Goal: Task Accomplishment & Management: Manage account settings

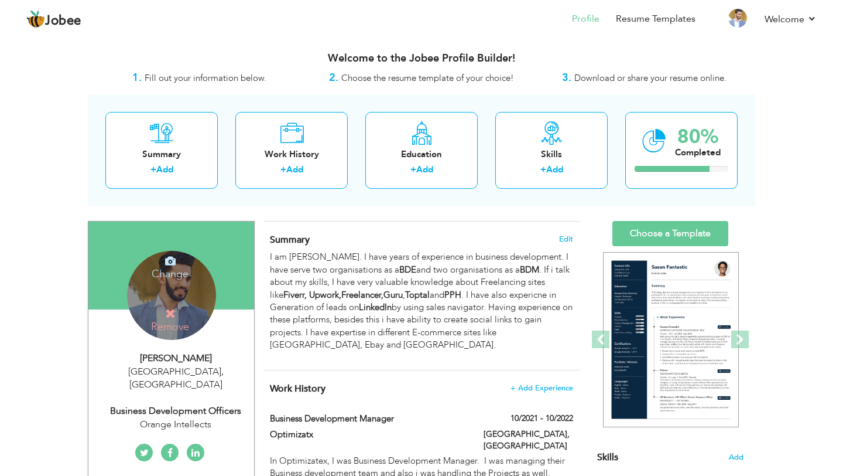
click at [168, 323] on h4 "Remove" at bounding box center [171, 319] width 84 height 25
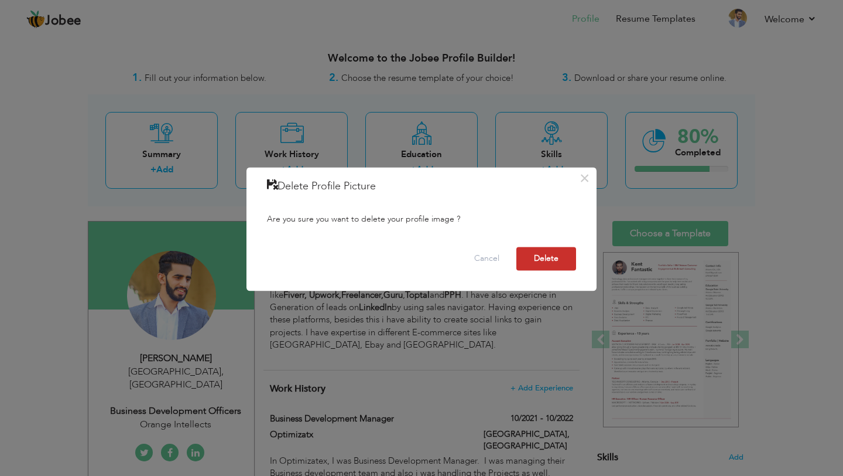
click at [546, 262] on button "Delete" at bounding box center [547, 258] width 60 height 23
click at [549, 257] on button "Delete" at bounding box center [547, 258] width 60 height 23
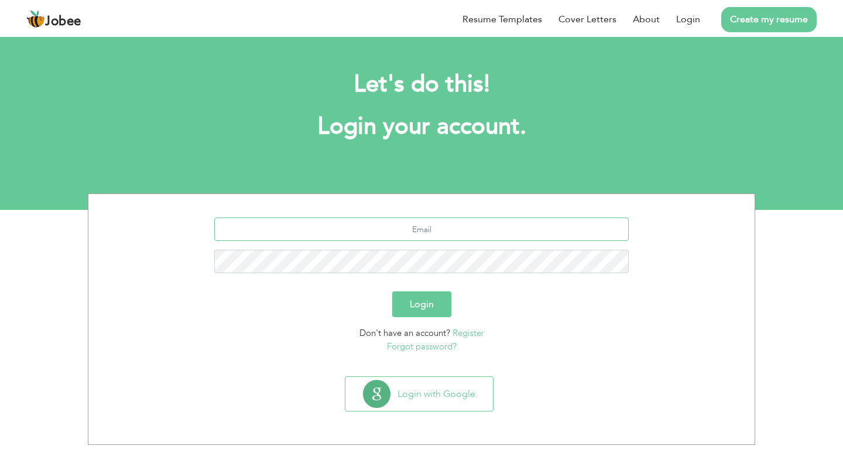
type input "hn893385@gmail.com"
click at [425, 299] on button "Login" at bounding box center [421, 304] width 59 height 26
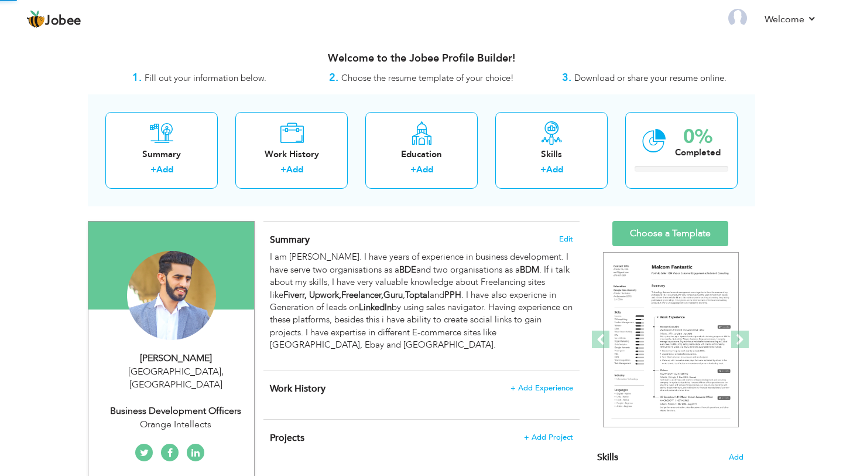
click at [18, 117] on div "View Resume Export PDF Profile Summary Public Link Experience Education Awards …" at bounding box center [421, 423] width 843 height 776
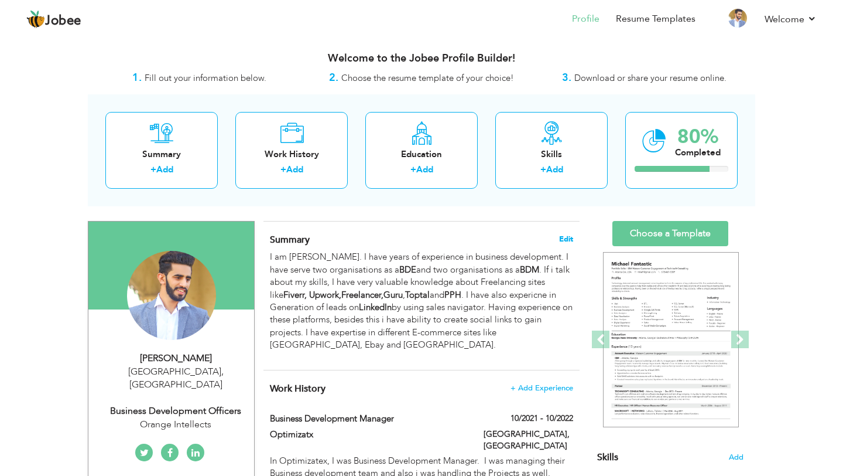
click at [568, 237] on span "Edit" at bounding box center [566, 239] width 14 height 8
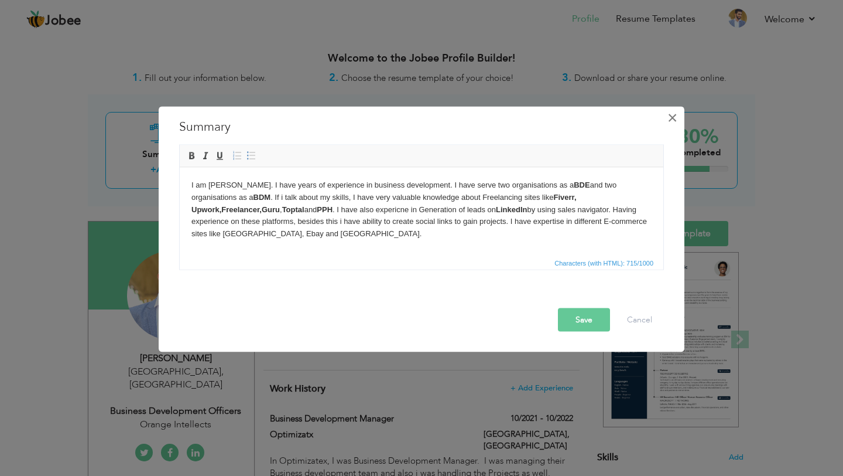
click at [671, 119] on span "×" at bounding box center [673, 117] width 10 height 21
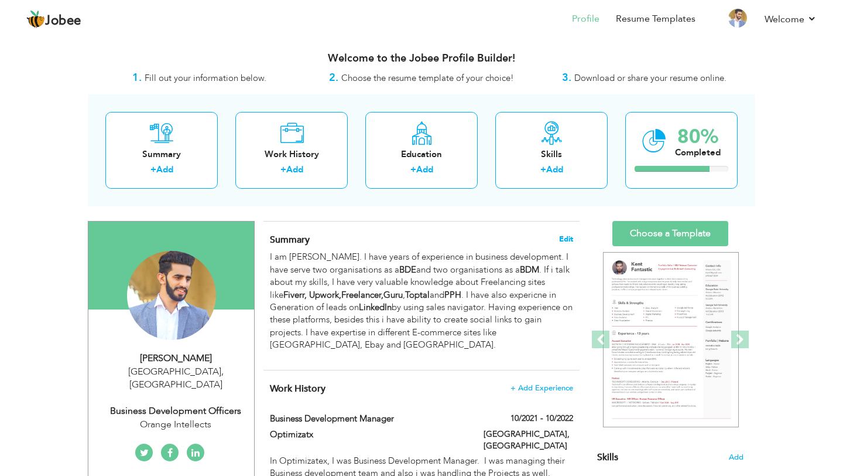
click at [568, 240] on span "Edit" at bounding box center [566, 239] width 14 height 8
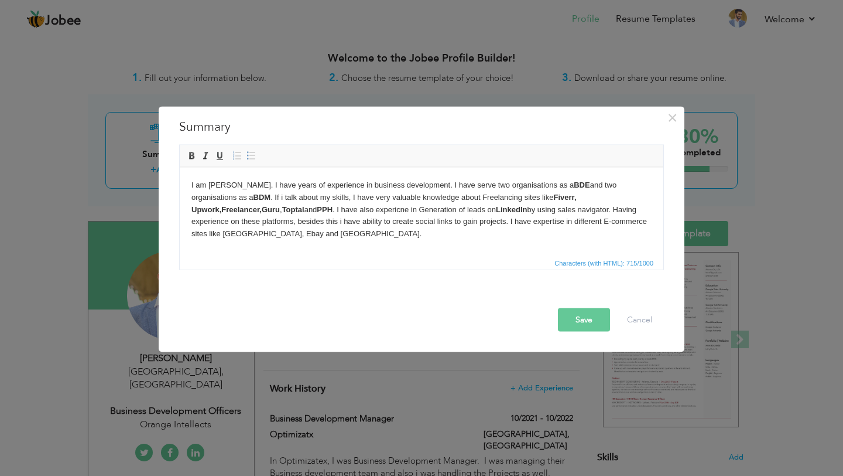
click at [341, 248] on html "I am [PERSON_NAME]. I have years of experience in business development. I have …" at bounding box center [422, 209] width 484 height 84
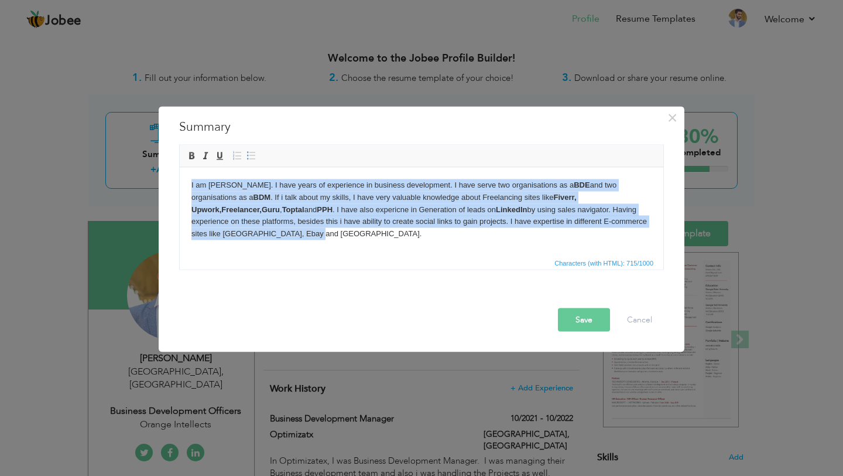
drag, startPoint x: 341, startPoint y: 248, endPoint x: 180, endPoint y: 175, distance: 177.4
click at [180, 175] on html "I am Muhammad Hassan Nawaz. I have years of experience in business development.…" at bounding box center [422, 209] width 484 height 84
click at [341, 220] on p "I am Muhammad Hassan Nawaz. I have years of experience in business development.…" at bounding box center [421, 209] width 460 height 61
drag, startPoint x: 337, startPoint y: 231, endPoint x: 190, endPoint y: 154, distance: 166.6
click at [190, 167] on html "I am Muhammad Hassan Nawaz. I have years of experience in business development.…" at bounding box center [422, 209] width 484 height 84
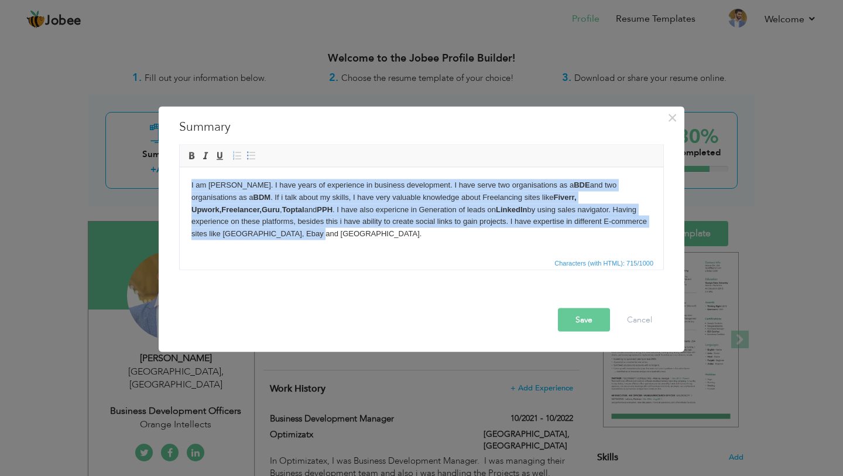
click at [344, 223] on p "I am Muhammad Hassan Nawaz. I have years of experience in business development.…" at bounding box center [421, 209] width 460 height 61
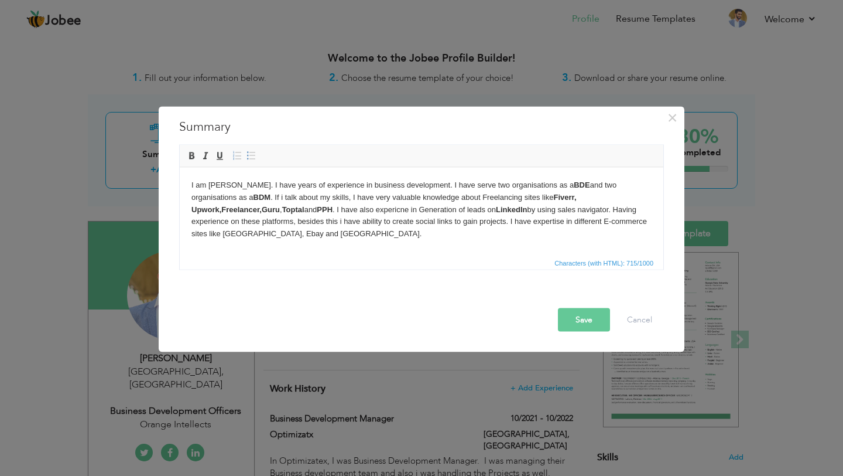
click at [334, 235] on p "I am Muhammad Hassan Nawaz. I have years of experience in business development.…" at bounding box center [421, 209] width 460 height 61
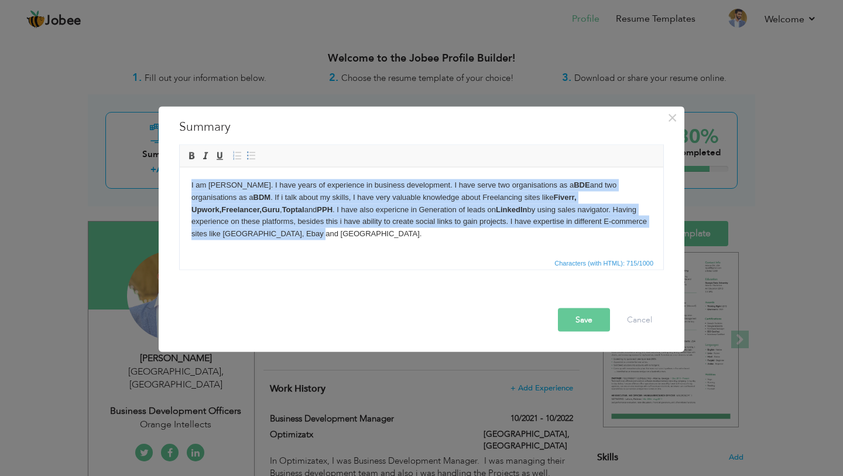
drag, startPoint x: 319, startPoint y: 235, endPoint x: 173, endPoint y: 165, distance: 162.7
click at [180, 167] on html "I am Muhammad Hassan Nawaz. I have years of experience in business development.…" at bounding box center [422, 209] width 484 height 84
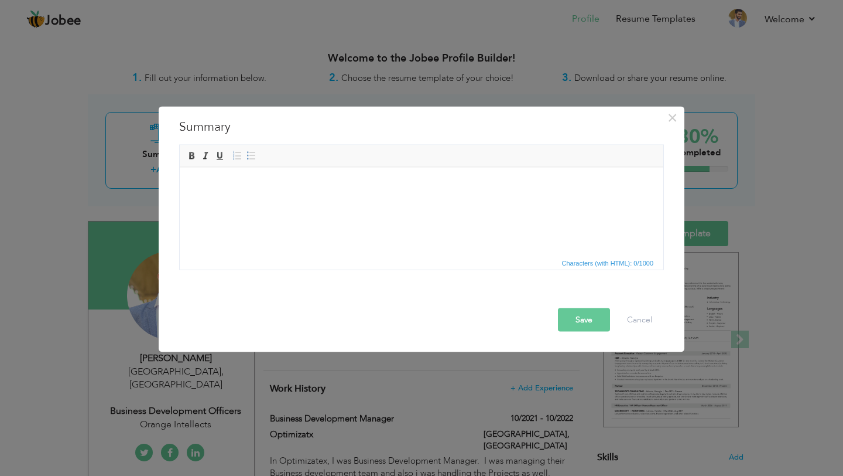
click at [457, 188] on body at bounding box center [421, 185] width 460 height 12
click at [579, 262] on span "Characters (with HTML): 0/1000" at bounding box center [608, 263] width 97 height 11
click at [632, 322] on button "Cancel" at bounding box center [639, 319] width 49 height 23
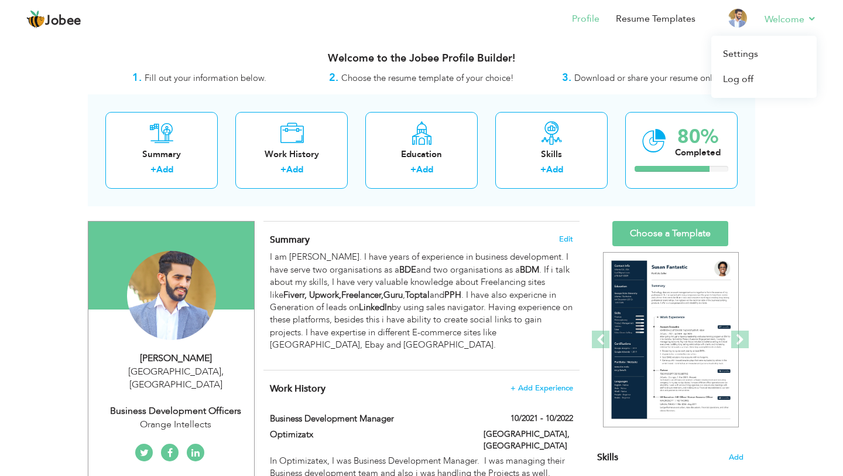
click at [803, 12] on li "Welcome Settings Log off" at bounding box center [782, 20] width 69 height 32
click at [743, 50] on link "Settings" at bounding box center [764, 54] width 105 height 25
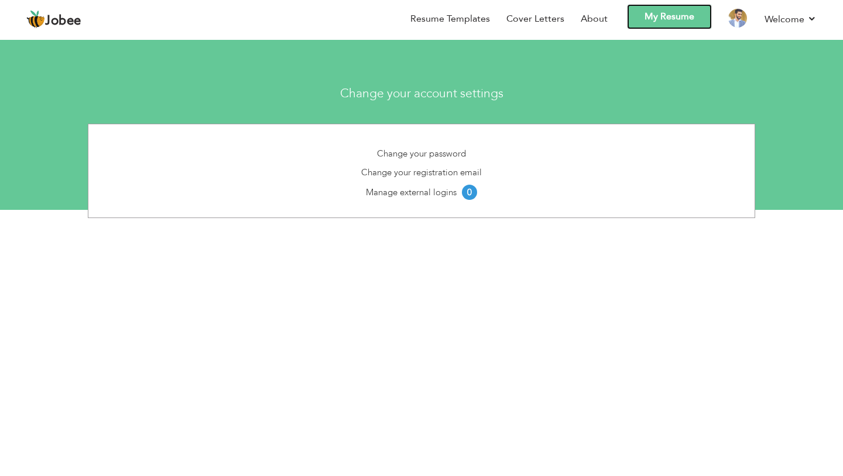
click at [669, 22] on link "My Resume" at bounding box center [669, 16] width 85 height 25
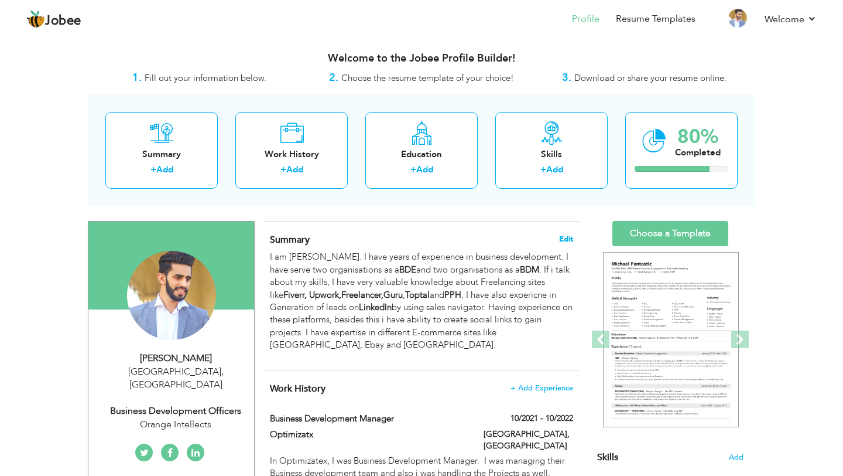
click at [566, 236] on span "Edit" at bounding box center [566, 239] width 14 height 8
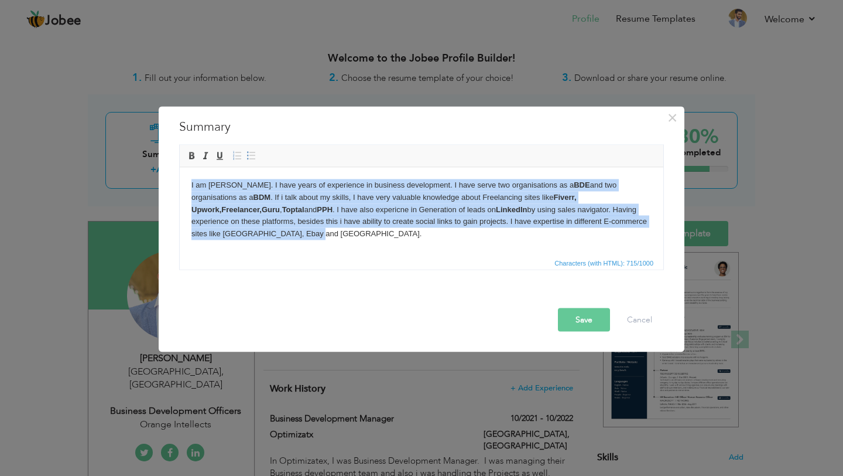
drag, startPoint x: 319, startPoint y: 230, endPoint x: 170, endPoint y: 170, distance: 160.3
click at [180, 170] on html "I am Muhammad Hassan Nawaz. I have years of experience in business development.…" at bounding box center [422, 209] width 484 height 84
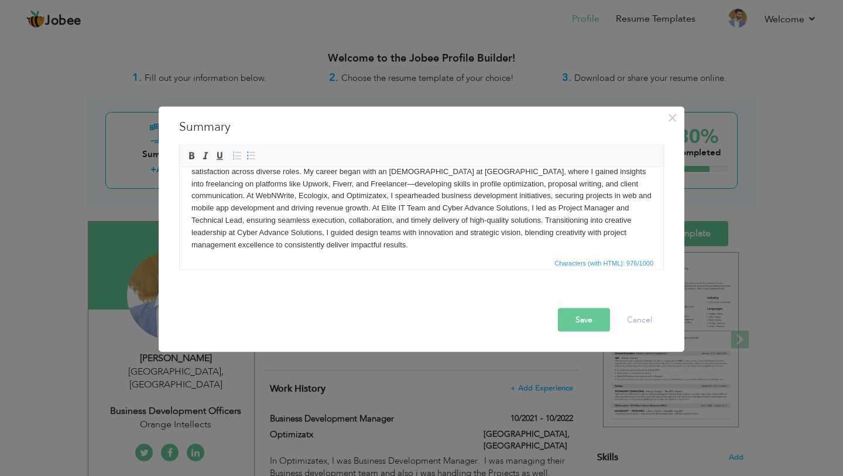
scroll to position [28, 0]
click at [315, 180] on body "Dynamic professional with expertise in Business Development and Project Managem…" at bounding box center [421, 199] width 460 height 97
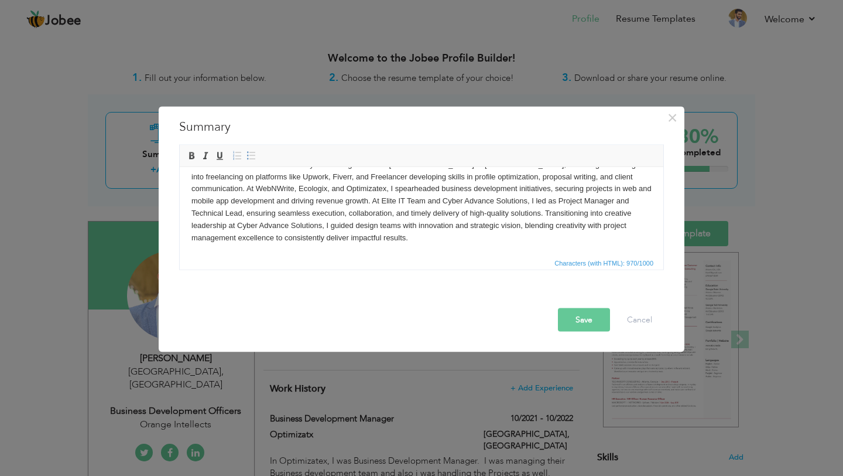
click at [581, 314] on button "Save" at bounding box center [584, 319] width 52 height 23
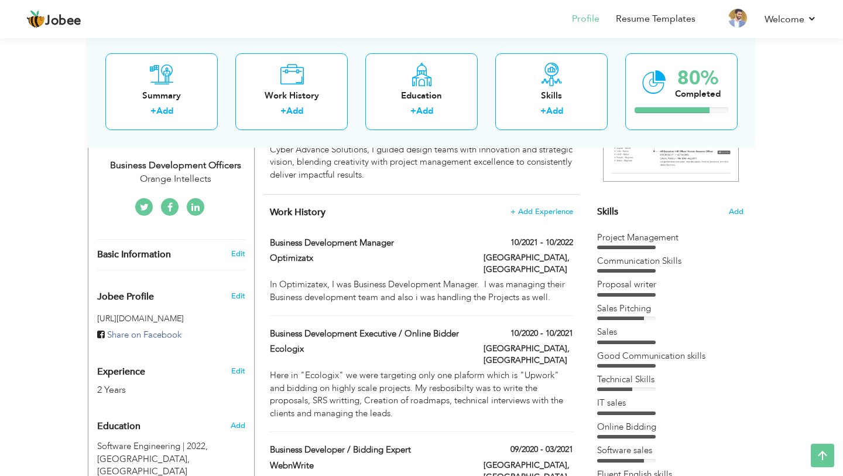
scroll to position [233, 0]
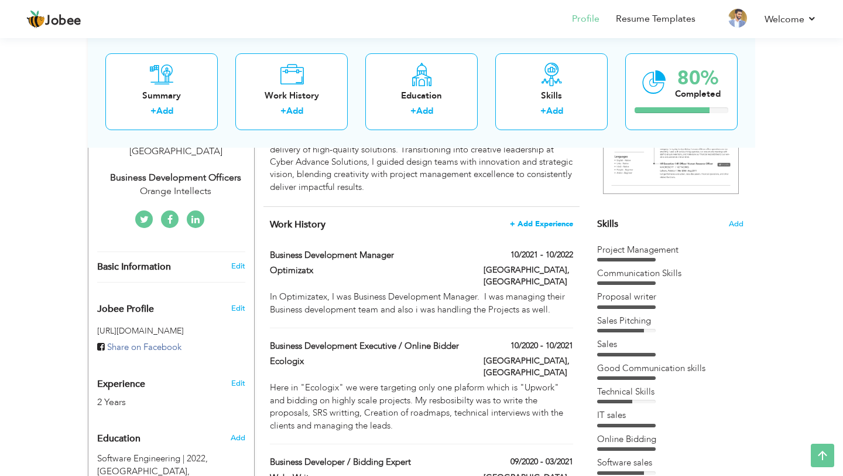
click at [552, 221] on span "+ Add Experience" at bounding box center [541, 224] width 63 height 8
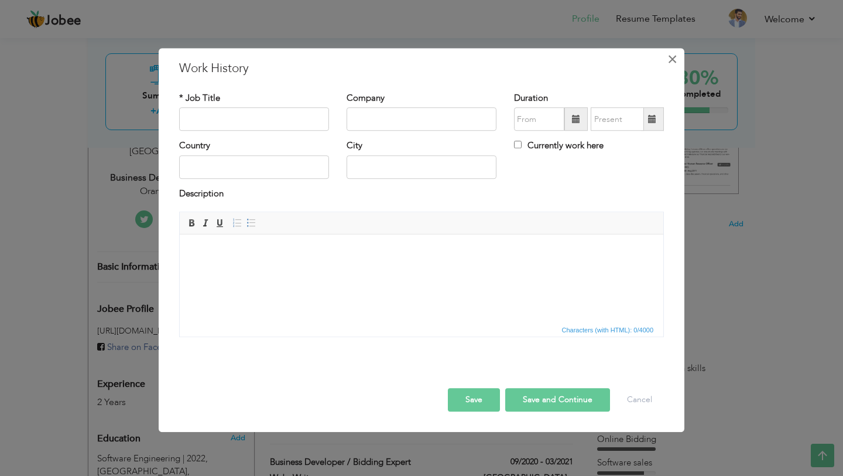
click at [669, 63] on span "×" at bounding box center [673, 59] width 10 height 21
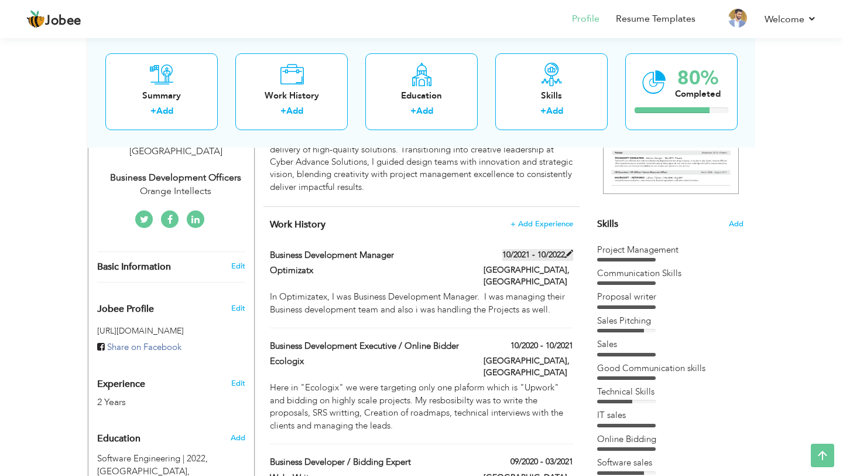
click at [569, 253] on span at bounding box center [569, 253] width 8 height 8
type input "Business Development Manager"
type input "Optimizatx"
type input "10/2021"
type input "10/2022"
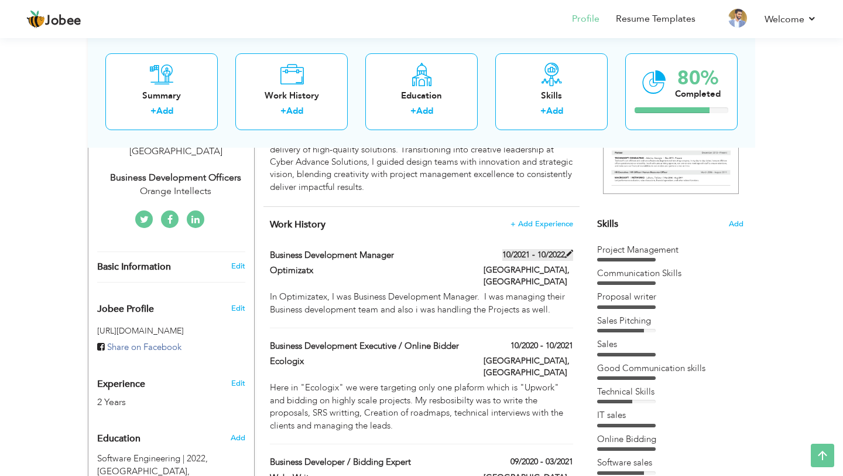
type input "[GEOGRAPHIC_DATA]"
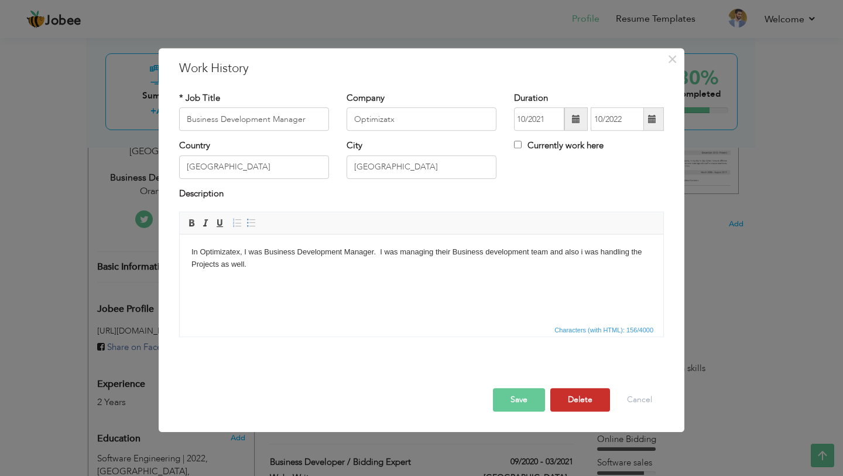
click at [581, 406] on button "Delete" at bounding box center [580, 399] width 60 height 23
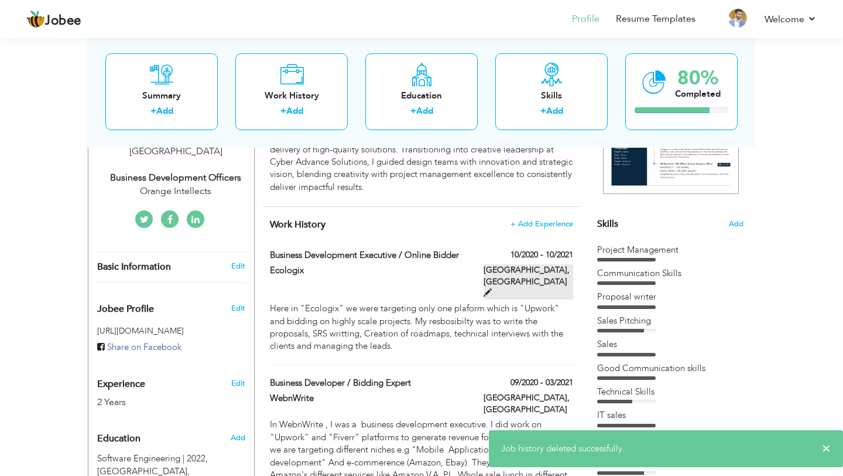
click at [492, 288] on span at bounding box center [488, 292] width 8 height 8
type input "Business Development Executive / Online Bidder"
type input "Ecologix"
type input "10/2020"
type input "10/2021"
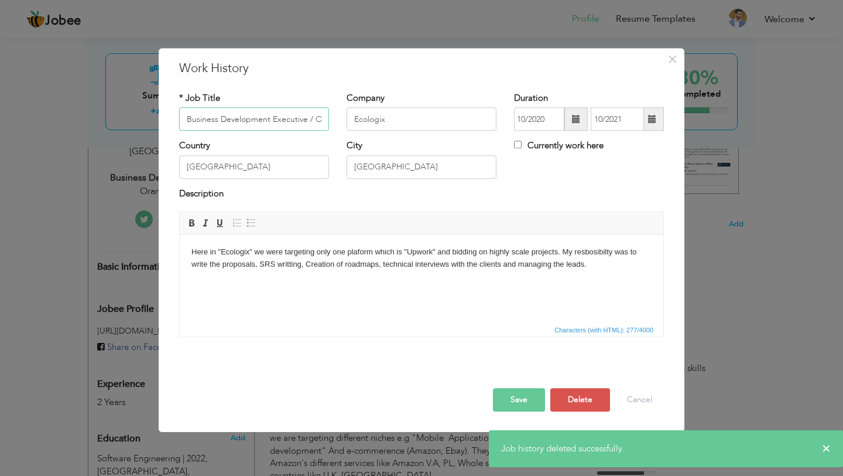
scroll to position [0, 44]
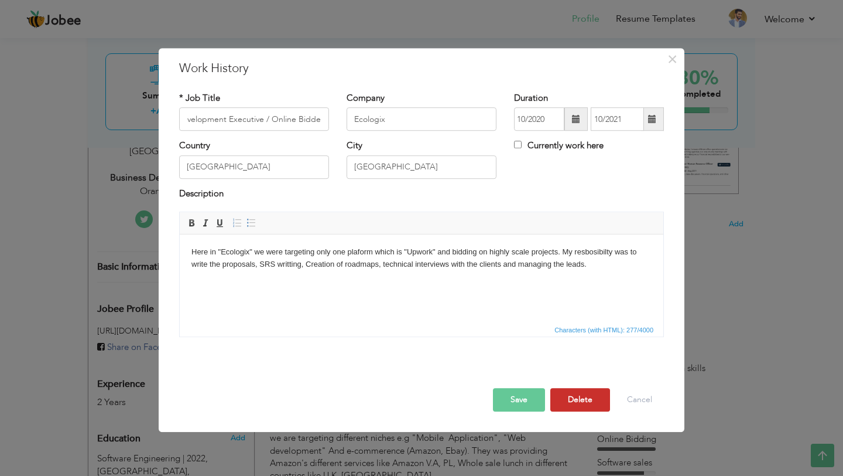
click at [569, 396] on button "Delete" at bounding box center [580, 399] width 60 height 23
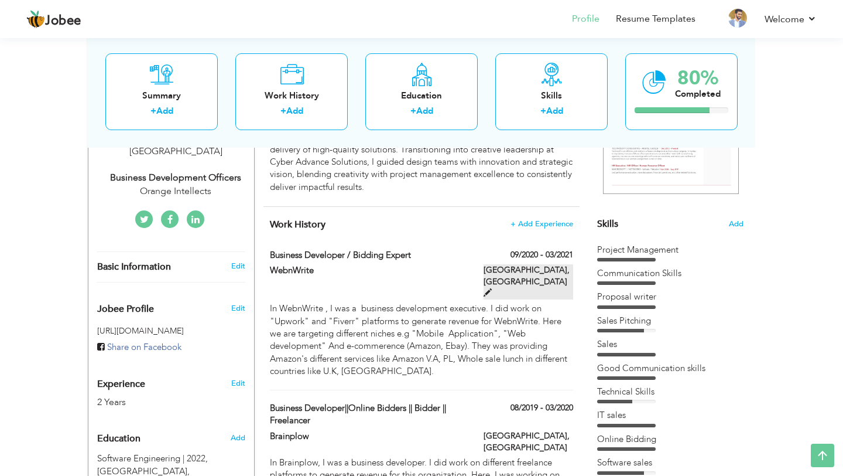
click at [492, 288] on span at bounding box center [488, 292] width 8 height 8
type input "Business Developer / Bidding Expert"
type input "WebnWrite"
type input "09/2020"
type input "03/2021"
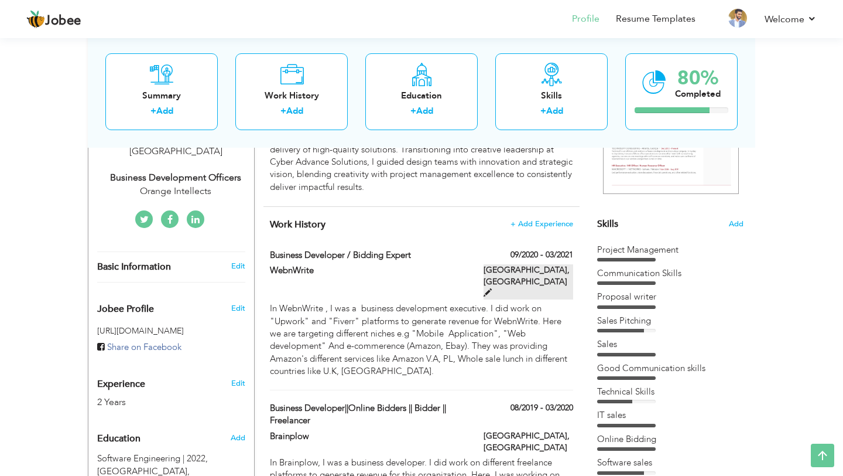
type input "[GEOGRAPHIC_DATA]"
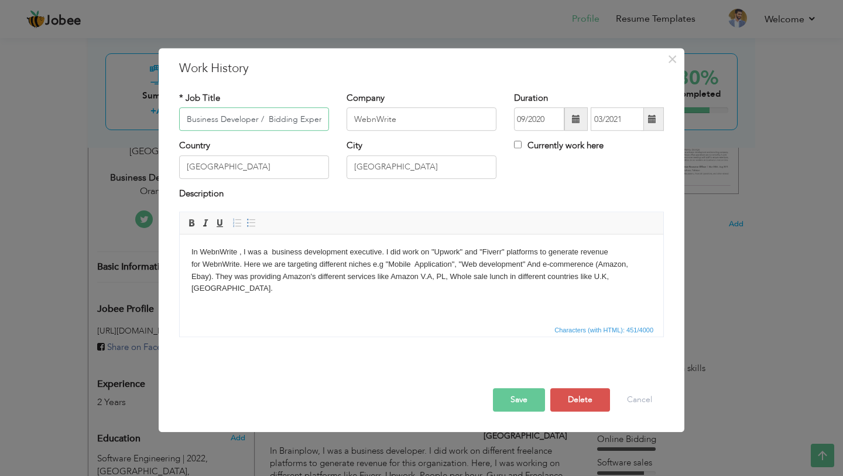
scroll to position [0, 1]
click at [569, 400] on button "Delete" at bounding box center [580, 399] width 60 height 23
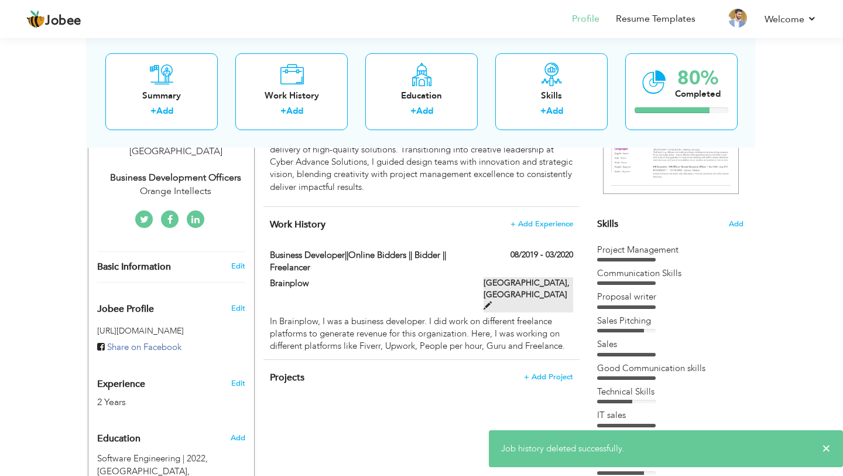
click at [492, 301] on span at bounding box center [488, 305] width 8 height 8
type input "Business Developer||Online Bidders || Bidder || Freelancer"
type input "Brainplow"
type input "08/2019"
type input "03/2020"
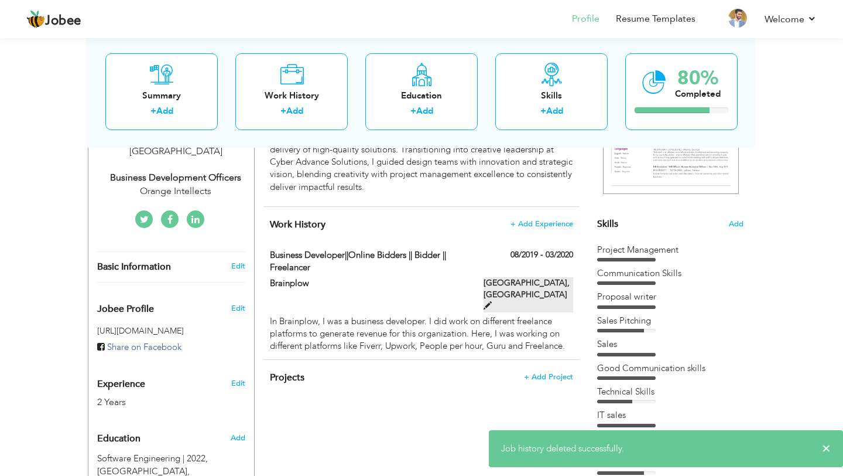
type input "[GEOGRAPHIC_DATA]"
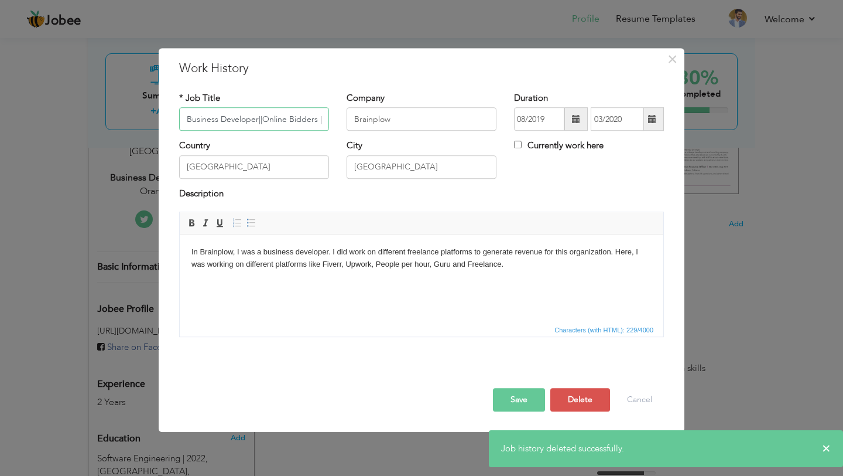
scroll to position [0, 73]
click at [586, 407] on button "Delete" at bounding box center [580, 399] width 60 height 23
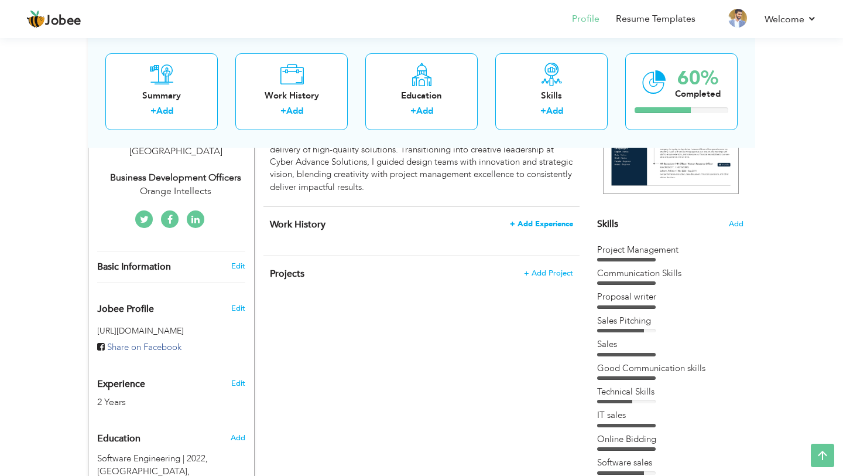
click at [538, 225] on span "+ Add Experience" at bounding box center [541, 224] width 63 height 8
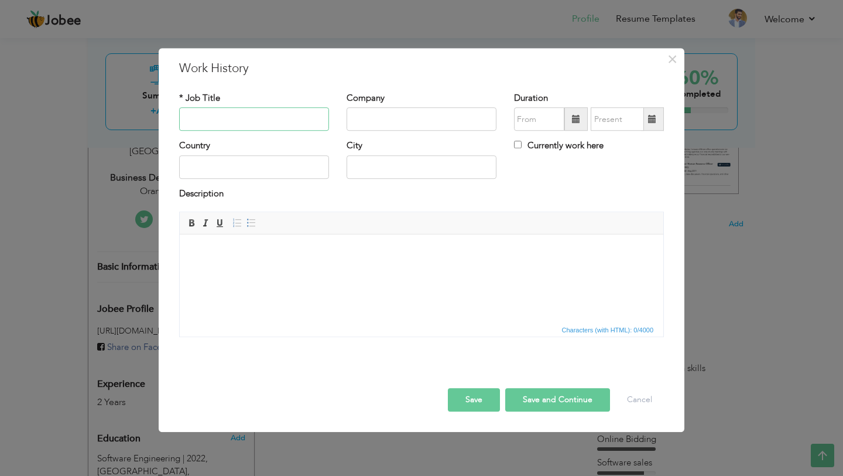
paste input "site 📌📌During my internship at Brainplow, I had the chance to learn about diffe…"
type input "site 📌📌During my internship at Brainplow, I had the chance to learn about diffe…"
type input "Business Development Internship"
click at [349, 114] on input "text" at bounding box center [422, 119] width 150 height 23
type input "Brainplow"
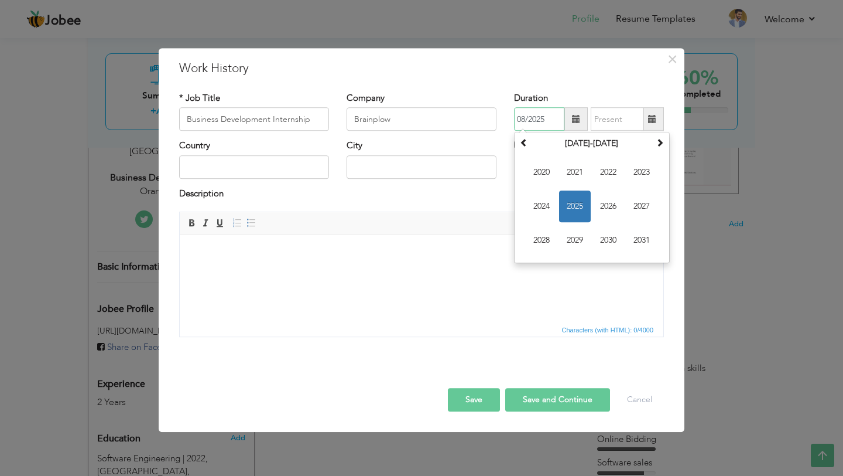
click at [536, 118] on input "08/2025" at bounding box center [539, 119] width 50 height 23
click at [544, 170] on span "2020" at bounding box center [542, 173] width 32 height 32
click at [644, 209] on span "Aug" at bounding box center [642, 207] width 32 height 32
type input "08/2020"
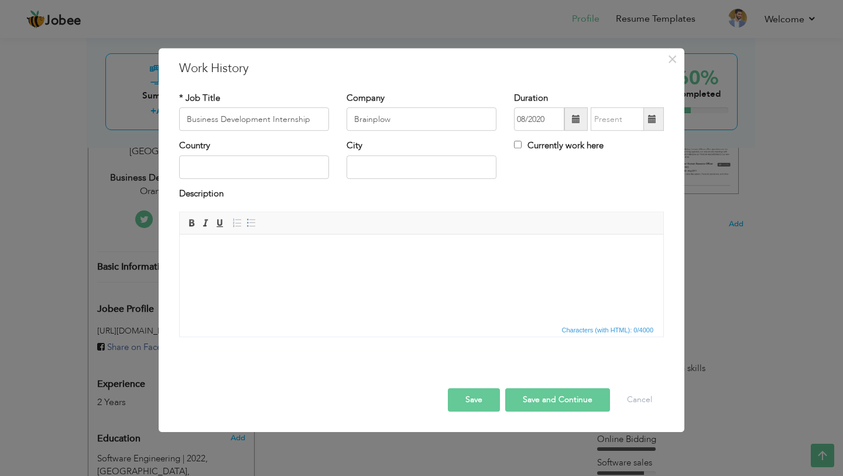
click at [654, 123] on span at bounding box center [652, 119] width 8 height 8
type input "08/2025"
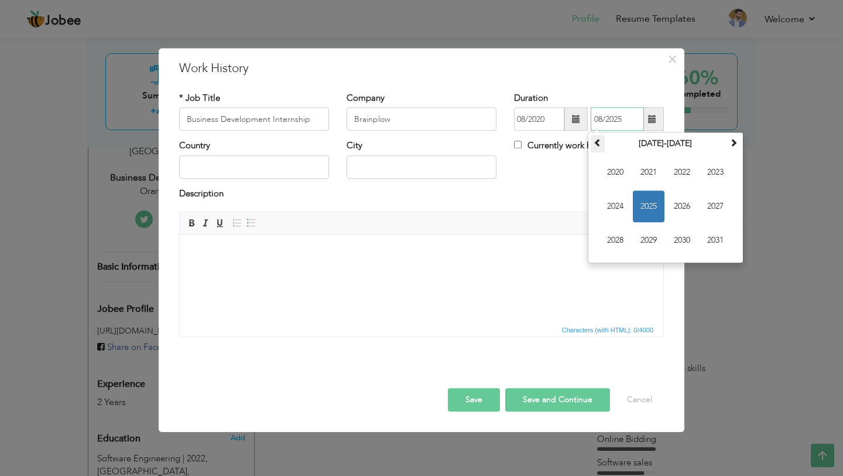
click at [596, 141] on span at bounding box center [598, 143] width 8 height 8
click at [676, 239] on span "2020" at bounding box center [682, 241] width 32 height 32
click at [599, 142] on span at bounding box center [598, 143] width 8 height 8
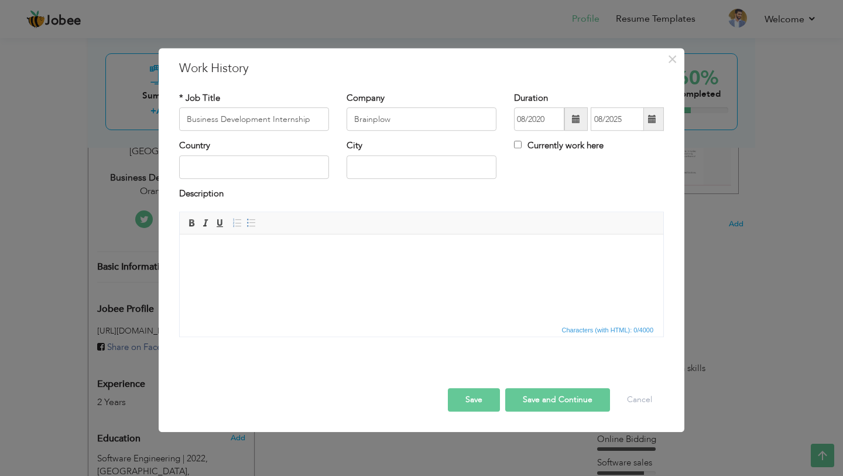
click at [572, 119] on span at bounding box center [576, 119] width 8 height 8
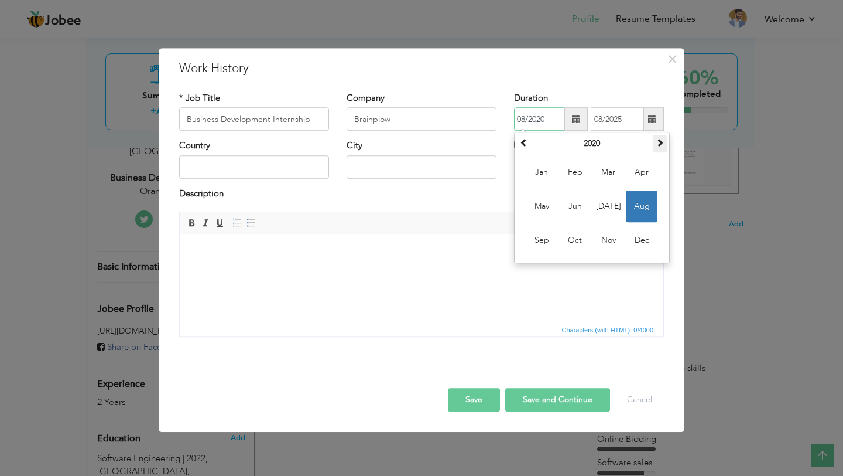
click at [662, 142] on span at bounding box center [660, 143] width 8 height 8
click at [527, 147] on span at bounding box center [524, 143] width 8 height 8
click at [607, 145] on th "2020" at bounding box center [592, 144] width 122 height 18
click at [522, 141] on span at bounding box center [524, 143] width 8 height 8
click at [661, 142] on span at bounding box center [660, 143] width 8 height 8
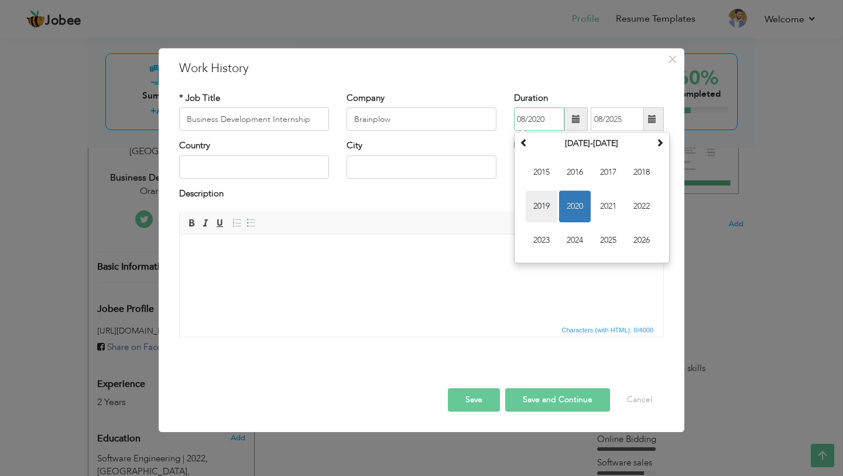
click at [545, 204] on span "2019" at bounding box center [542, 207] width 32 height 32
click at [635, 204] on span "Aug" at bounding box center [642, 207] width 32 height 32
type input "08/2019"
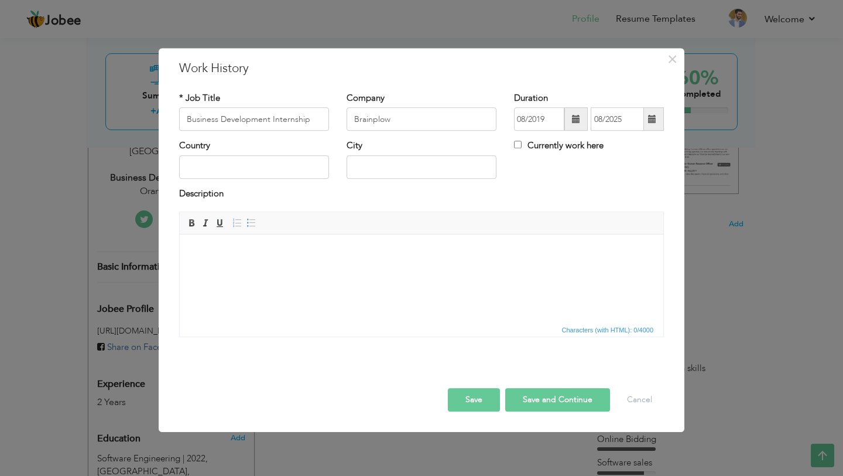
click at [652, 121] on span at bounding box center [652, 119] width 8 height 8
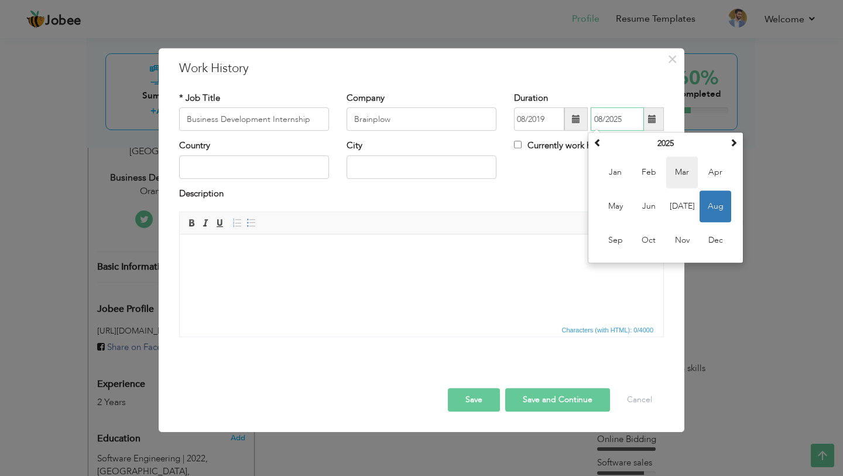
click at [671, 174] on span "Mar" at bounding box center [682, 173] width 32 height 32
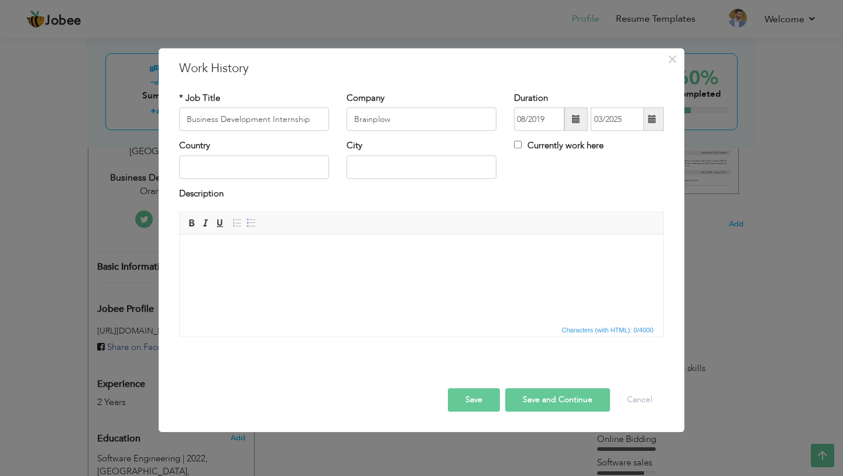
click at [651, 123] on span at bounding box center [652, 119] width 8 height 8
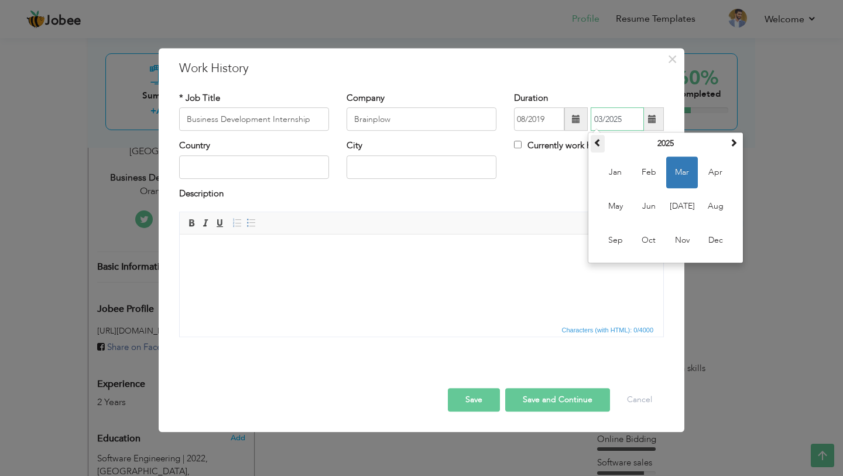
click at [600, 141] on span at bounding box center [598, 143] width 8 height 8
click at [599, 141] on span at bounding box center [598, 143] width 8 height 8
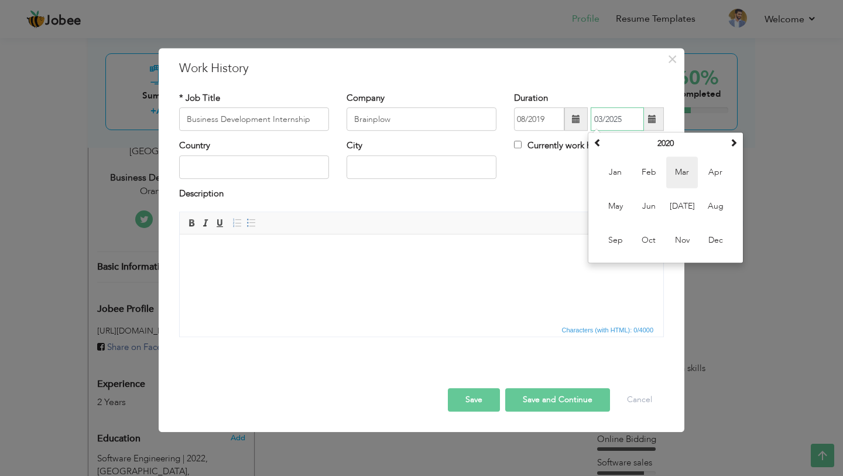
click at [676, 166] on span "Mar" at bounding box center [682, 173] width 32 height 32
type input "03/2020"
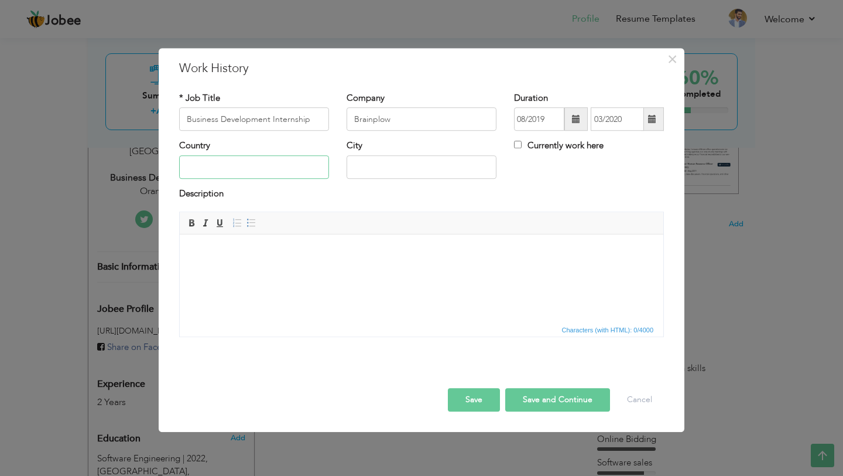
click at [224, 160] on input "text" at bounding box center [254, 166] width 150 height 23
type input "[GEOGRAPHIC_DATA]"
click at [372, 159] on input "text" at bounding box center [422, 166] width 150 height 23
type input "[GEOGRAPHIC_DATA]"
click at [357, 270] on html at bounding box center [422, 252] width 484 height 36
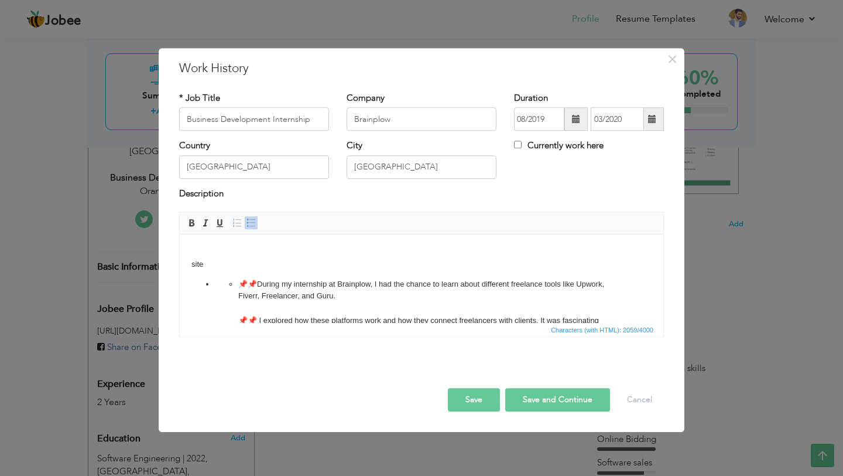
click at [225, 263] on body "site 📌📌During my internship at Brainplow, I had the chance to learn about diffe…" at bounding box center [421, 408] width 460 height 324
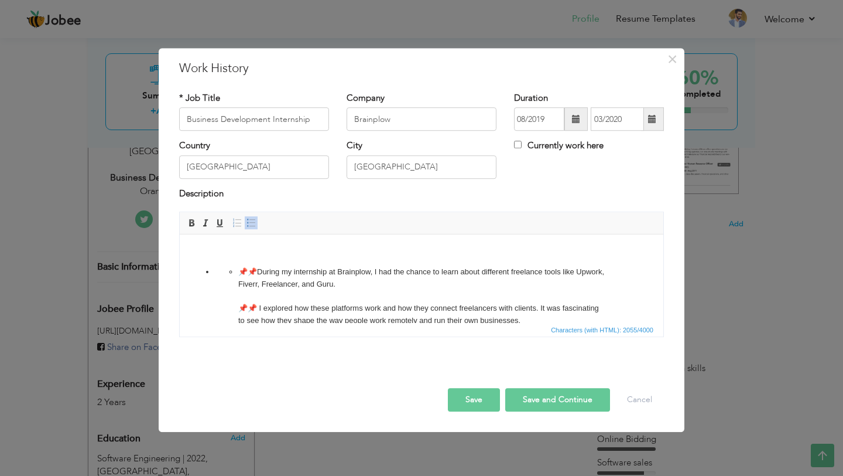
click at [252, 223] on span at bounding box center [251, 222] width 9 height 9
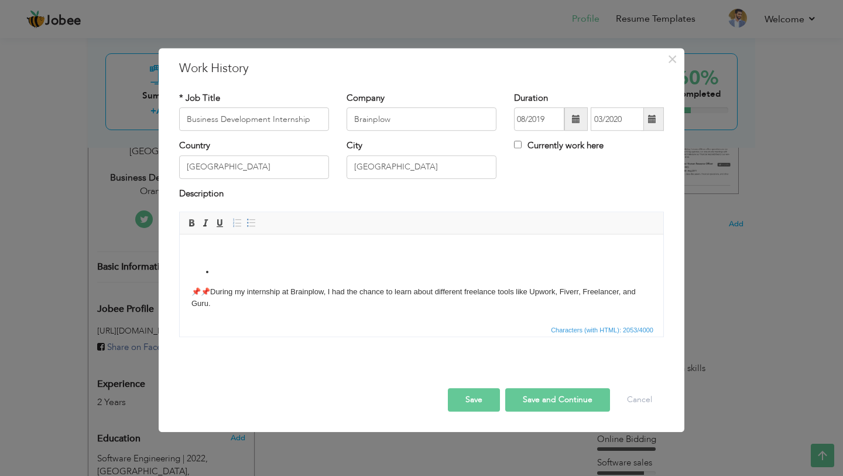
click at [220, 268] on li at bounding box center [421, 272] width 413 height 12
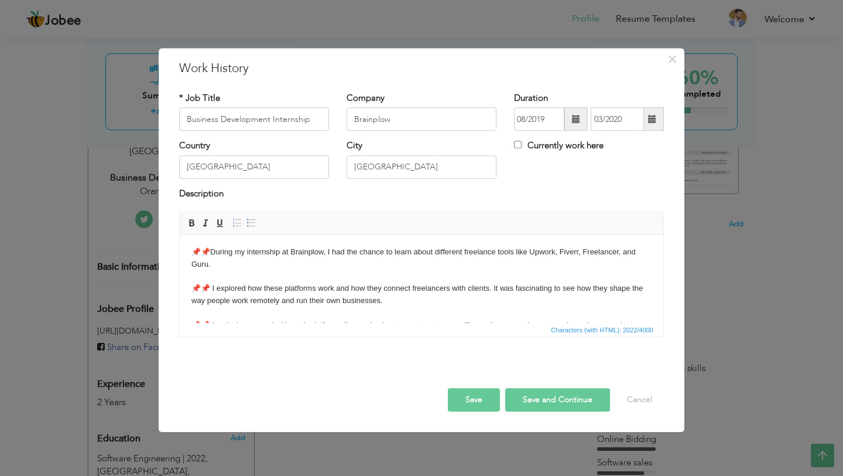
click at [201, 275] on body "📌📌During my internship at Brainplow, I had the chance to learn about different …" at bounding box center [421, 378] width 460 height 264
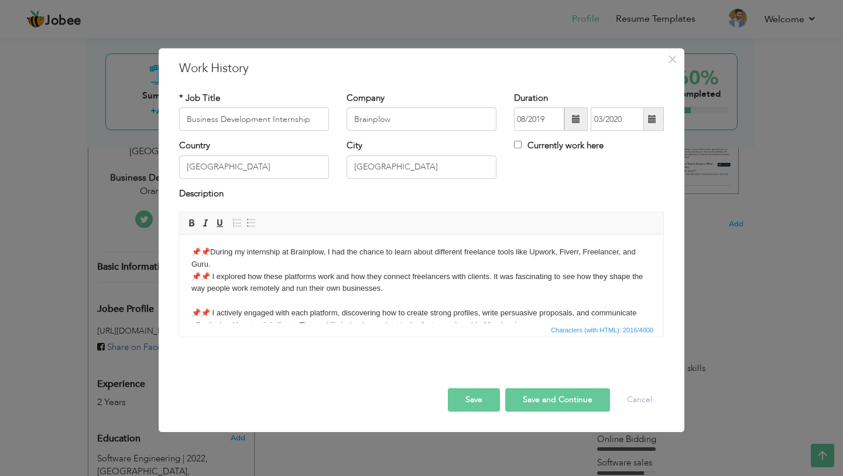
click at [204, 298] on body "📌📌During my internship at Brainplow, I had the chance to learn about different …" at bounding box center [421, 371] width 460 height 251
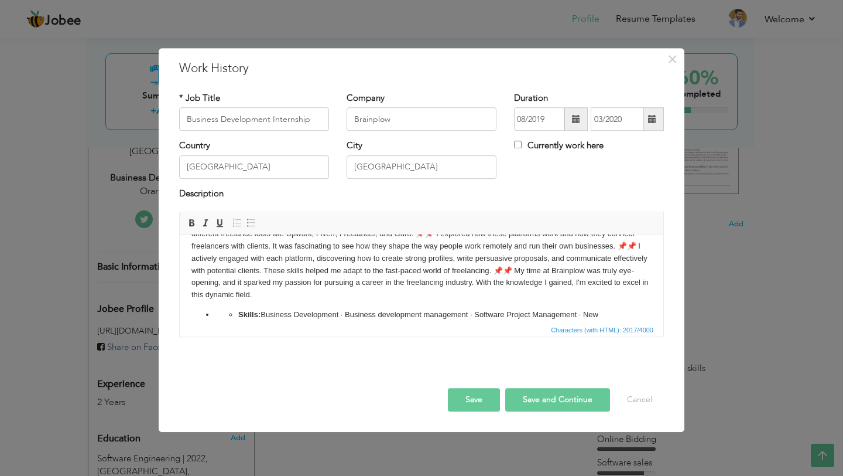
scroll to position [175, 0]
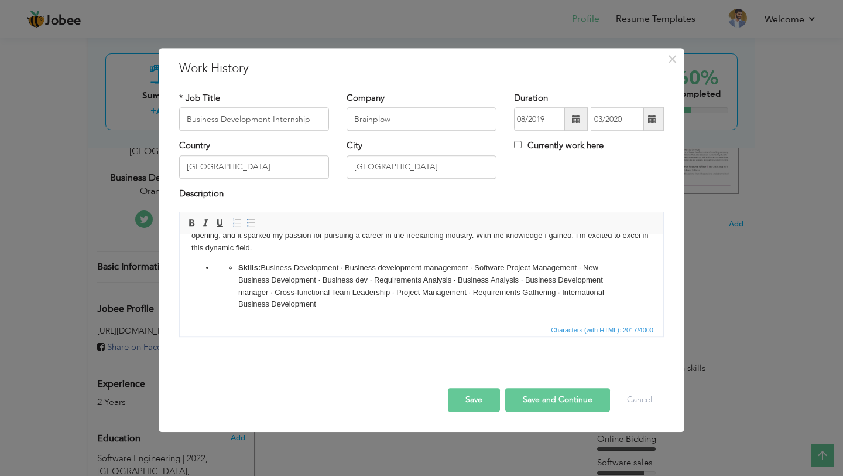
click at [234, 266] on ul "Skills: Business Development · Business development management · Software Proje…" at bounding box center [421, 286] width 413 height 49
click at [252, 219] on span at bounding box center [251, 222] width 9 height 9
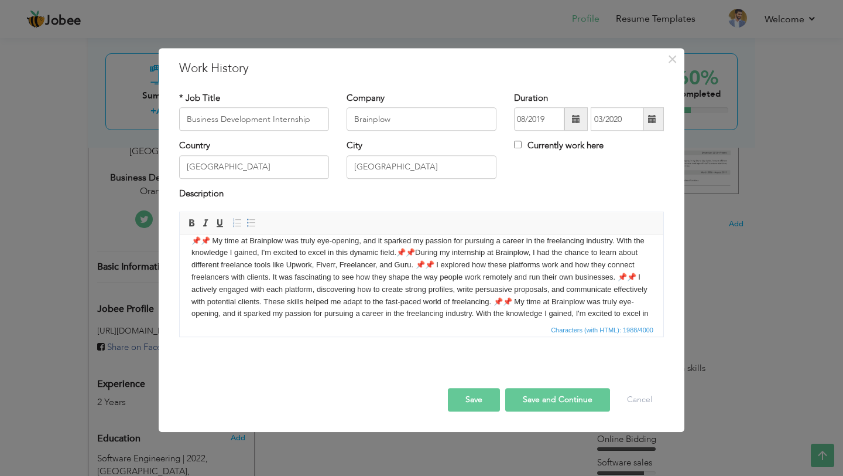
scroll to position [162, 0]
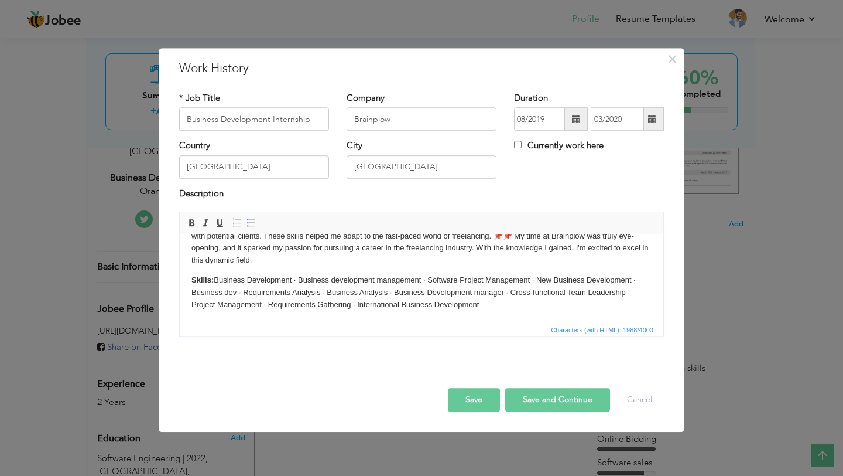
click at [558, 391] on button "Save and Continue" at bounding box center [557, 399] width 105 height 23
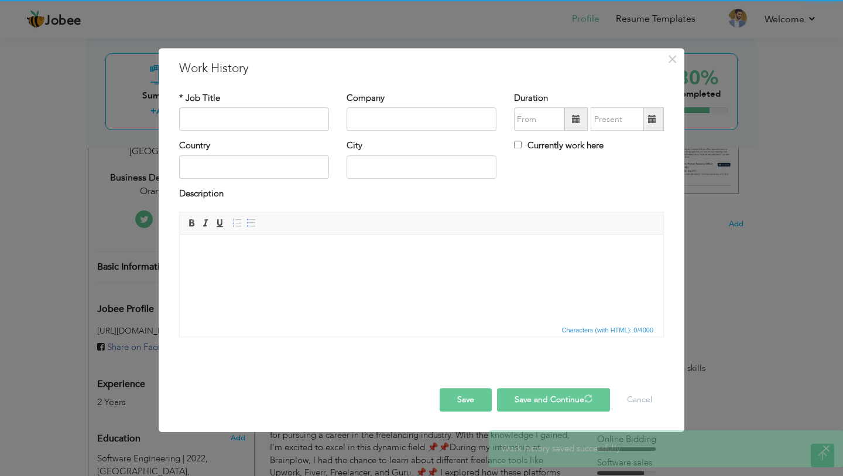
scroll to position [0, 0]
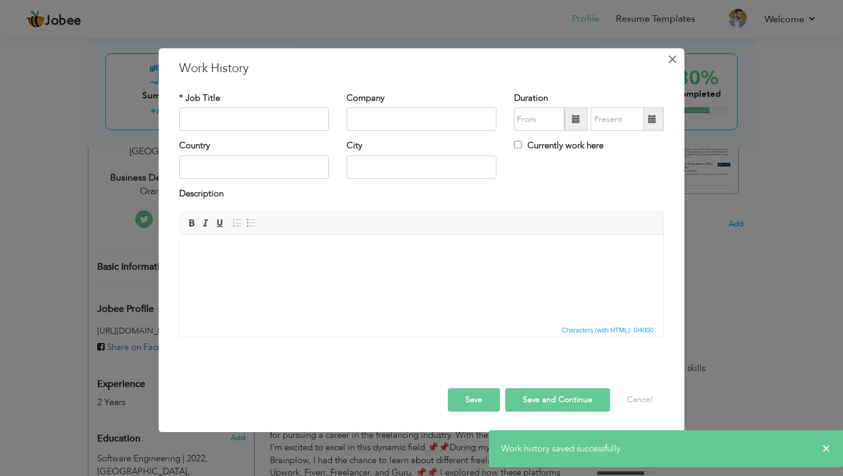
click at [675, 60] on span "×" at bounding box center [673, 59] width 10 height 21
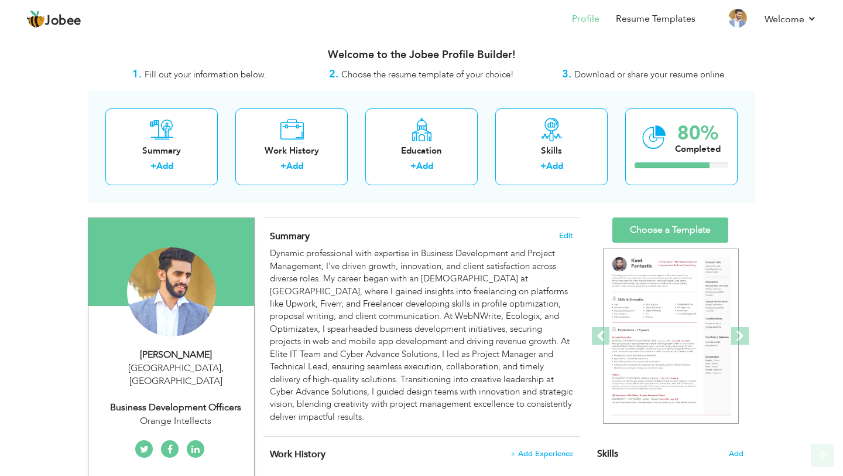
scroll to position [1, 0]
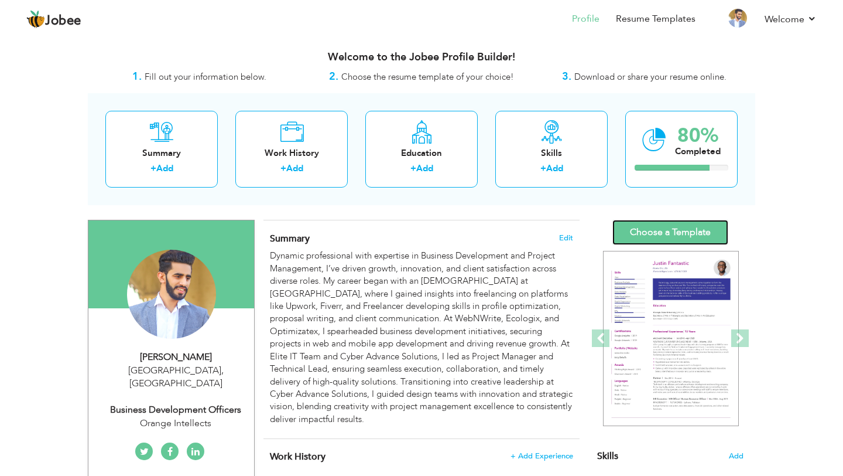
click at [683, 231] on link "Choose a Template" at bounding box center [671, 232] width 116 height 25
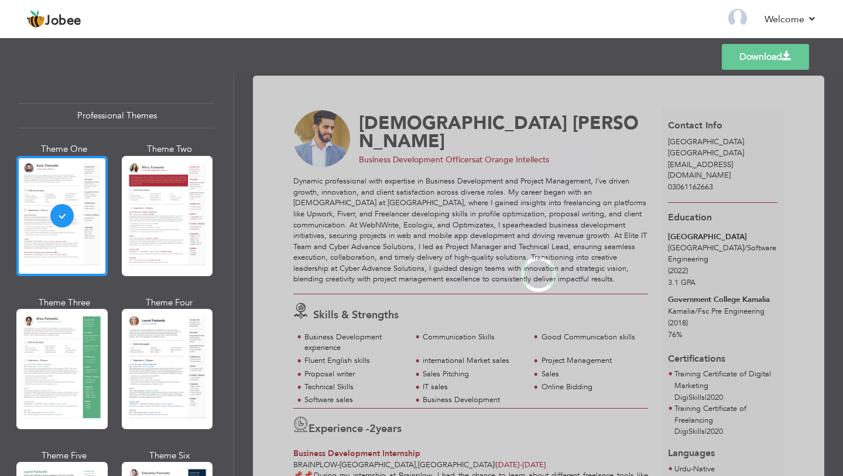
click at [81, 367] on div at bounding box center [61, 369] width 91 height 120
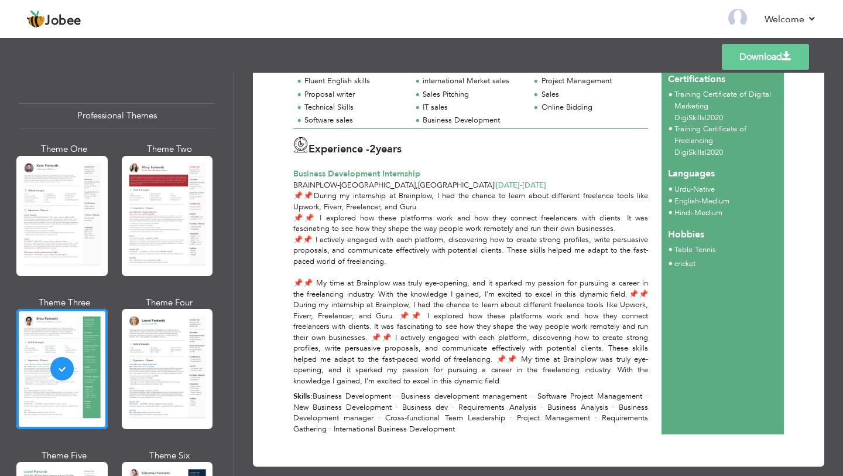
scroll to position [294, 0]
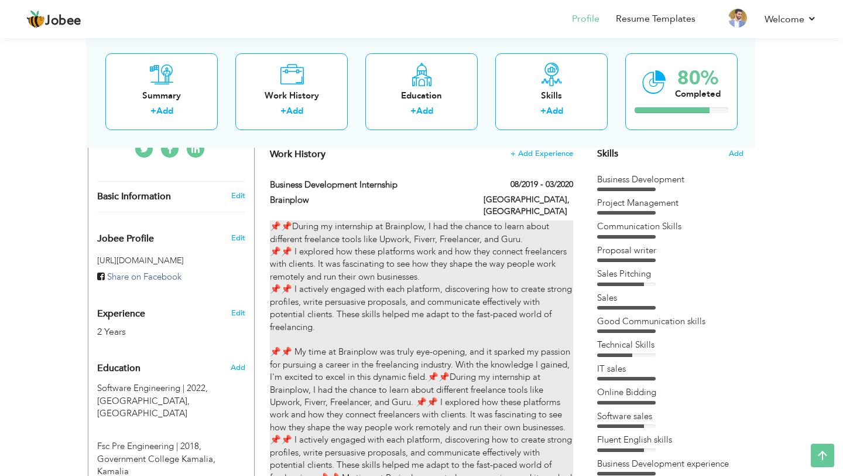
scroll to position [295, 0]
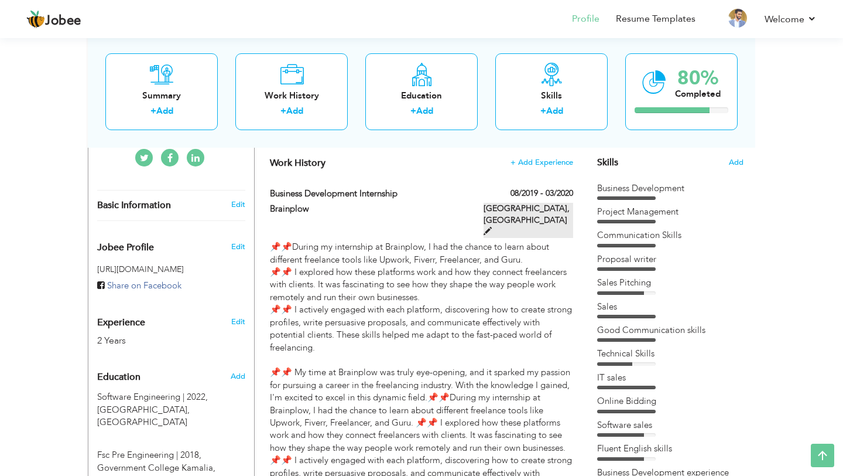
click at [492, 227] on span at bounding box center [488, 231] width 8 height 8
type input "Business Development Internship"
type input "Brainplow"
type input "08/2019"
type input "03/2020"
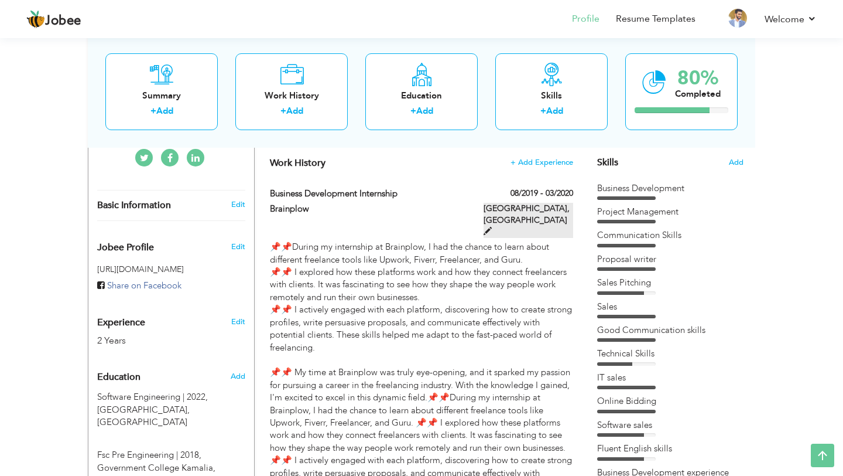
type input "[GEOGRAPHIC_DATA]"
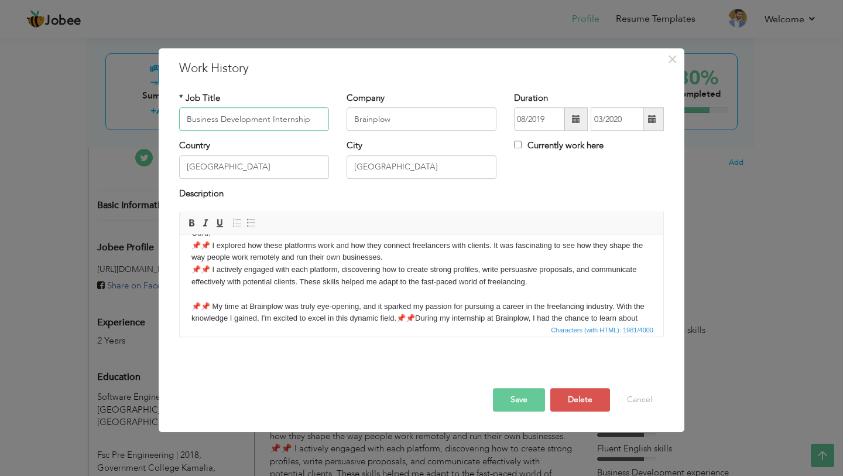
scroll to position [0, 0]
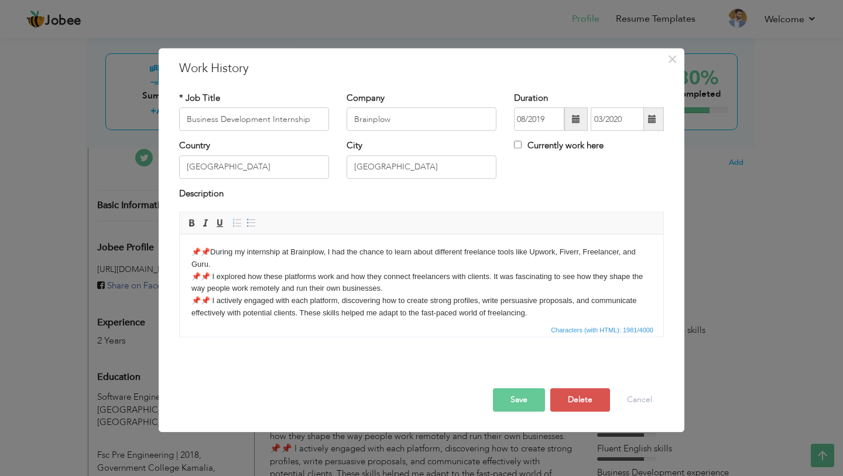
click at [240, 257] on p "📌📌During my internship at Brainplow, I had the chance to learn about different …" at bounding box center [421, 337] width 460 height 183
click at [240, 261] on p "📌📌During my internship at Brainplow, I had the chance to learn about different …" at bounding box center [421, 337] width 460 height 183
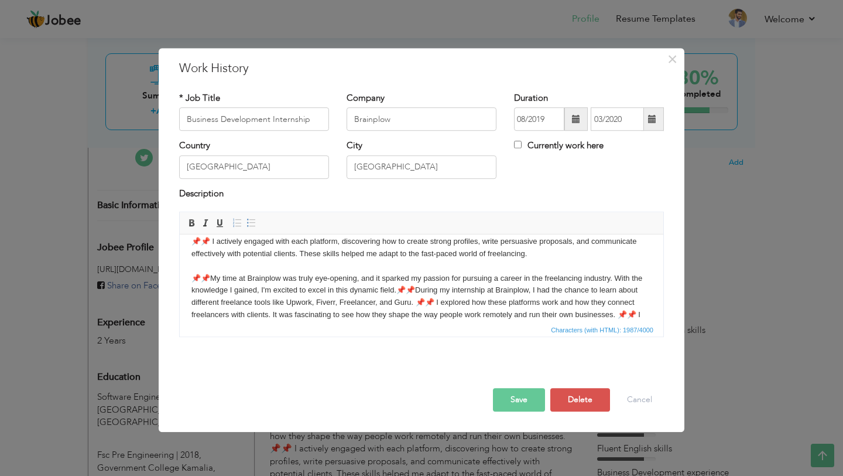
scroll to position [54, 0]
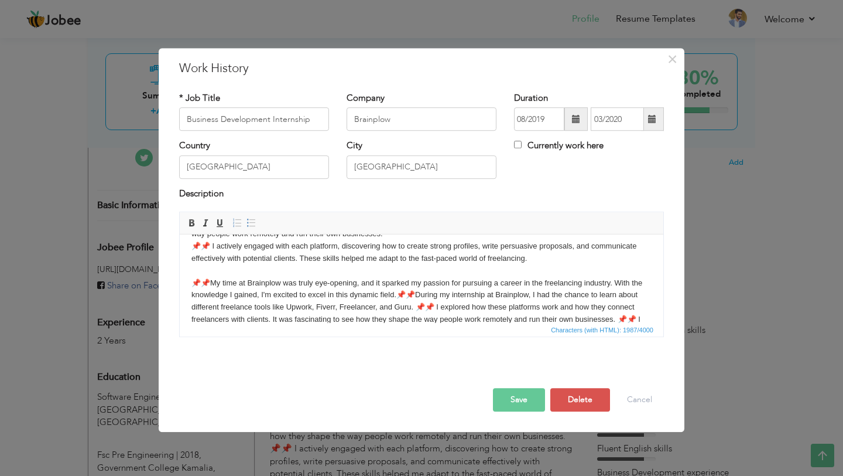
click at [211, 266] on p "📌📌 During my internship at Brainplow, I had the chance to learn about different…" at bounding box center [421, 282] width 460 height 183
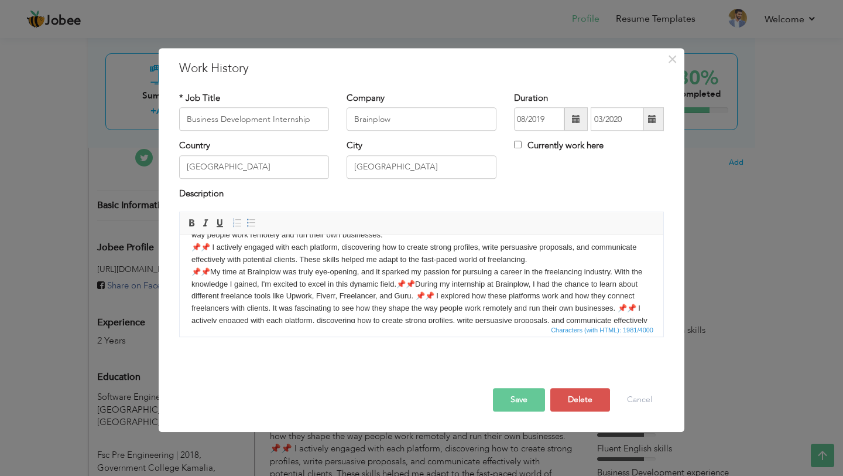
scroll to position [51, 0]
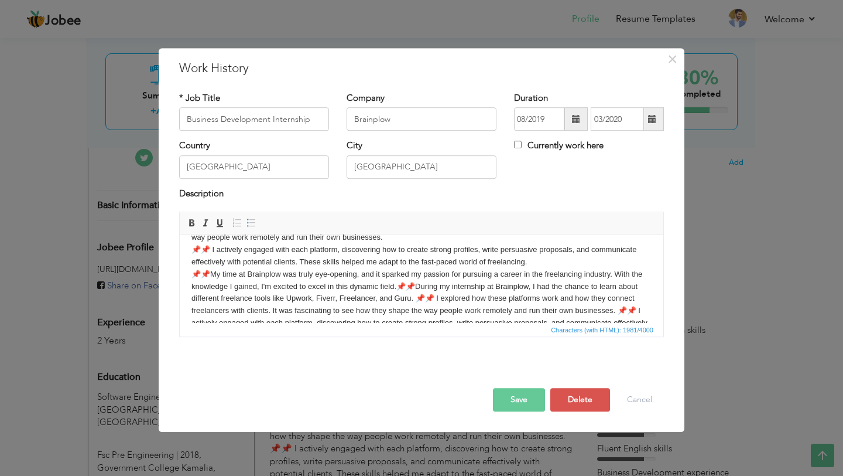
click at [399, 284] on p "📌📌 During my internship at Brainplow, I had the chance to learn about different…" at bounding box center [421, 280] width 460 height 170
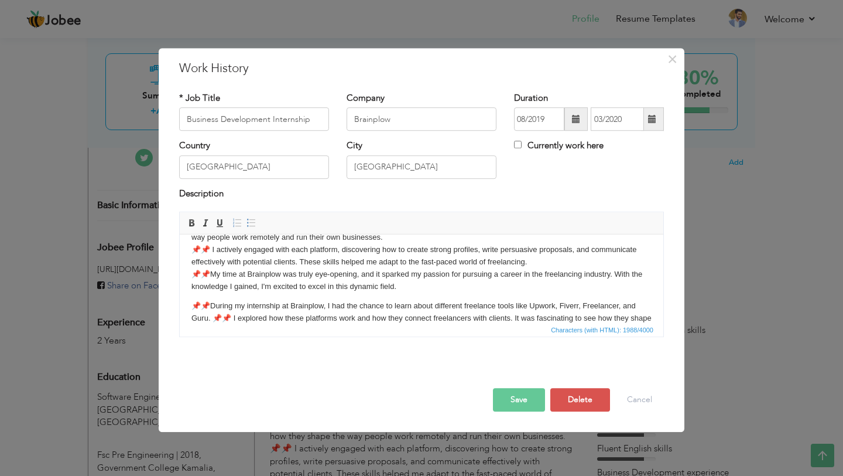
scroll to position [68, 0]
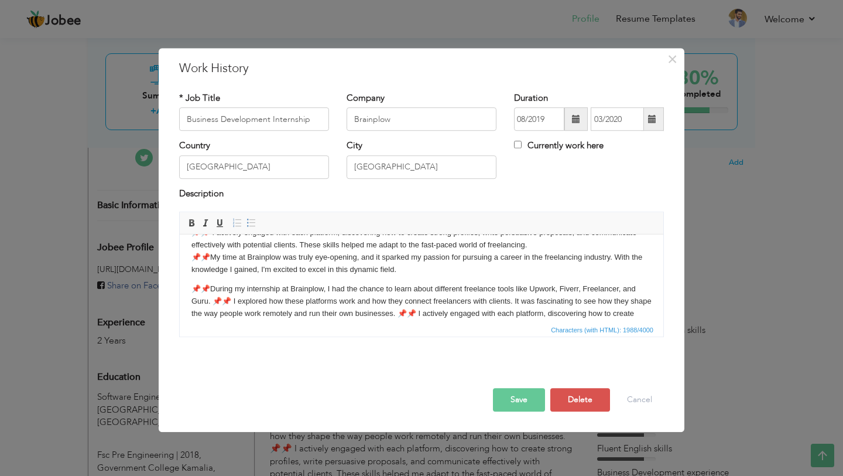
click at [215, 305] on p "📌📌During my internship at Brainplow, I had the chance to learn about different …" at bounding box center [421, 319] width 460 height 73
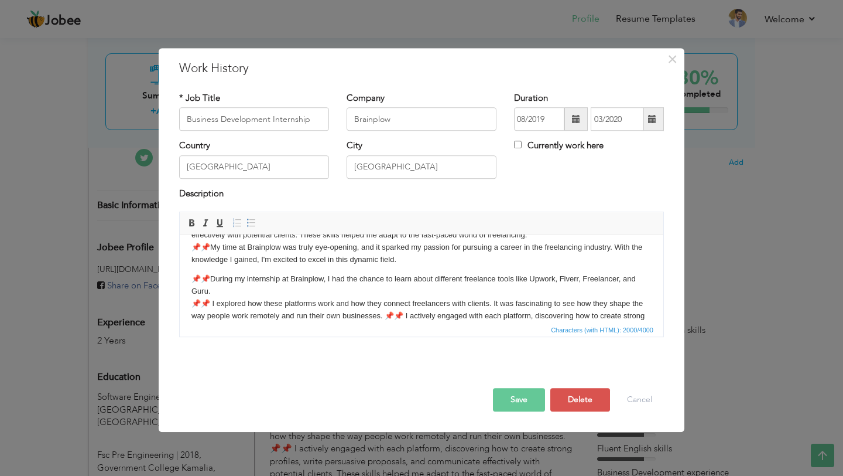
scroll to position [72, 0]
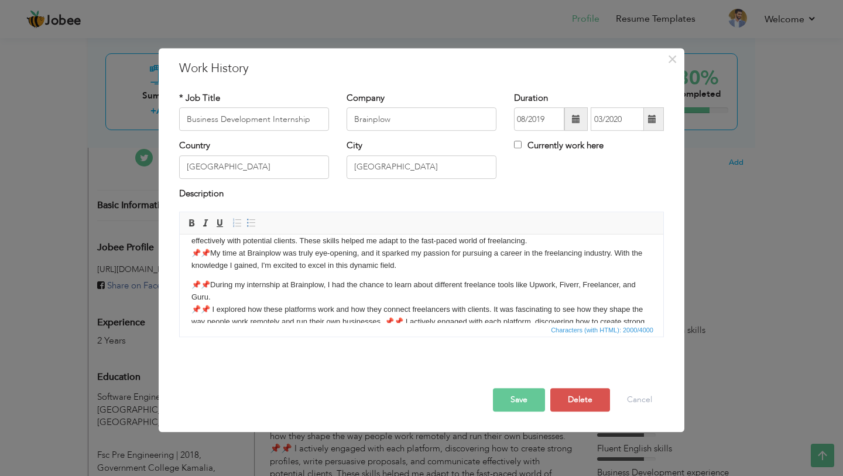
click at [189, 282] on html "📌📌 During my internship at Brainplow, I had the chance to learn about different…" at bounding box center [422, 291] width 484 height 258
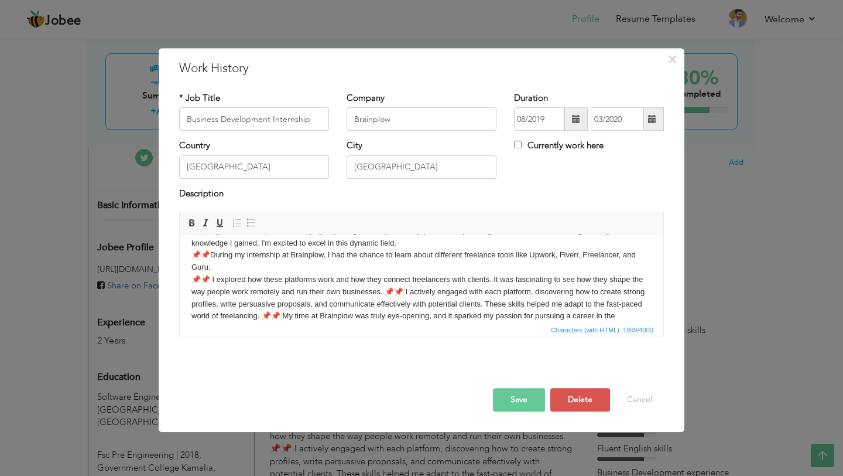
scroll to position [103, 0]
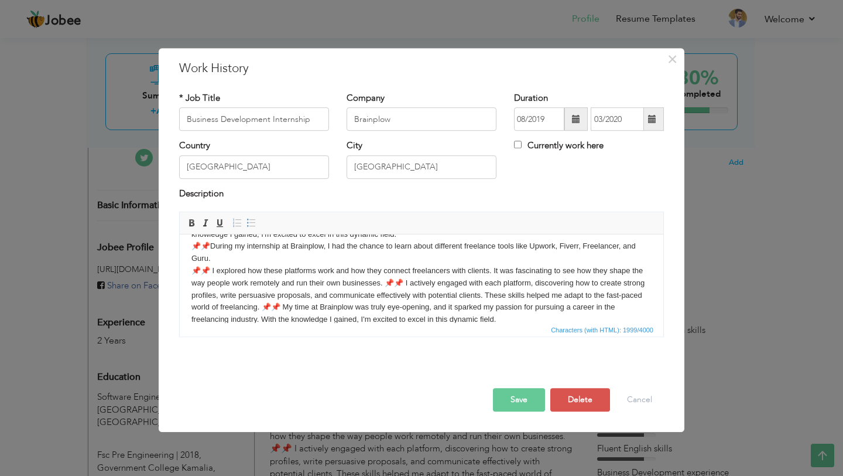
click at [387, 284] on p "📌📌 During my internship at Brainplow, I had the chance to learn about different…" at bounding box center [421, 234] width 460 height 183
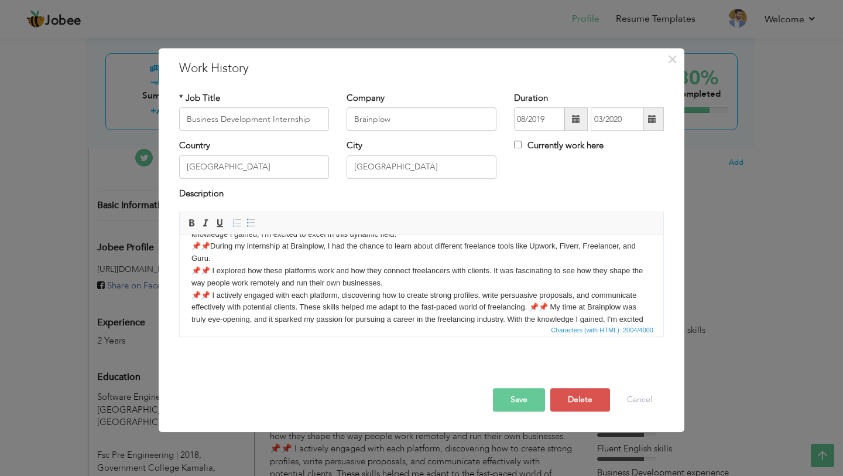
scroll to position [125, 0]
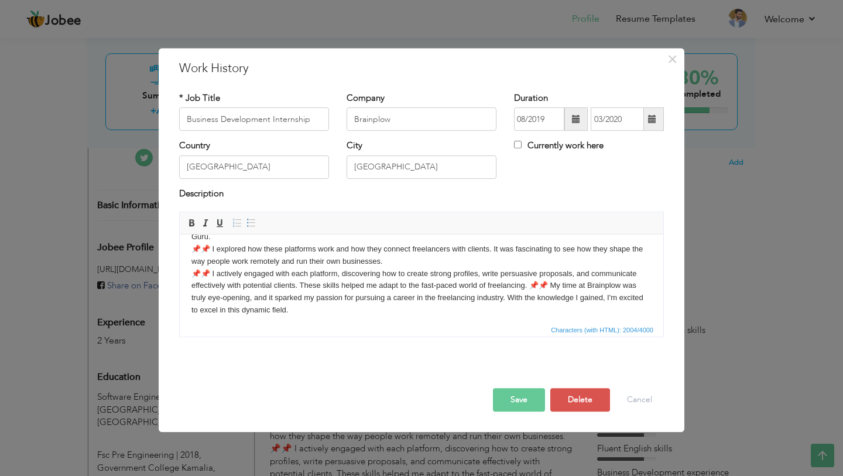
click at [529, 283] on p "📌📌 During my internship at Brainplow, I had the chance to learn about different…" at bounding box center [421, 218] width 460 height 195
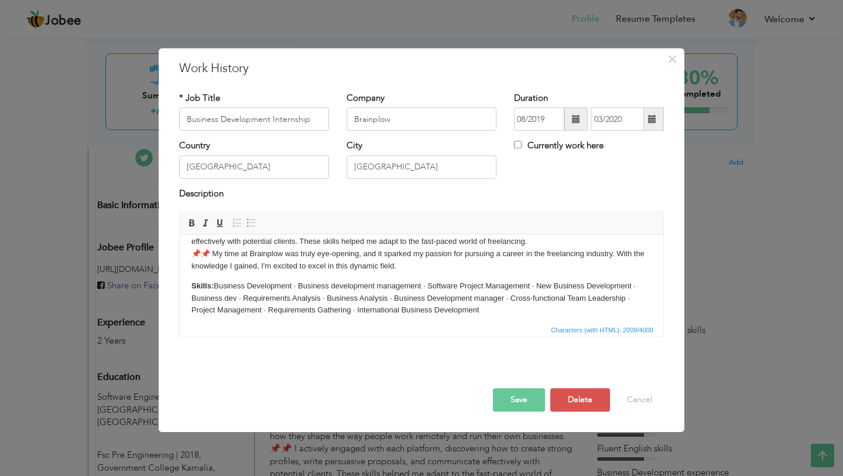
scroll to position [175, 0]
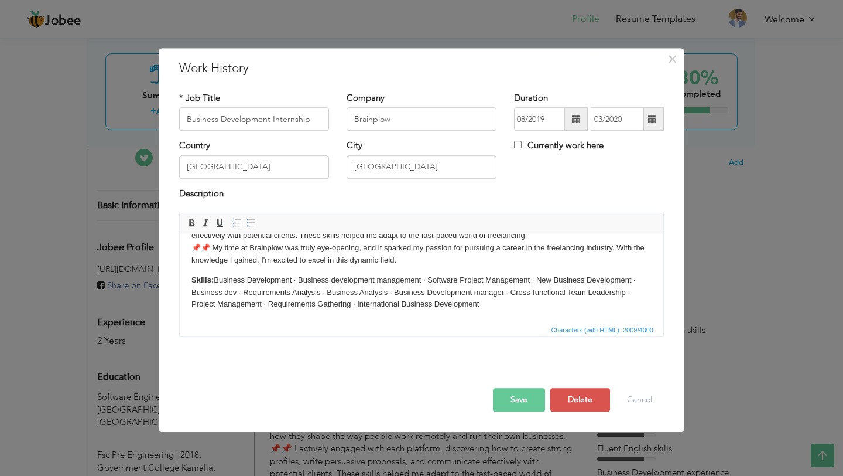
click at [508, 401] on button "Save" at bounding box center [519, 399] width 52 height 23
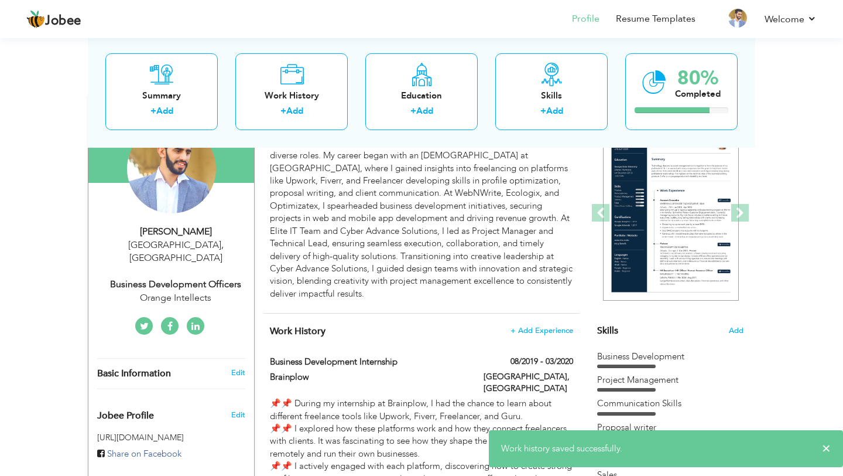
scroll to position [60, 0]
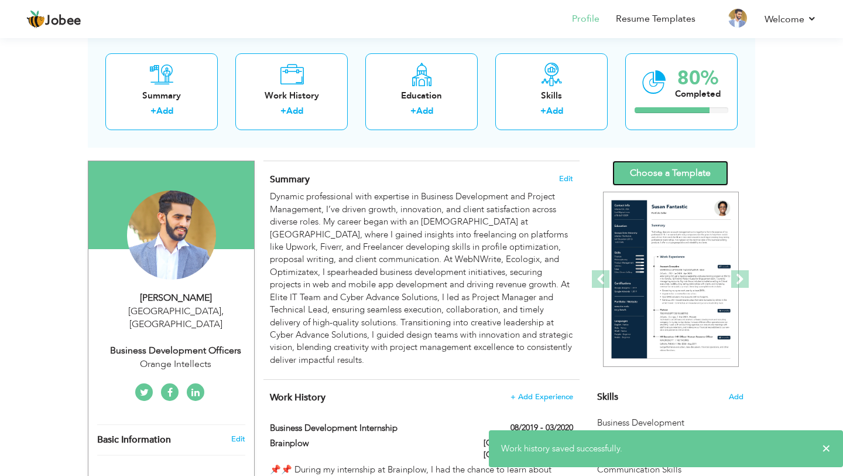
click at [688, 177] on link "Choose a Template" at bounding box center [671, 172] width 116 height 25
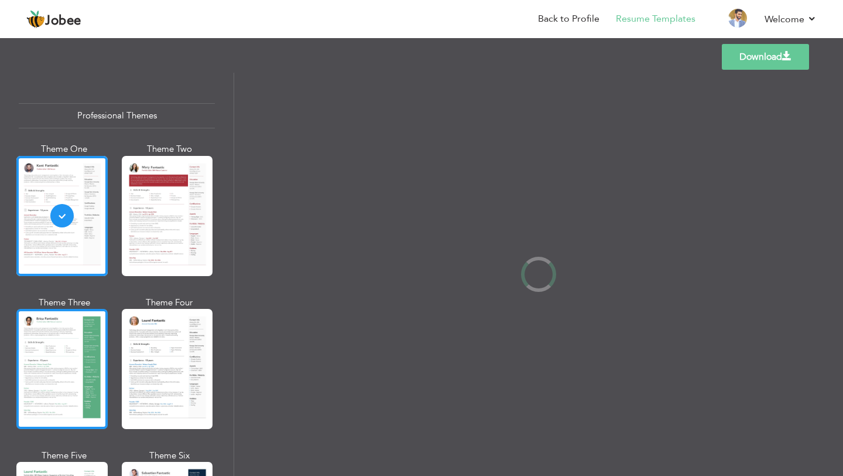
click at [64, 335] on div at bounding box center [61, 369] width 91 height 120
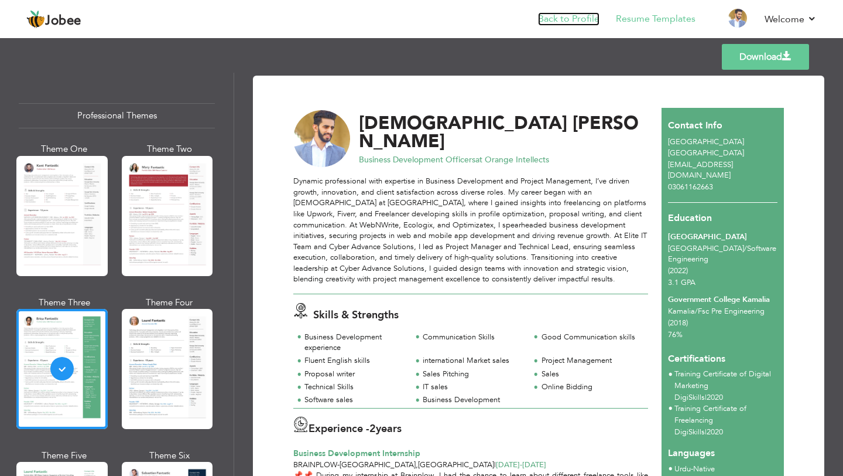
click at [563, 23] on link "Back to Profile" at bounding box center [568, 18] width 61 height 13
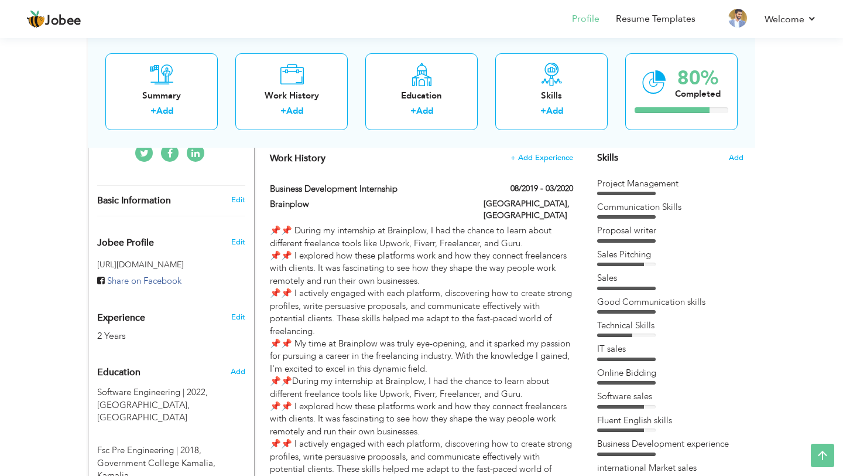
scroll to position [290, 0]
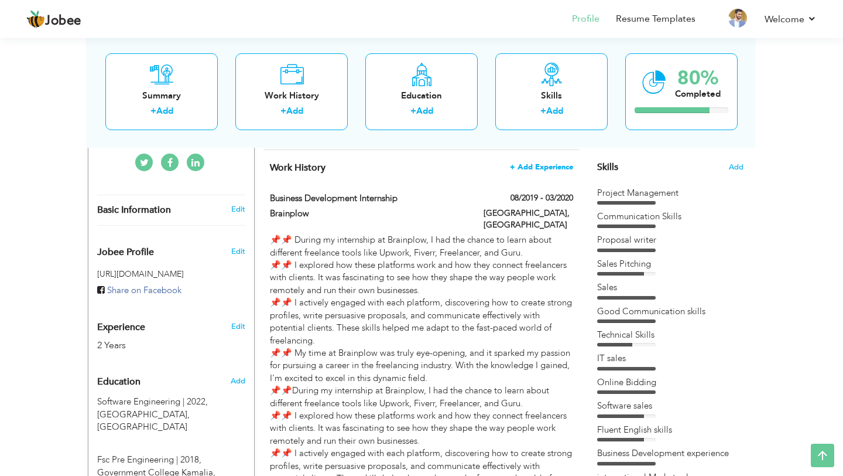
click at [539, 166] on span "+ Add Experience" at bounding box center [541, 167] width 63 height 8
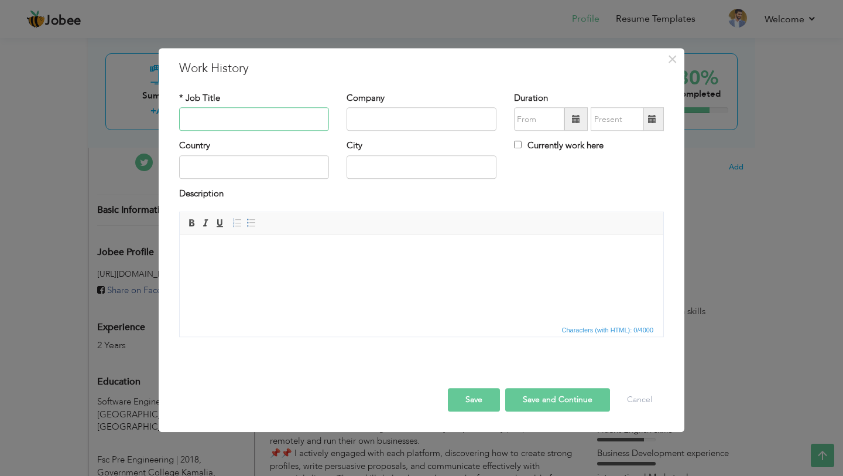
click at [273, 117] on input "text" at bounding box center [254, 119] width 150 height 23
paste input "Business Development Executive"
type input "Business Development Executive"
click at [380, 120] on input "text" at bounding box center [422, 119] width 150 height 23
paste input "Business Development Executive Business Development Executive WebNWrite ·"
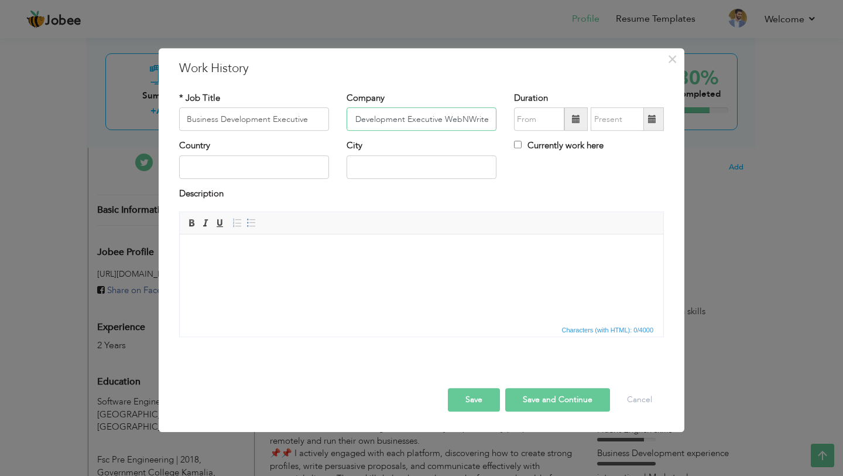
scroll to position [0, 155]
click at [443, 118] on input "Business Development Executive Business Development Executive WebNWrite" at bounding box center [422, 119] width 150 height 23
click at [444, 119] on input "Business Development Executive Business Development Executive WebNWrite" at bounding box center [422, 119] width 150 height 23
drag, startPoint x: 444, startPoint y: 119, endPoint x: 351, endPoint y: 117, distance: 93.1
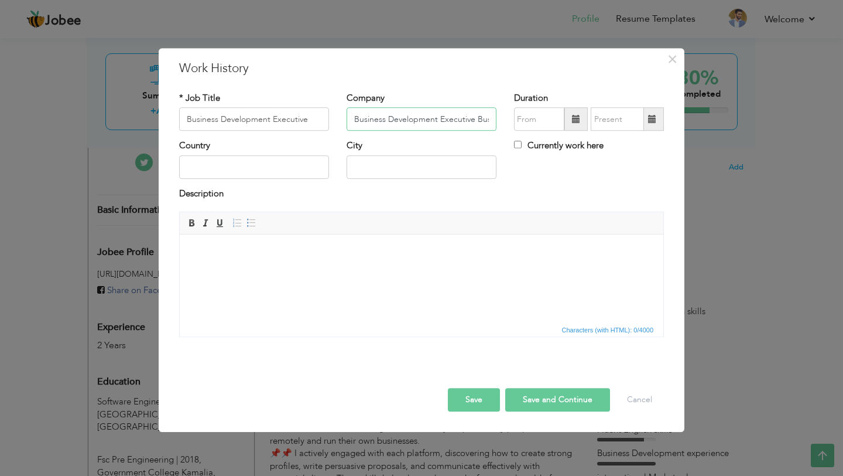
click at [351, 117] on input "Business Development Executive Business Development Executive WebNWrite" at bounding box center [422, 119] width 150 height 23
type input "WebNWrite"
click at [235, 162] on input "text" at bounding box center [254, 166] width 150 height 23
click at [394, 162] on input "text" at bounding box center [422, 166] width 150 height 23
click at [367, 164] on input "Tronoto" at bounding box center [422, 166] width 150 height 23
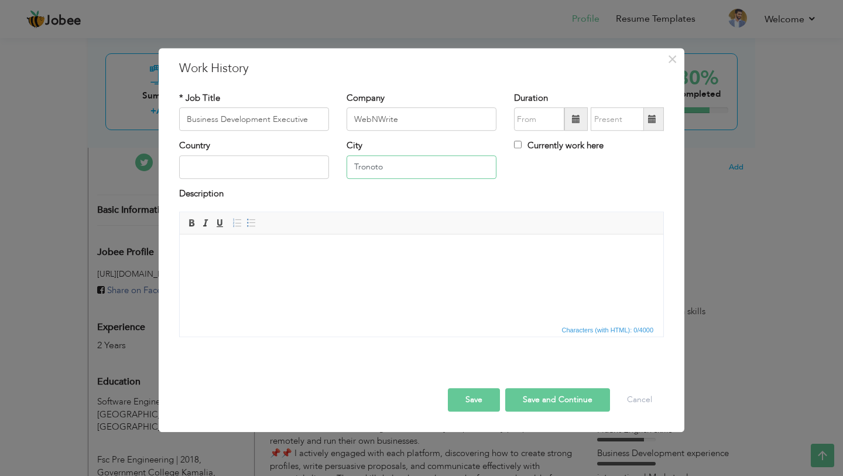
click at [367, 164] on input "Tronoto" at bounding box center [422, 166] width 150 height 23
paste input "[GEOGRAPHIC_DATA]"
type input "[GEOGRAPHIC_DATA]"
click at [286, 170] on input "text" at bounding box center [254, 166] width 150 height 23
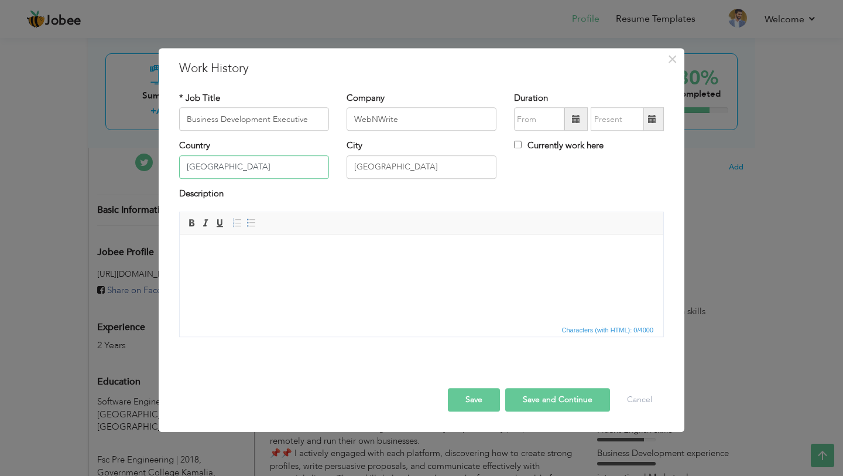
type input "[GEOGRAPHIC_DATA]"
click at [542, 114] on input "08/2025" at bounding box center [539, 119] width 50 height 23
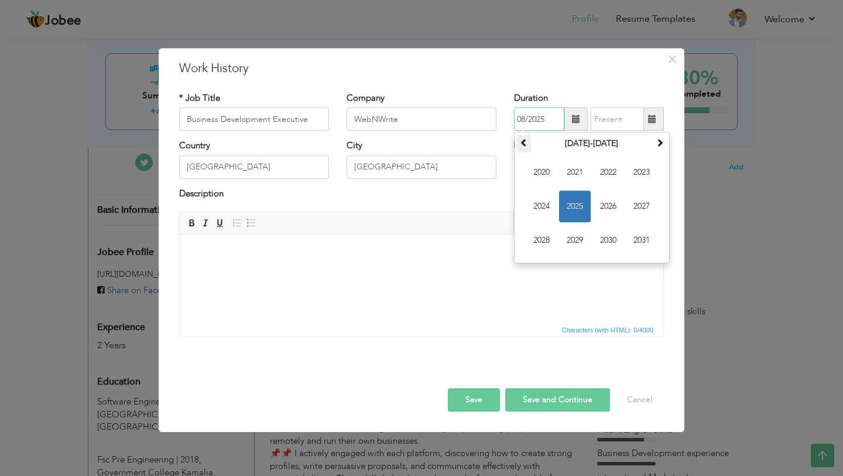
click at [525, 142] on span at bounding box center [524, 143] width 8 height 8
click at [607, 241] on span "2020" at bounding box center [609, 241] width 32 height 32
click at [548, 238] on span "Sep" at bounding box center [542, 241] width 32 height 32
type input "09/2020"
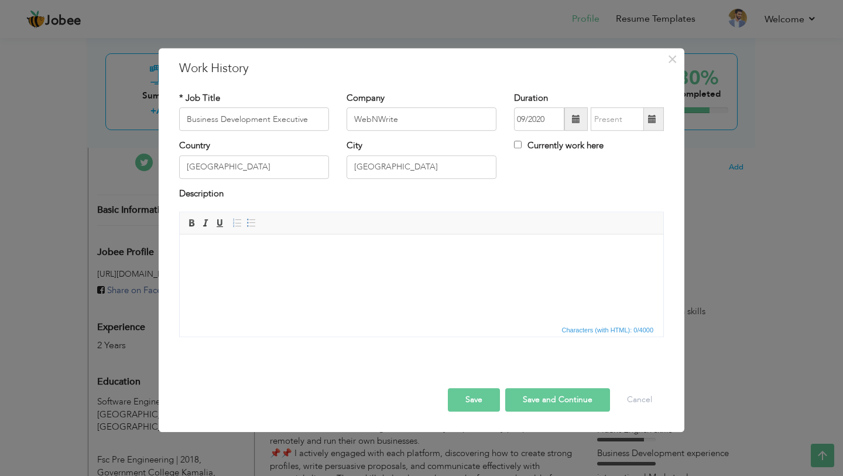
click at [657, 120] on span at bounding box center [652, 119] width 23 height 23
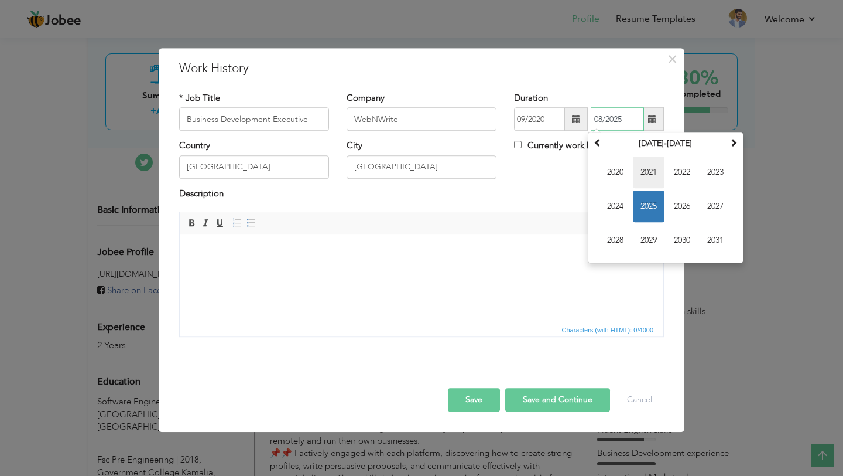
click at [651, 167] on span "2021" at bounding box center [649, 173] width 32 height 32
click at [683, 177] on span "Mar" at bounding box center [682, 173] width 32 height 32
type input "03/2021"
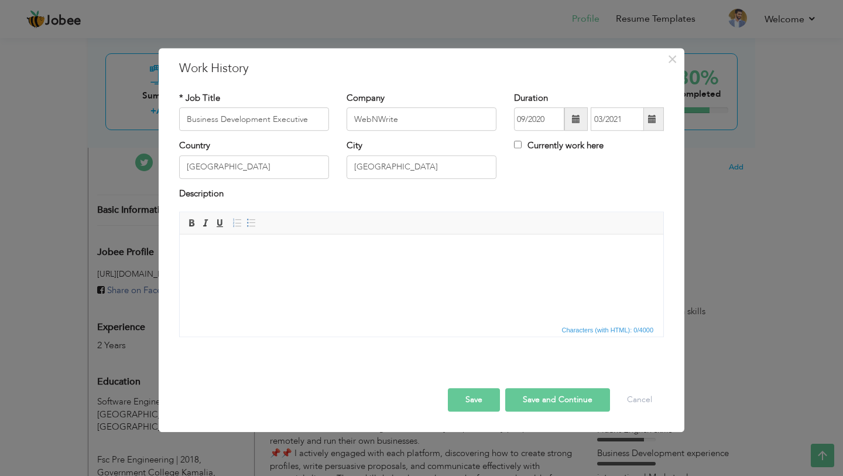
click at [392, 268] on html at bounding box center [422, 252] width 484 height 36
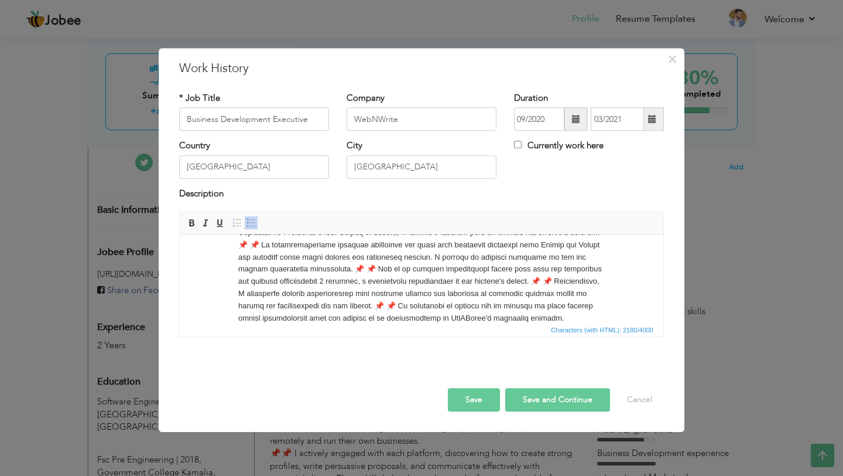
scroll to position [252, 0]
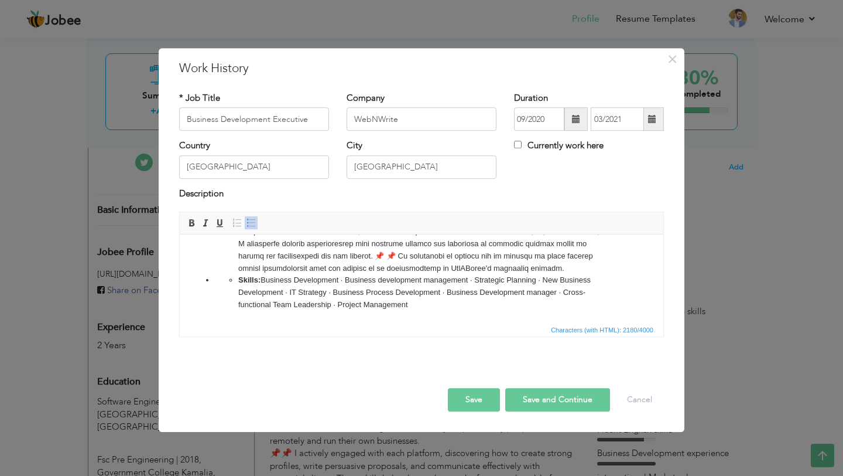
click at [254, 223] on span at bounding box center [251, 222] width 9 height 9
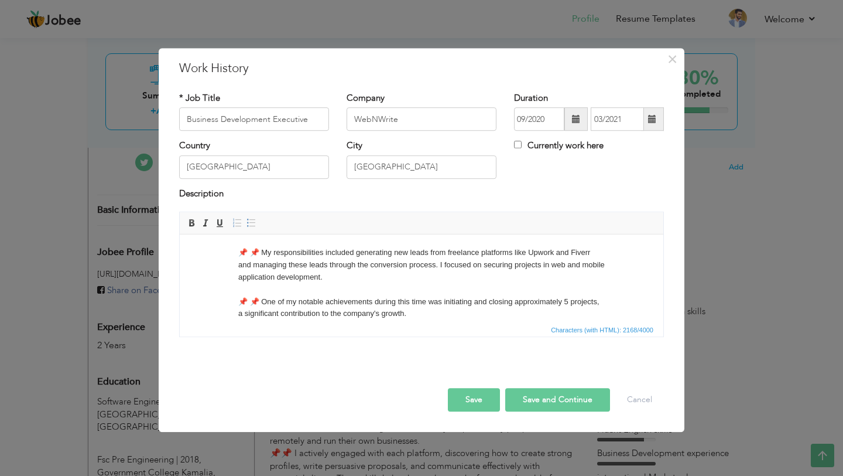
scroll to position [0, 0]
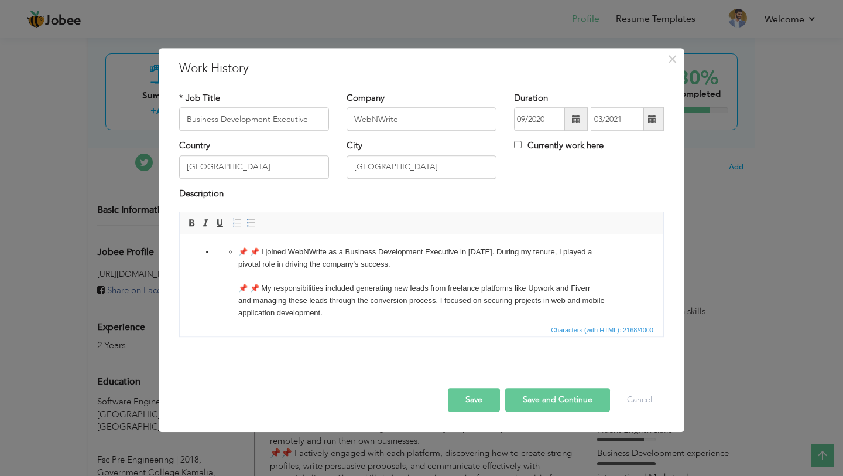
click at [237, 252] on ul "📌 📌 I joined WebNWrite as a Business Development Executive in [DATE]. During my…" at bounding box center [421, 386] width 413 height 280
click at [251, 219] on span at bounding box center [251, 222] width 9 height 9
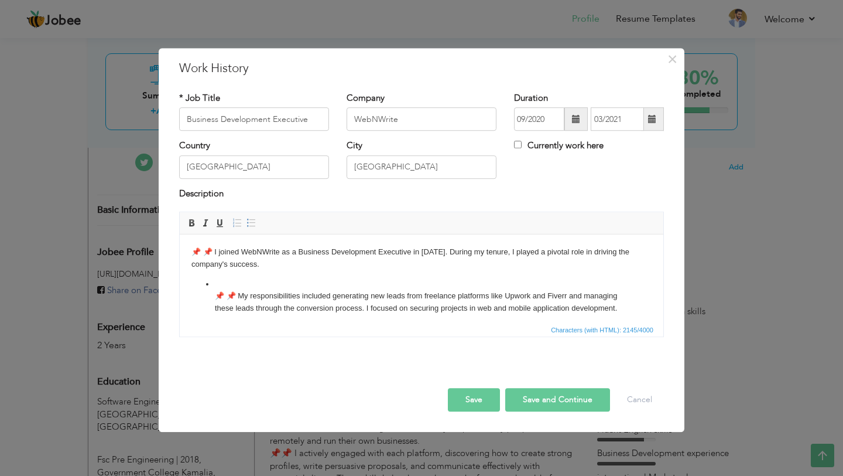
click at [218, 282] on li "📌 📌 My responsibilities included generating new leads from freelance platforms …" at bounding box center [421, 393] width 413 height 231
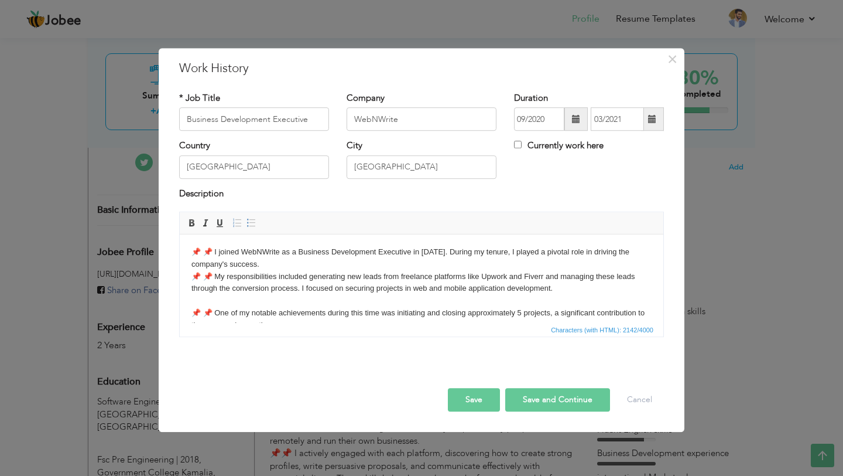
click at [217, 303] on body "📌 📌 I joined WebNWrite as a Business Development Executive in [DATE]. During my…" at bounding box center [421, 387] width 460 height 283
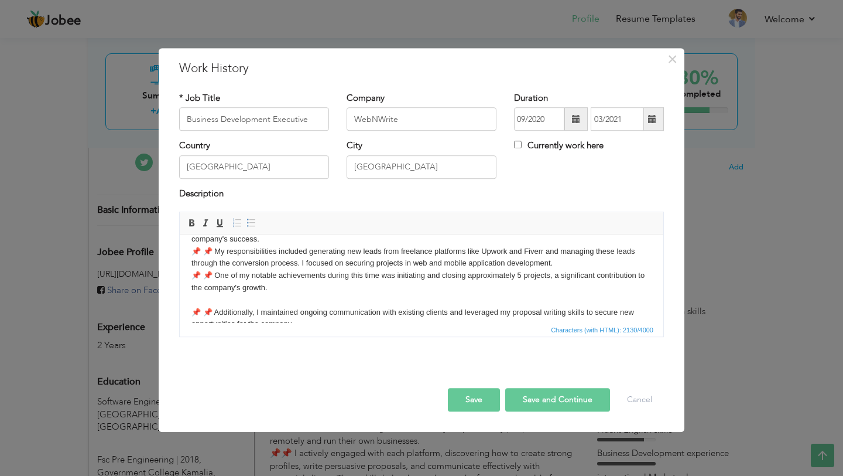
scroll to position [29, 0]
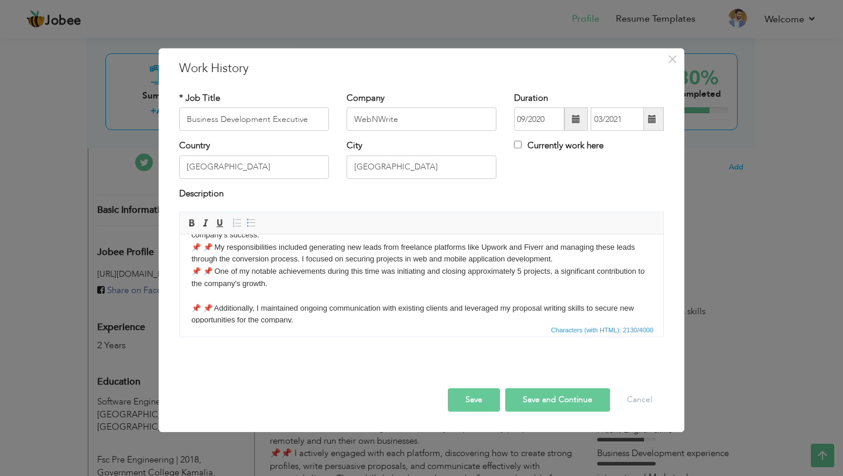
click at [206, 293] on body "📌 📌 I joined WebNWrite as a Business Development Executive in [DATE]. During my…" at bounding box center [421, 352] width 460 height 271
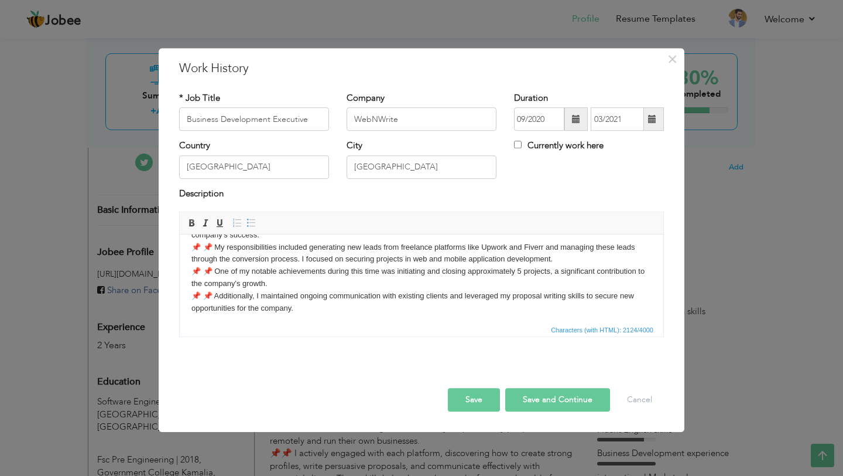
scroll to position [37, 0]
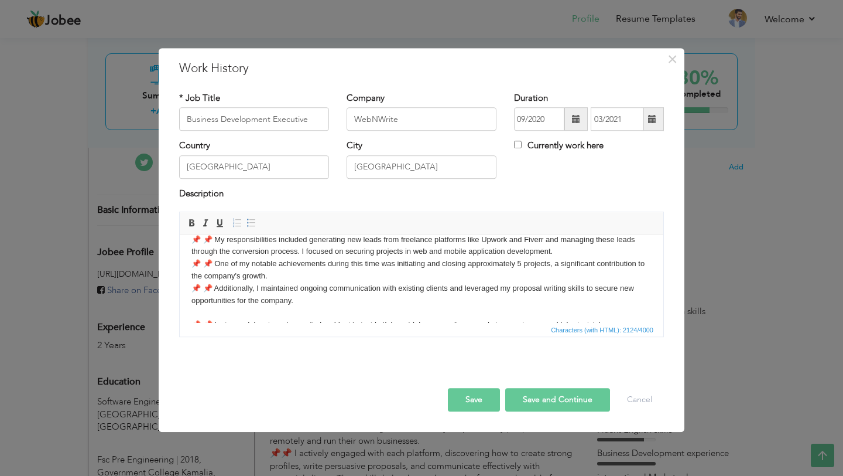
click at [210, 312] on body "📌 📌 I joined WebNWrite as a Business Development Executive in [DATE]. During my…" at bounding box center [421, 338] width 460 height 259
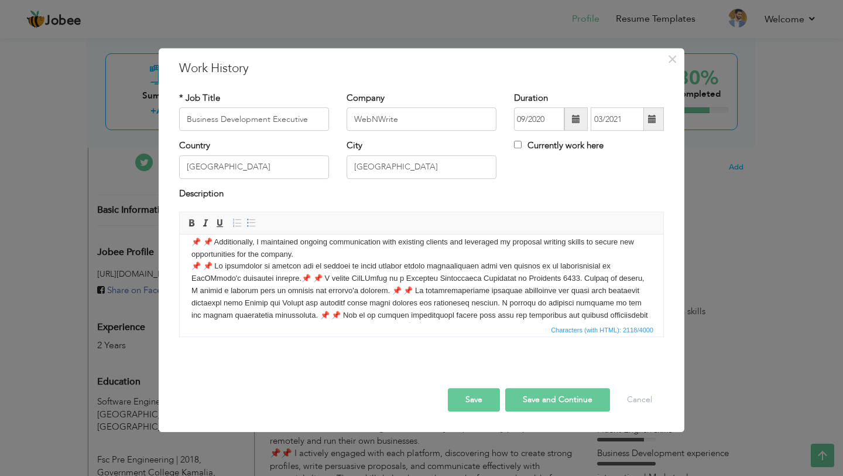
scroll to position [96, 0]
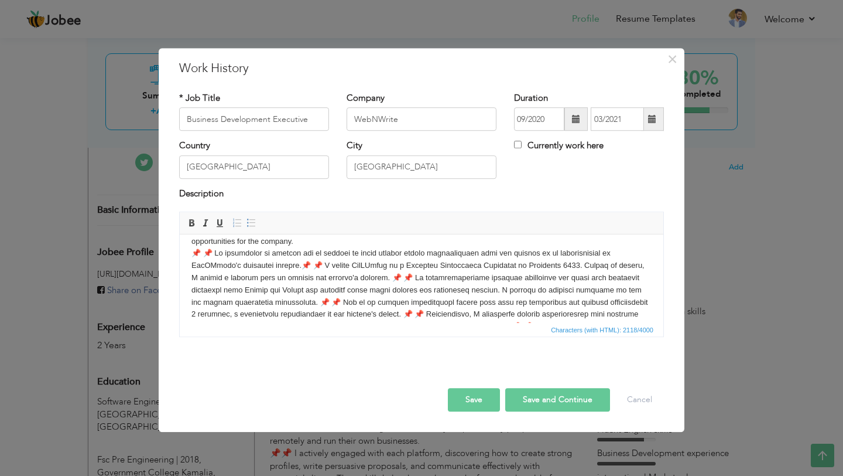
click at [258, 265] on body "📌 📌 I joined WebNWrite as a Business Development Executive in [DATE]. During my…" at bounding box center [421, 273] width 460 height 247
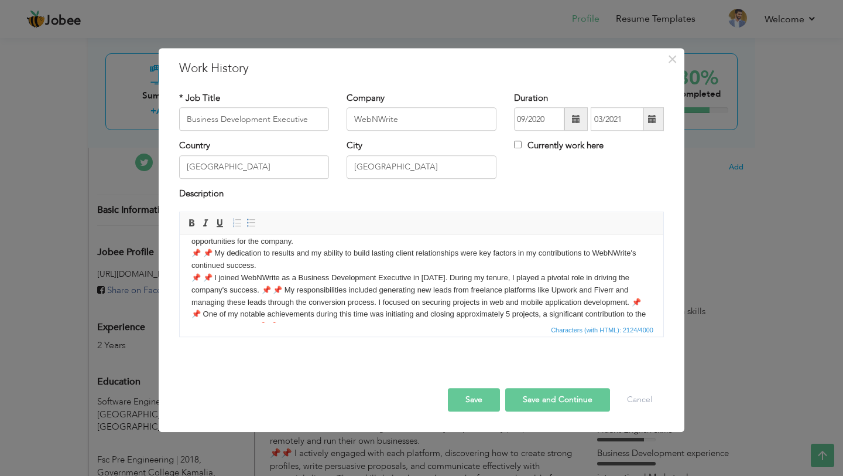
click at [276, 288] on body "📌 📌 I joined WebNWrite as a Business Development Executive in [DATE]. During my…" at bounding box center [421, 279] width 460 height 259
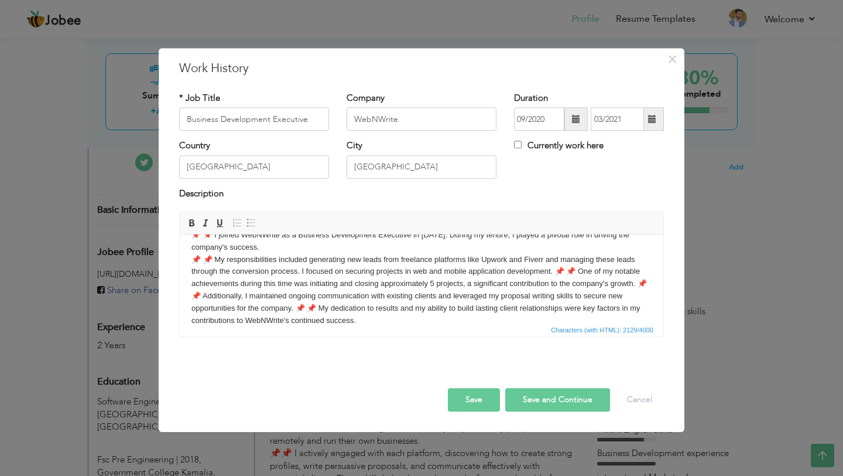
scroll to position [138, 0]
click at [556, 272] on body "📌 📌 I joined WebNWrite as a Business Development Executive in [DATE]. During my…" at bounding box center [421, 243] width 460 height 271
click at [268, 295] on body "📌 📌 I joined WebNWrite as a Business Development Executive in [DATE]. During my…" at bounding box center [421, 243] width 460 height 271
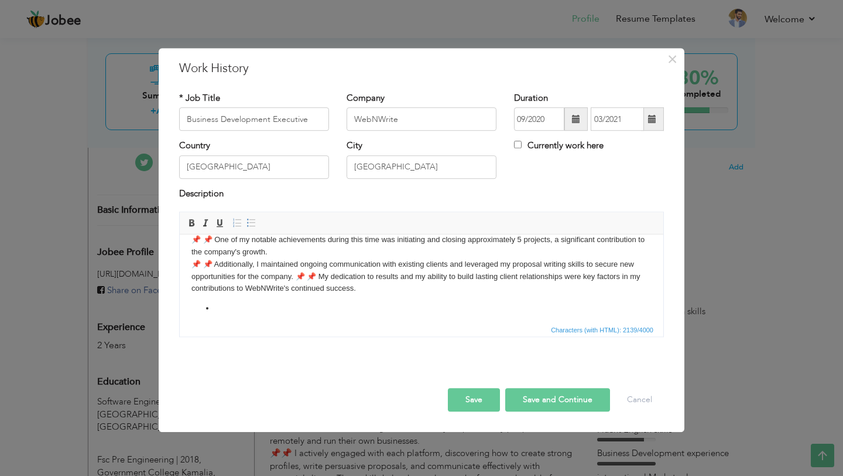
scroll to position [186, 0]
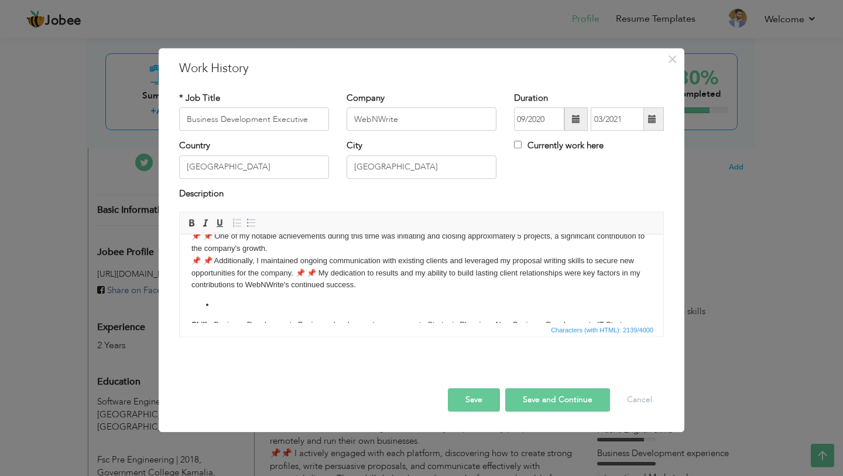
click at [297, 269] on body "📌 📌 I joined WebNWrite as a Business Development Executive in [DATE]. During my…" at bounding box center [421, 201] width 460 height 283
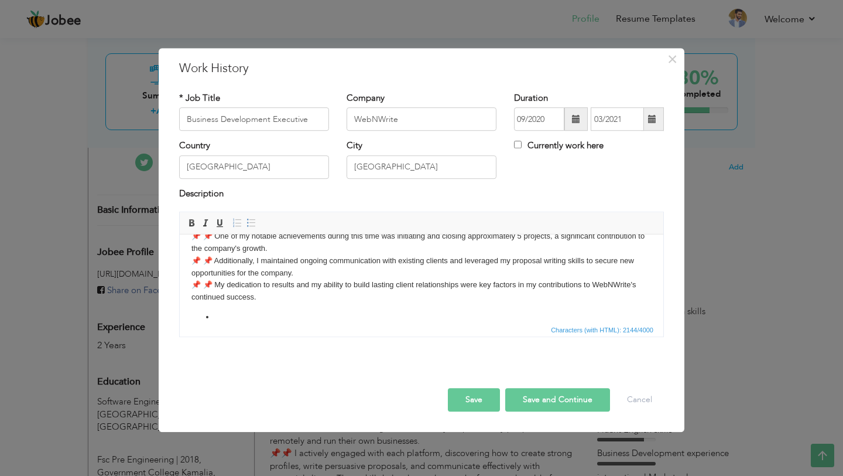
scroll to position [210, 0]
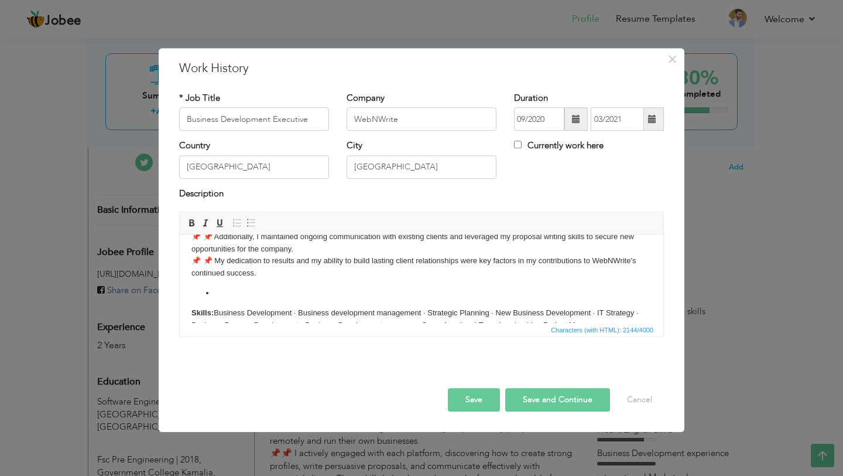
click at [243, 290] on li at bounding box center [421, 293] width 413 height 12
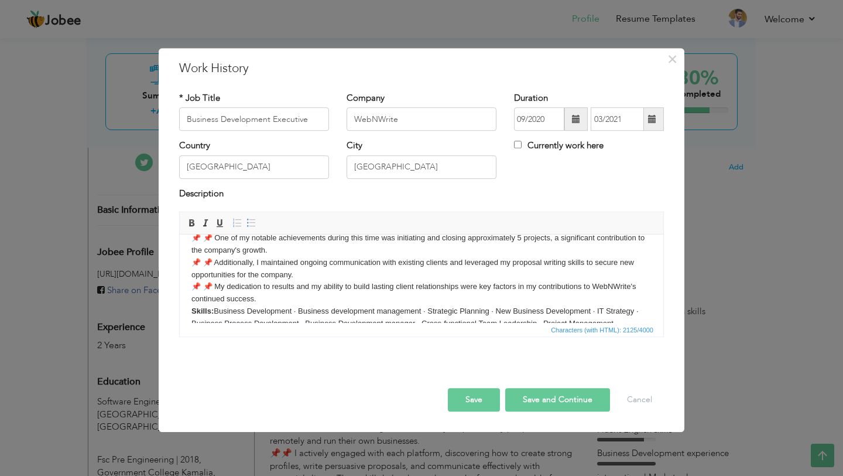
scroll to position [203, 0]
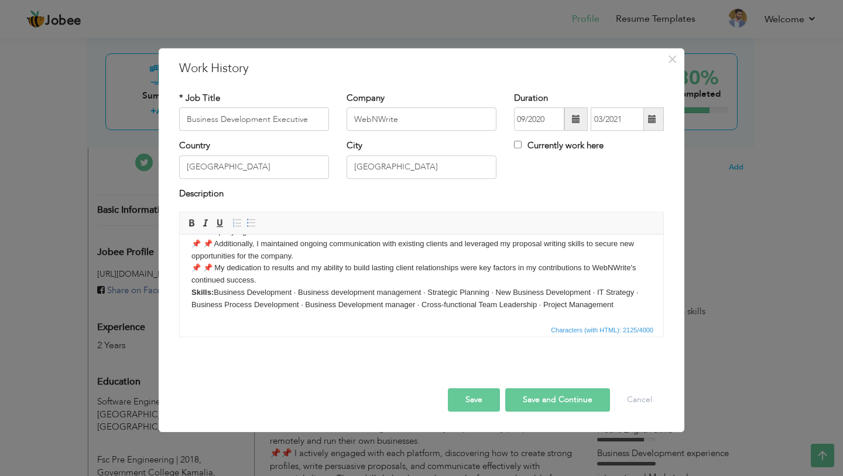
click at [567, 397] on button "Save and Continue" at bounding box center [557, 399] width 105 height 23
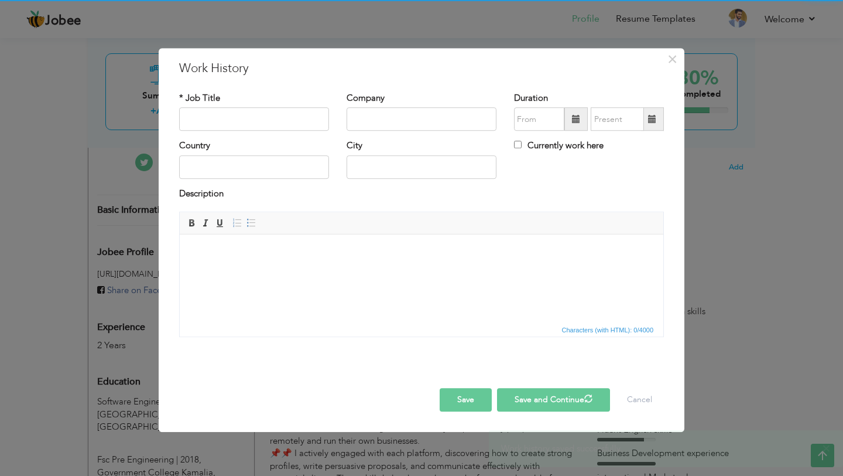
scroll to position [0, 0]
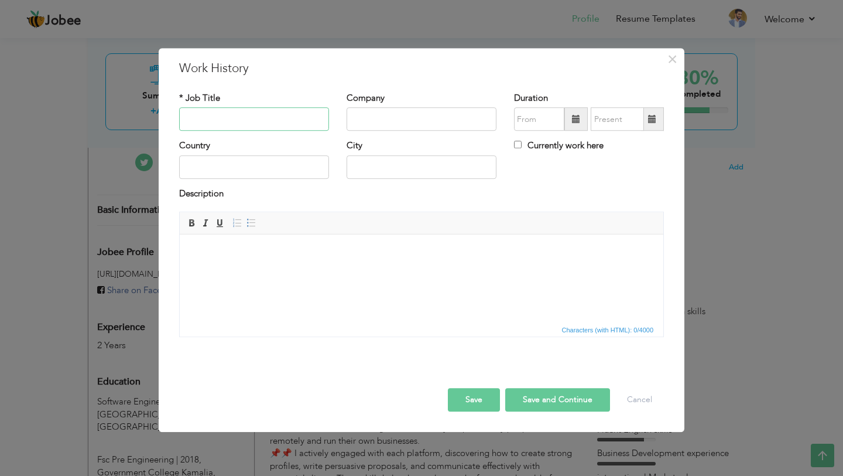
click at [237, 115] on input "text" at bounding box center [254, 119] width 150 height 23
paste input "Ecologix Pakistan logo Business Development Executive"
click at [269, 119] on input "Ecologix Pakistan logo Business Development Executive" at bounding box center [254, 119] width 150 height 23
type input "Business Development Executive"
click at [422, 121] on input "text" at bounding box center [422, 119] width 150 height 23
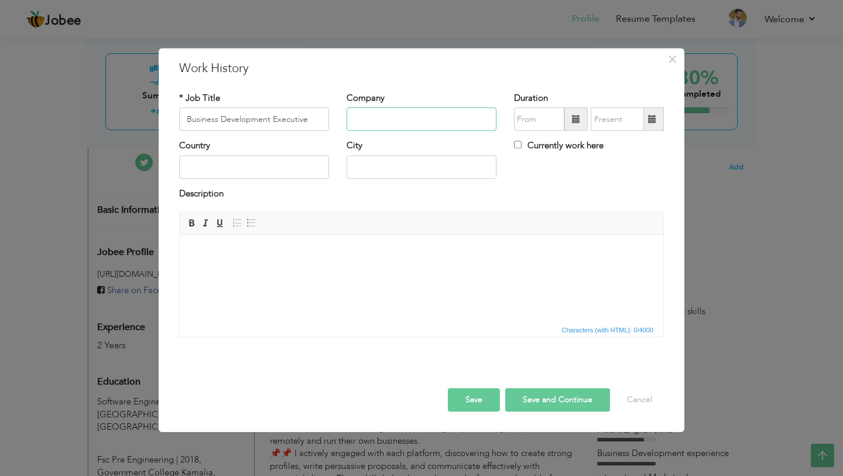
paste input "Ecologix"
type input "Ecologix"
click at [254, 169] on input "text" at bounding box center [254, 166] width 150 height 23
type input "L"
type input "[GEOGRAPHIC_DATA]"
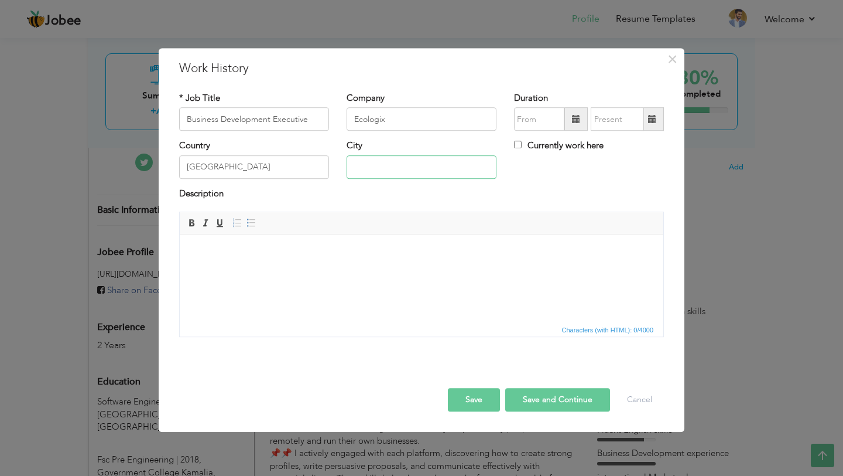
click at [381, 156] on input "text" at bounding box center [422, 166] width 150 height 23
type input "[GEOGRAPHIC_DATA]"
click at [533, 124] on input "text" at bounding box center [539, 119] width 50 height 23
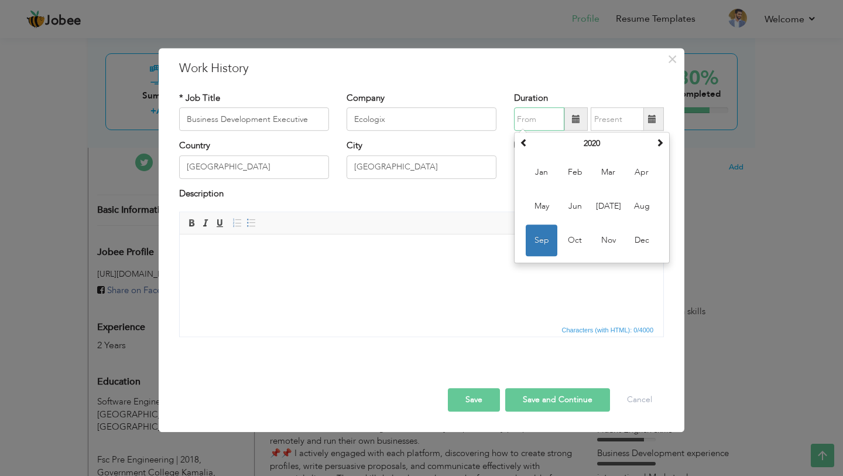
click at [534, 112] on input "text" at bounding box center [539, 119] width 50 height 23
click at [579, 245] on span "Oct" at bounding box center [575, 241] width 32 height 32
type input "10/2020"
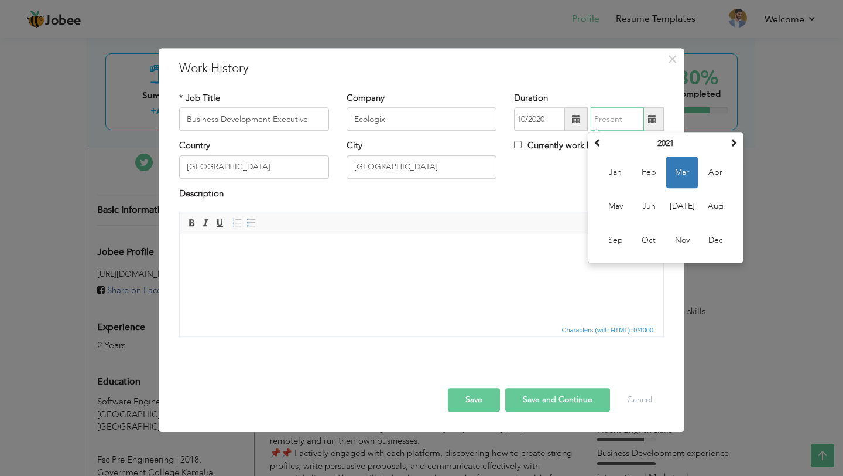
click at [612, 121] on input "text" at bounding box center [617, 119] width 53 height 23
click at [655, 239] on span "Oct" at bounding box center [649, 241] width 32 height 32
type input "10/2021"
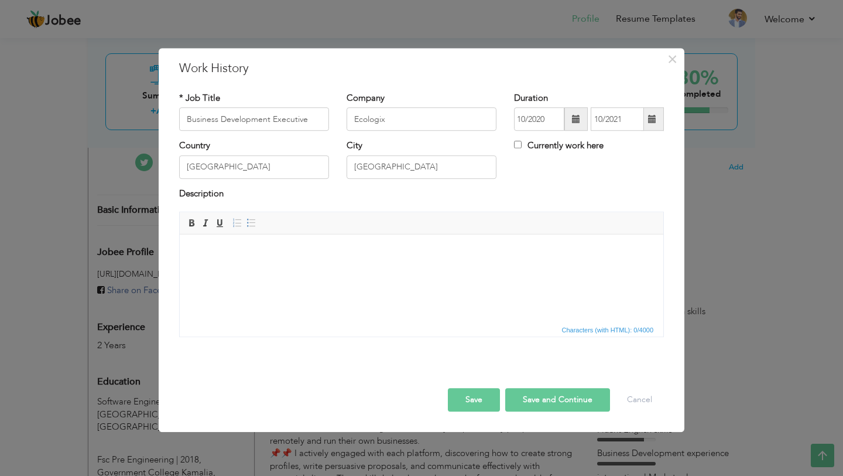
click at [234, 270] on html at bounding box center [422, 252] width 484 height 36
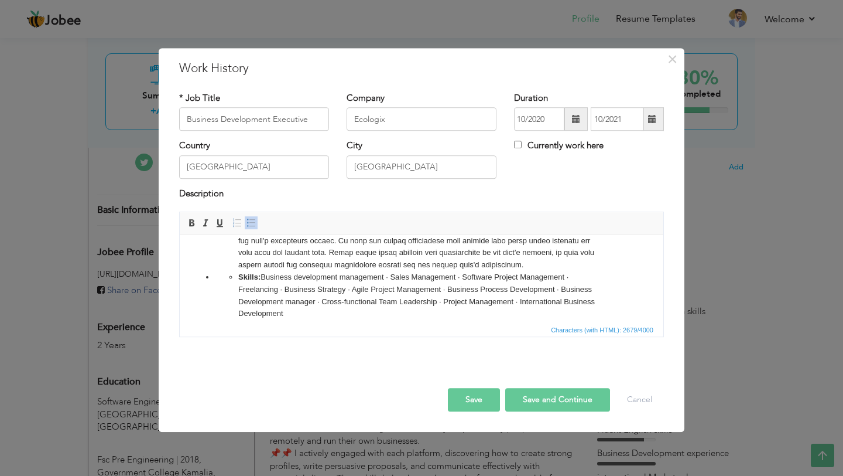
scroll to position [275, 0]
drag, startPoint x: 295, startPoint y: 325, endPoint x: 226, endPoint y: 221, distance: 124.7
click at [226, 221] on div "Editor toolbars Basic Styles Bold Italic Underline Paragraph Insert/Remove Numb…" at bounding box center [422, 274] width 484 height 124
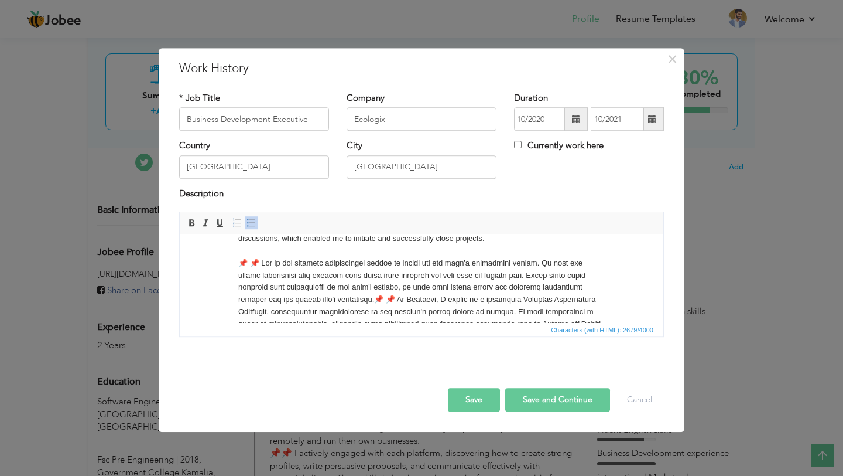
scroll to position [0, 0]
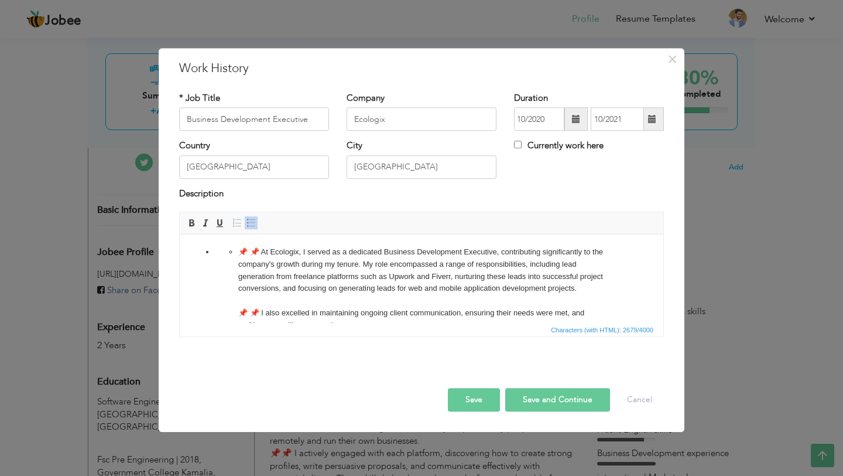
drag, startPoint x: 287, startPoint y: 316, endPoint x: 230, endPoint y: 207, distance: 123.1
click at [230, 234] on html "📌 📌 At Ecologix, I served as a dedicated Business Development Executive, contri…" at bounding box center [422, 422] width 484 height 377
click at [252, 221] on span at bounding box center [251, 222] width 9 height 9
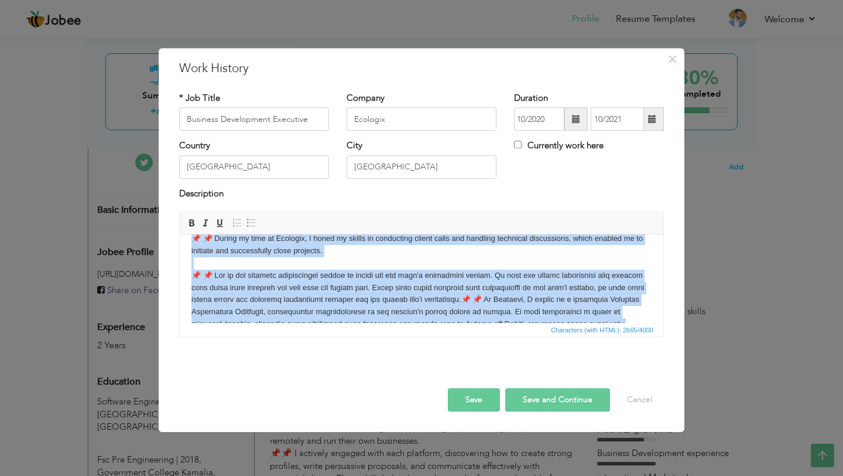
scroll to position [275, 0]
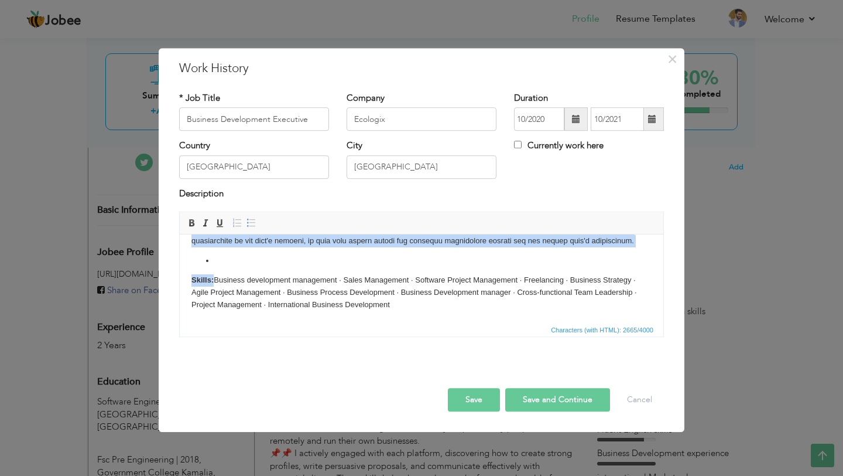
click at [228, 261] on li at bounding box center [421, 261] width 413 height 12
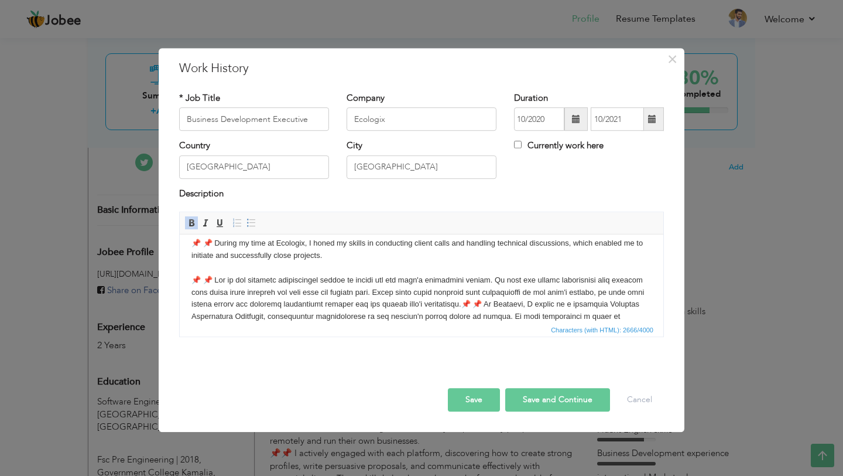
scroll to position [0, 0]
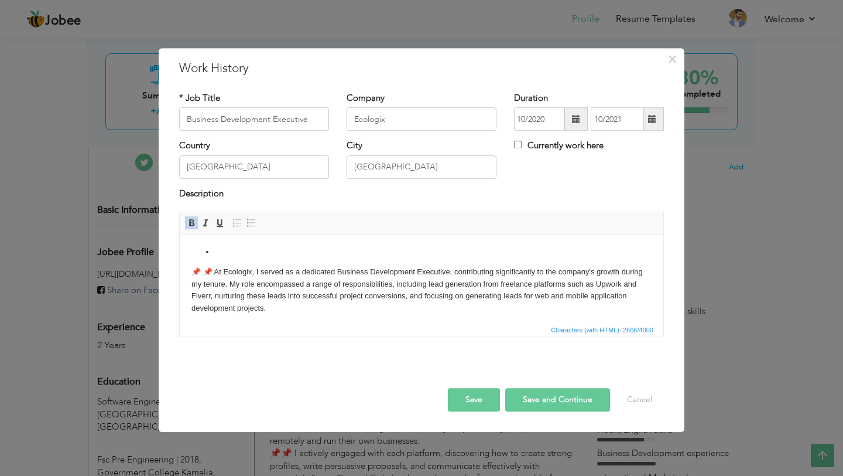
click at [223, 250] on li at bounding box center [421, 252] width 413 height 12
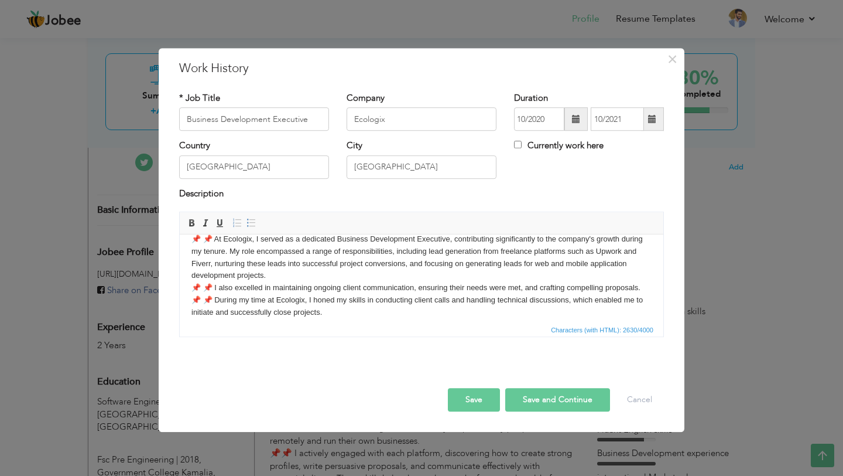
scroll to position [33, 0]
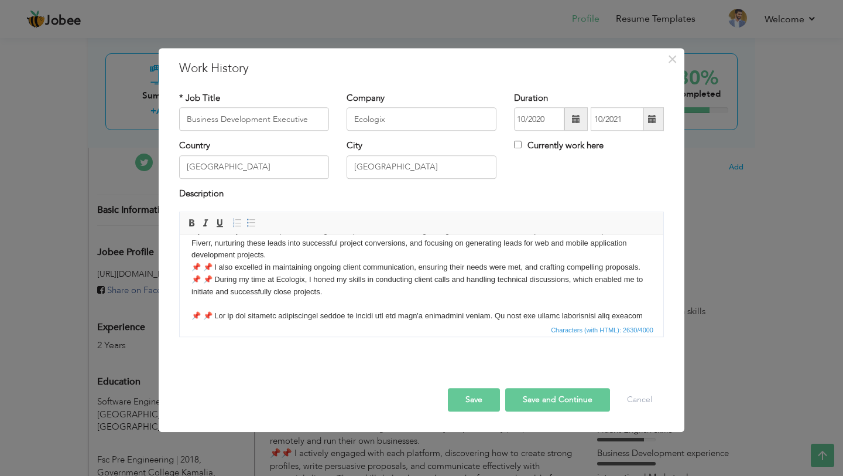
click at [218, 464] on p "📌 📌 At Ecologix, I served as a dedicated Business Development Executive, contri…" at bounding box center [421, 482] width 460 height 36
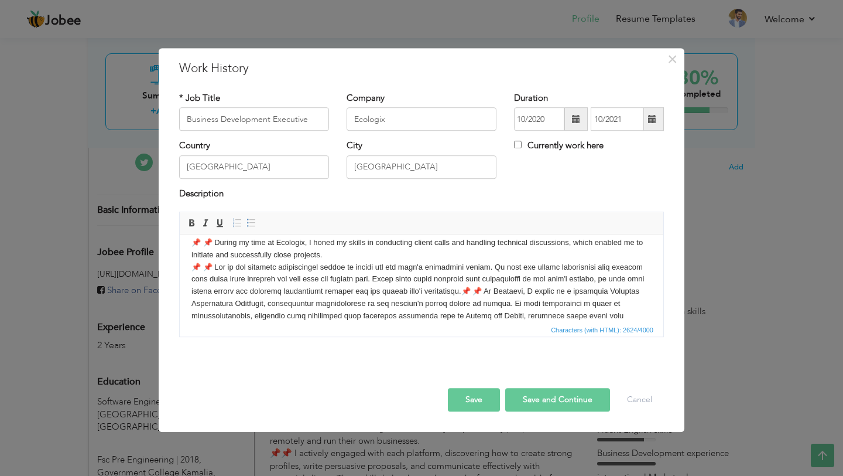
scroll to position [69, 0]
click at [512, 416] on p "📌 📌 At Ecologix, I served as a dedicated Business Development Executive, contri…" at bounding box center [421, 434] width 460 height 36
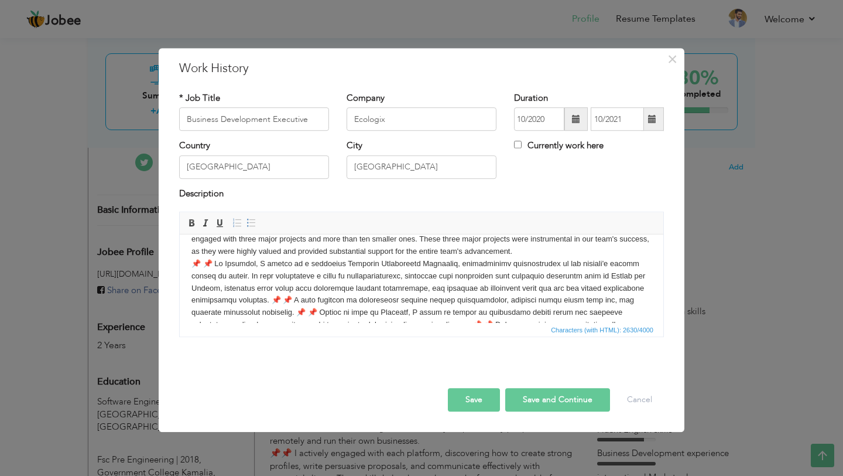
scroll to position [112, 0]
click at [226, 385] on p "📌 📌 At Ecologix, I served as a dedicated Business Development Executive, contri…" at bounding box center [421, 403] width 460 height 36
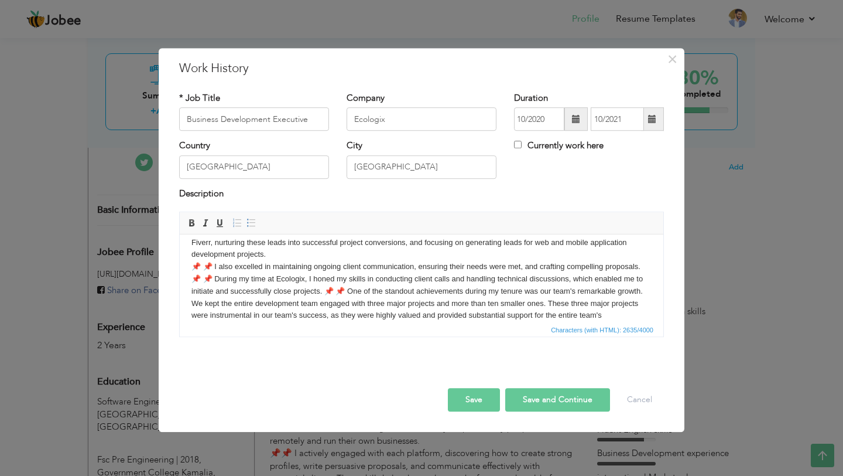
scroll to position [183, 0]
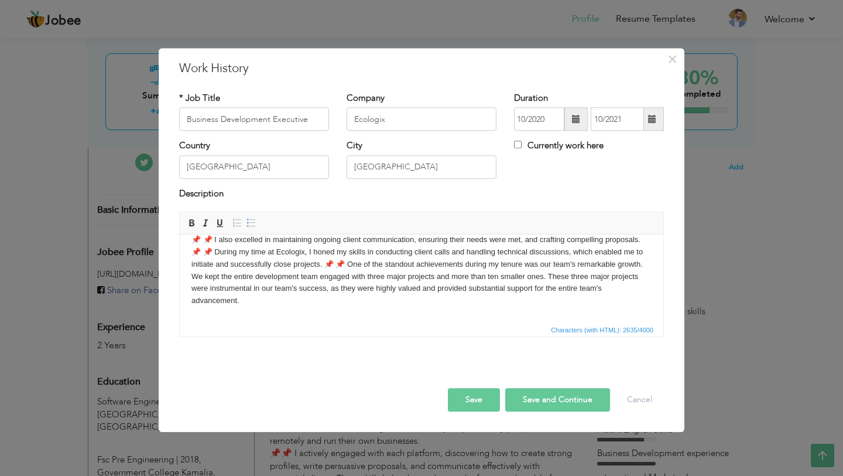
click at [638, 327] on p "📌 📌 At Ecologix, I served as a dedicated Business Development Executive, contri…" at bounding box center [421, 345] width 460 height 36
click at [326, 327] on p "📌 📌 At Ecologix, I served as a dedicated Business Development Executive, contri…" at bounding box center [421, 345] width 460 height 36
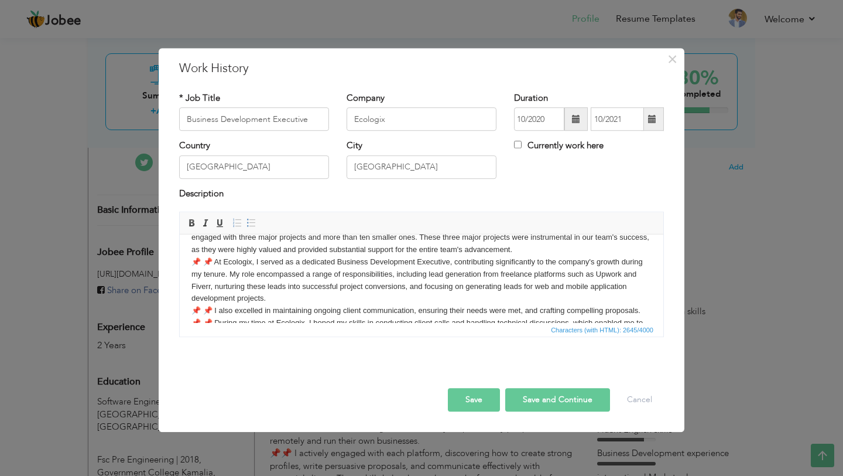
scroll to position [235, 0]
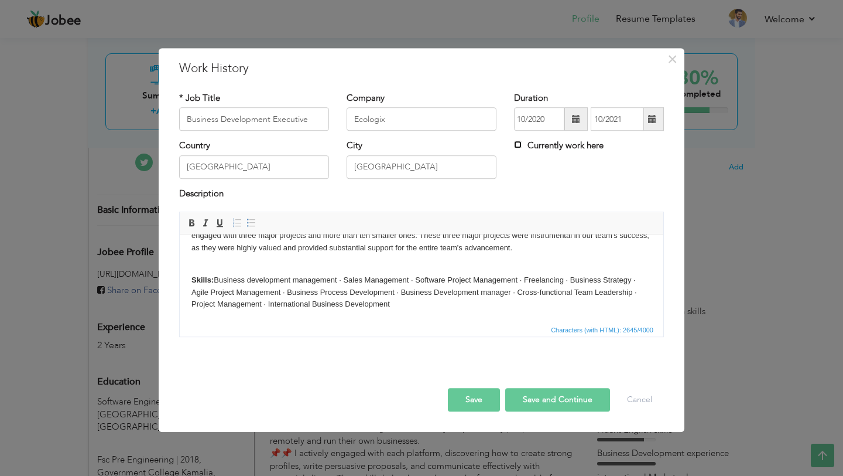
click at [518, 145] on input "Currently work here" at bounding box center [518, 145] width 8 height 8
checkbox input "true"
click at [518, 145] on input "Currently work here" at bounding box center [518, 145] width 8 height 8
checkbox input "false"
click at [621, 114] on input "text" at bounding box center [617, 119] width 53 height 23
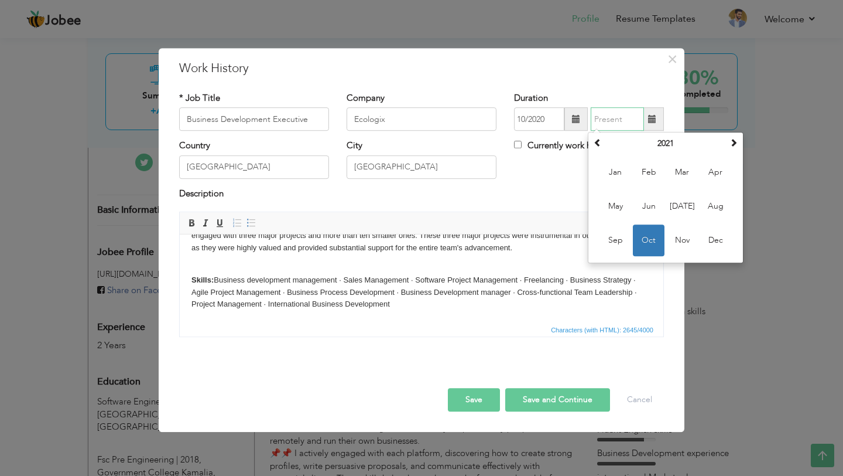
click at [658, 247] on span "Oct" at bounding box center [649, 241] width 32 height 32
type input "10/2021"
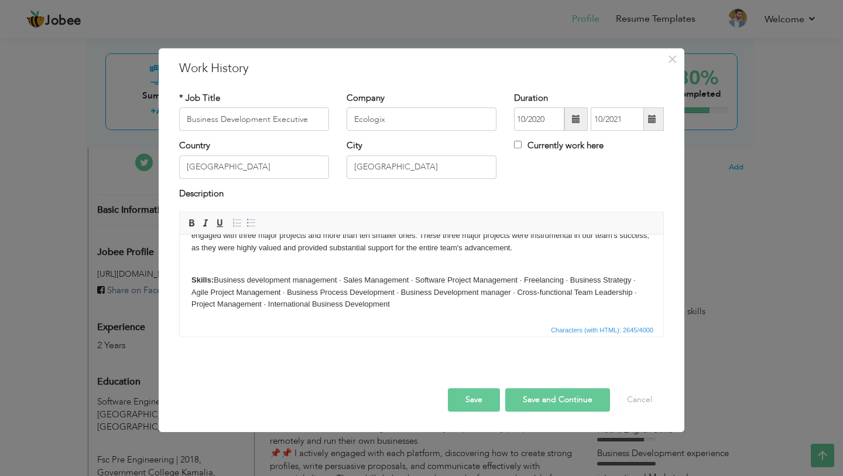
click at [538, 397] on button "Save and Continue" at bounding box center [557, 399] width 105 height 23
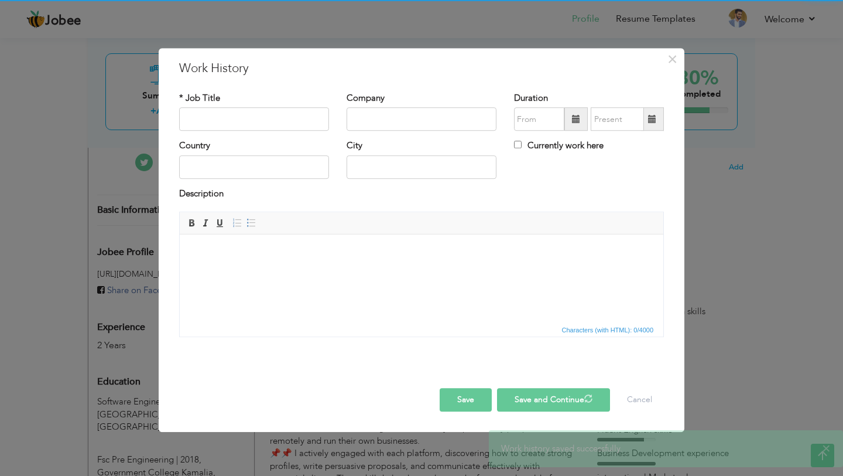
scroll to position [0, 0]
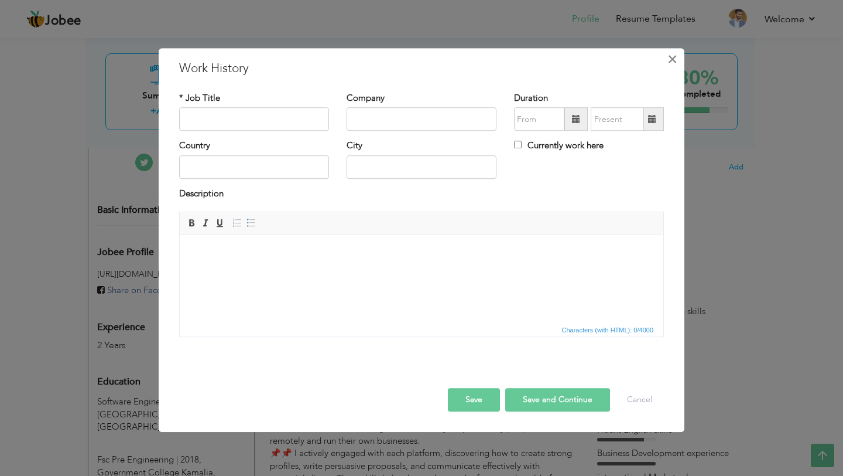
click at [669, 62] on span "×" at bounding box center [673, 59] width 10 height 21
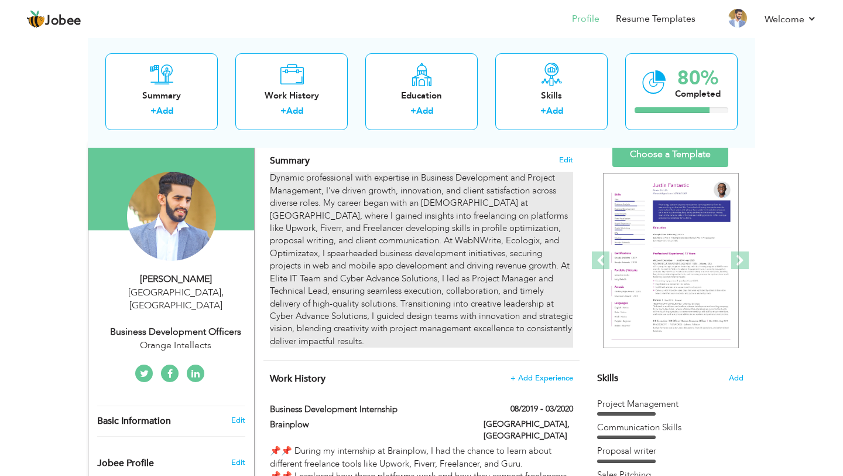
scroll to position [134, 0]
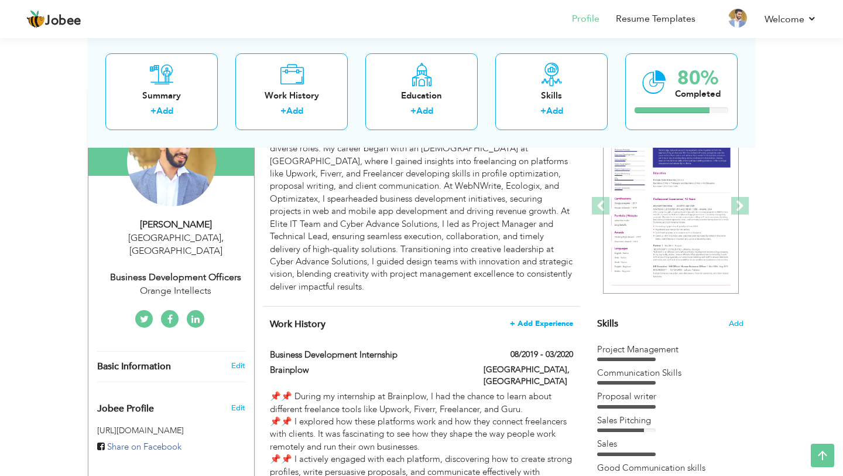
click at [544, 326] on span "+ Add Experience" at bounding box center [541, 323] width 63 height 8
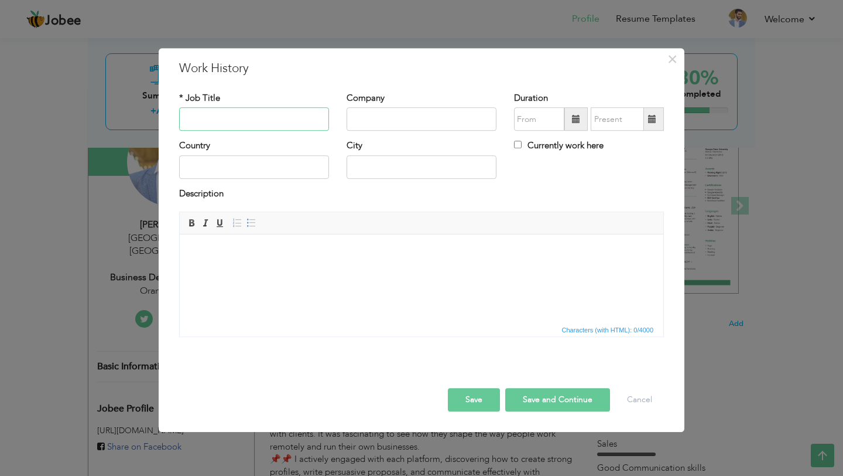
paste input "Optimizatex"
type input "Optimizatex"
click at [375, 118] on input "text" at bounding box center [422, 119] width 150 height 23
paste input "Optimizatex"
type input "Optimizatex"
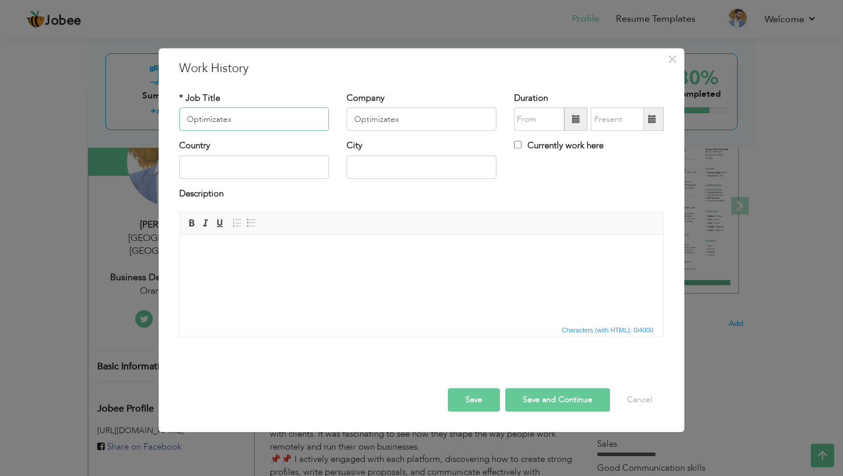
click at [257, 114] on input "Optimizatex" at bounding box center [254, 119] width 150 height 23
paste input "Business Development Manager"
type input "Business Development Manager"
click at [572, 122] on span at bounding box center [576, 119] width 8 height 8
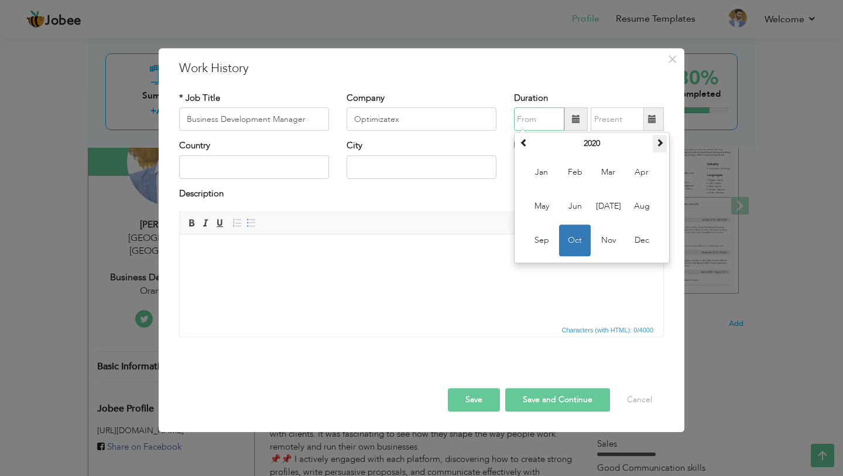
click at [663, 142] on span at bounding box center [660, 143] width 8 height 8
click at [575, 235] on span "Oct" at bounding box center [575, 241] width 32 height 32
type input "10/2021"
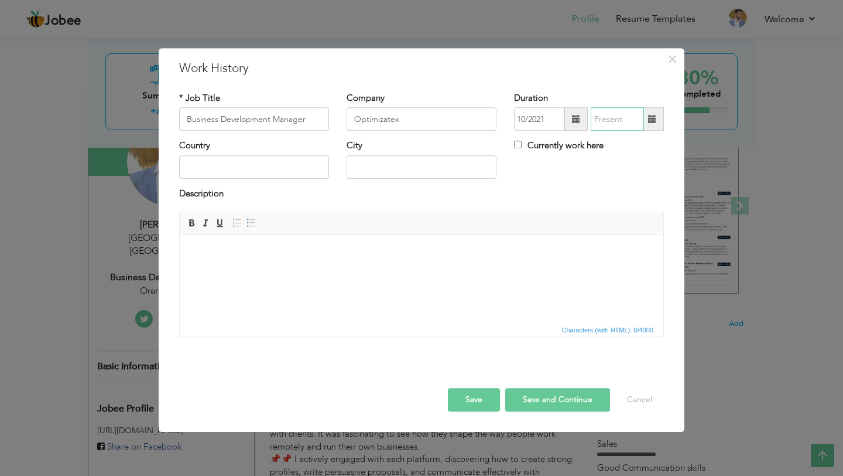
click at [637, 118] on input "text" at bounding box center [617, 119] width 53 height 23
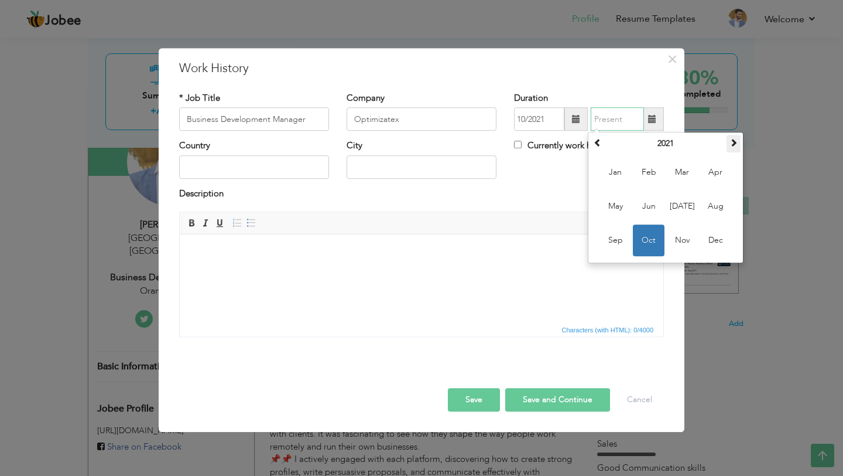
click at [736, 145] on span at bounding box center [734, 143] width 8 height 8
click at [652, 230] on span "Oct" at bounding box center [649, 241] width 32 height 32
type input "10/2022"
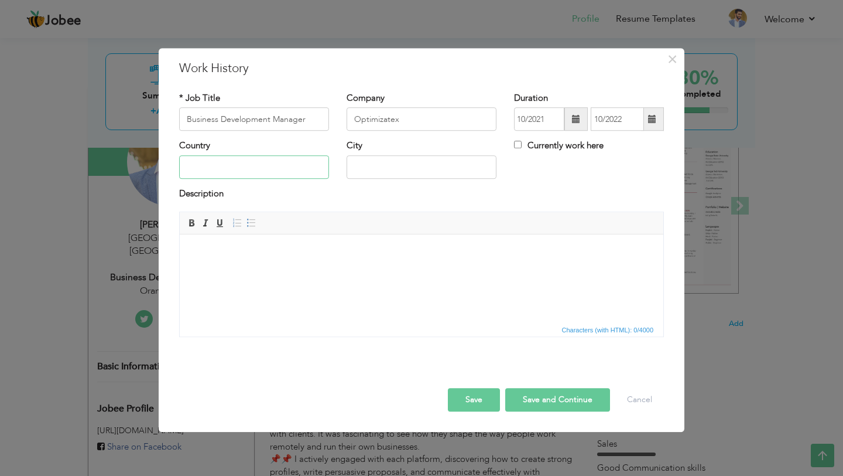
click at [257, 166] on input "text" at bounding box center [254, 166] width 150 height 23
type input "[GEOGRAPHIC_DATA]"
click at [363, 167] on input "text" at bounding box center [422, 166] width 150 height 23
click at [261, 166] on input "[GEOGRAPHIC_DATA]" at bounding box center [254, 166] width 150 height 23
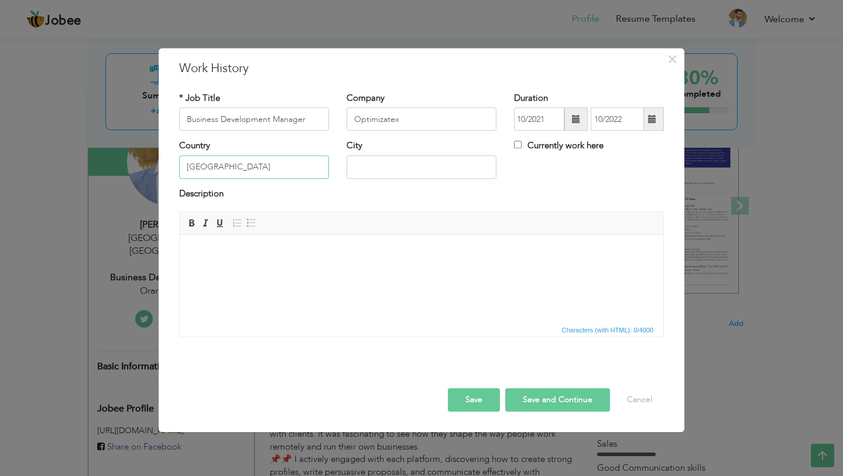
type input "[GEOGRAPHIC_DATA]"
click at [372, 179] on div "City" at bounding box center [421, 163] width 167 height 47
click at [367, 168] on input "text" at bounding box center [422, 166] width 150 height 23
type input "[GEOGRAPHIC_DATA]"
click at [268, 270] on html at bounding box center [422, 252] width 484 height 36
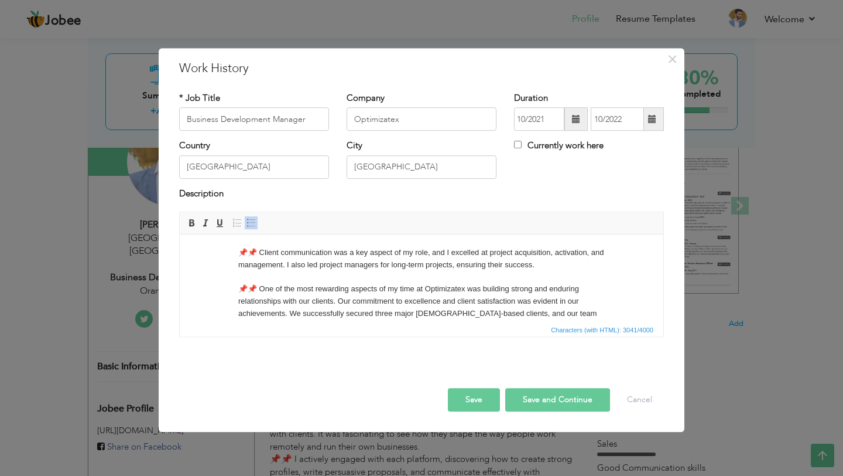
scroll to position [0, 0]
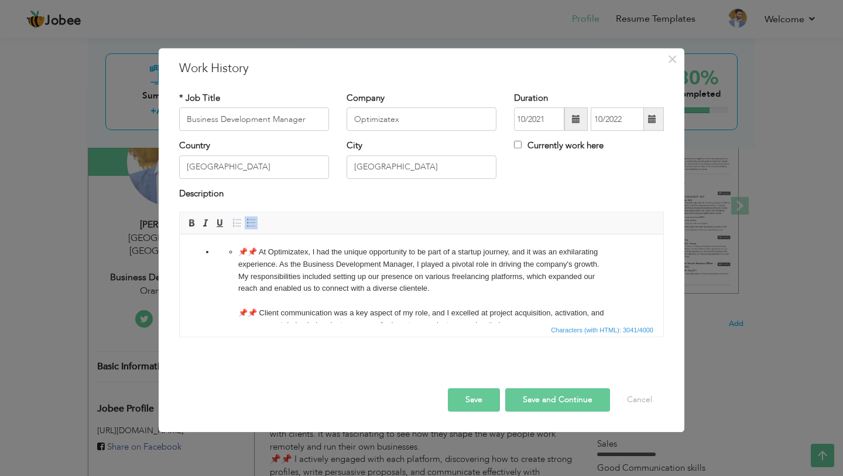
drag, startPoint x: 300, startPoint y: 318, endPoint x: 231, endPoint y: 196, distance: 140.0
click at [231, 234] on html "📌📌 At Optimizatex, I had the unique opportunity to be part of a startup journey…" at bounding box center [422, 440] width 484 height 413
click at [247, 223] on span at bounding box center [251, 222] width 9 height 9
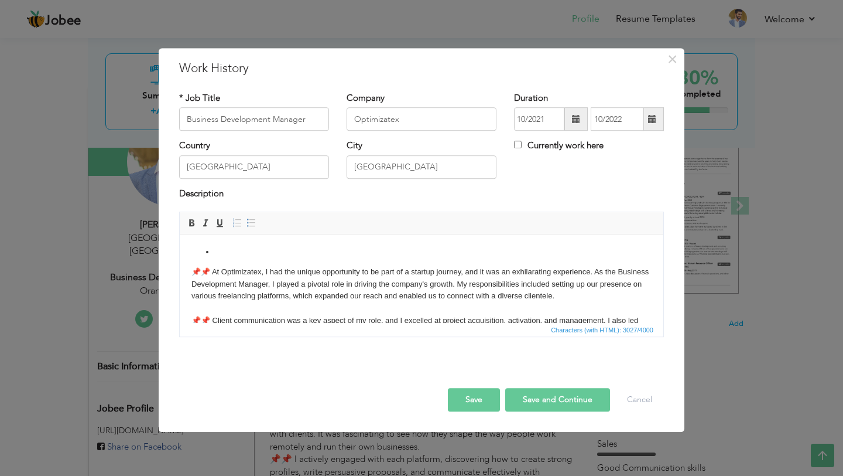
click at [217, 251] on li at bounding box center [421, 252] width 413 height 12
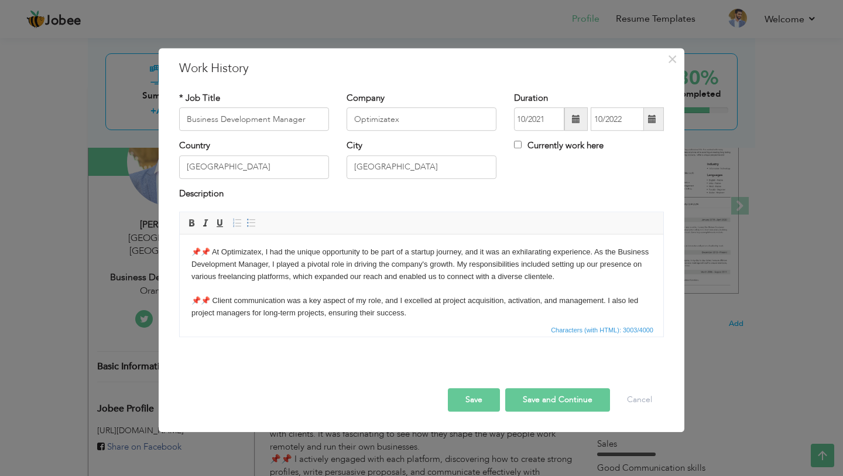
click at [225, 290] on body "📌📌 At Optimizatex, I had the unique opportunity to be part of a startup journey…" at bounding box center [421, 424] width 460 height 356
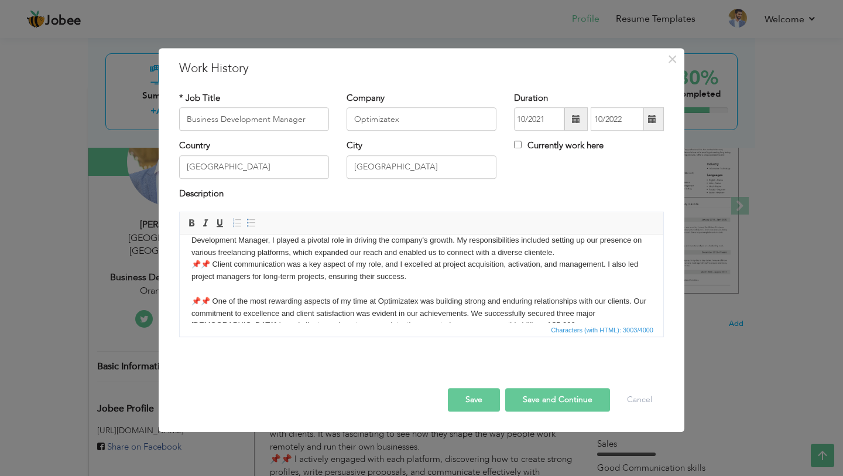
scroll to position [40, 0]
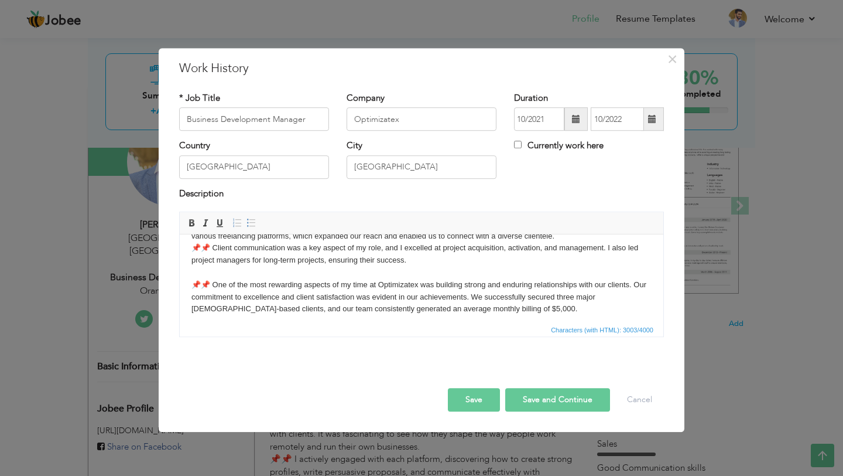
click at [222, 271] on body "📌📌 At Optimizatex, I had the unique opportunity to be part of a startup journey…" at bounding box center [421, 378] width 460 height 344
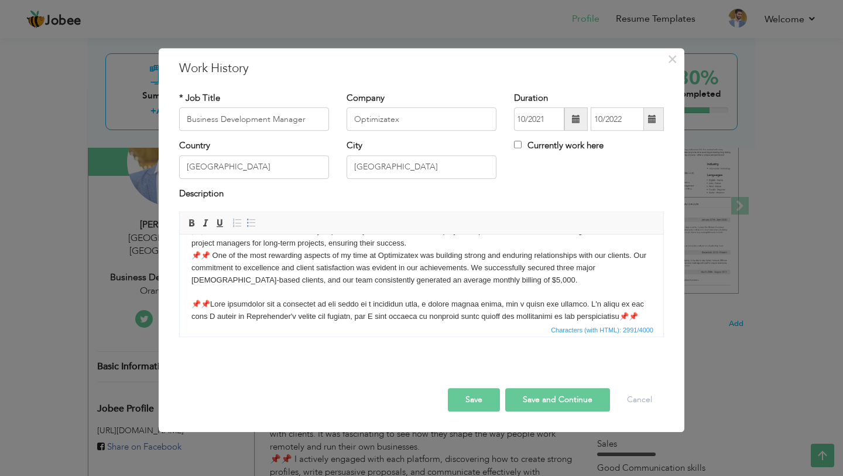
scroll to position [71, 0]
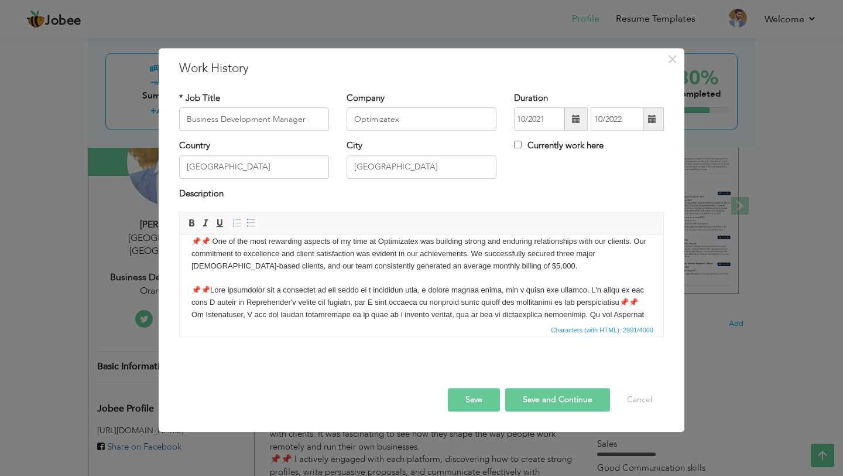
click at [217, 282] on body "📌📌 At Optimizatex, I had the unique opportunity to be part of a startup journey…" at bounding box center [421, 341] width 460 height 332
click at [631, 288] on body "📌📌 At Optimizatex, I had the unique opportunity to be part of a startup journey…" at bounding box center [421, 335] width 460 height 320
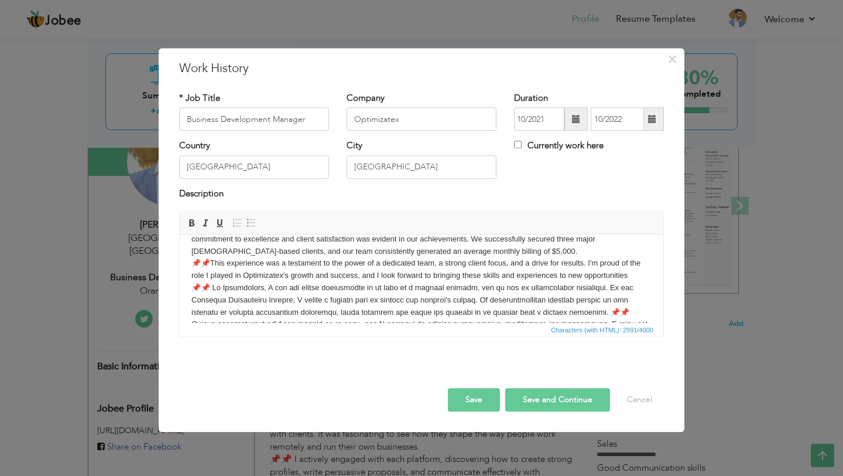
scroll to position [105, 0]
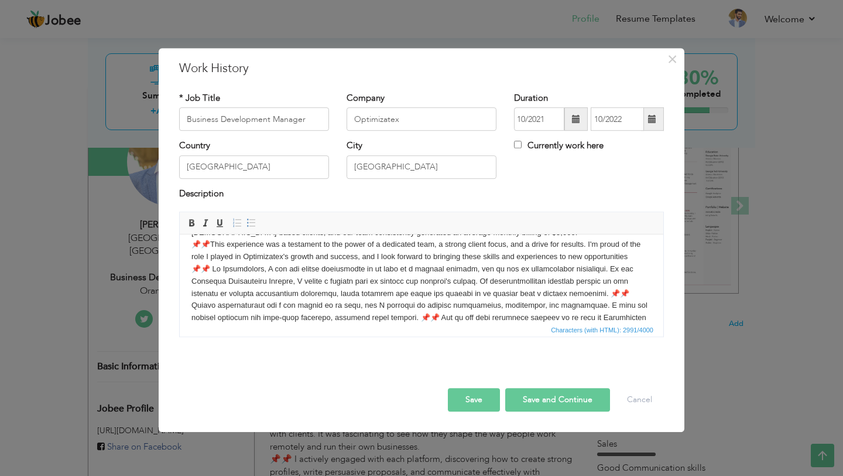
click at [558, 291] on body "📌📌 At Optimizatex, I had the unique opportunity to be part of a startup journey…" at bounding box center [421, 301] width 460 height 320
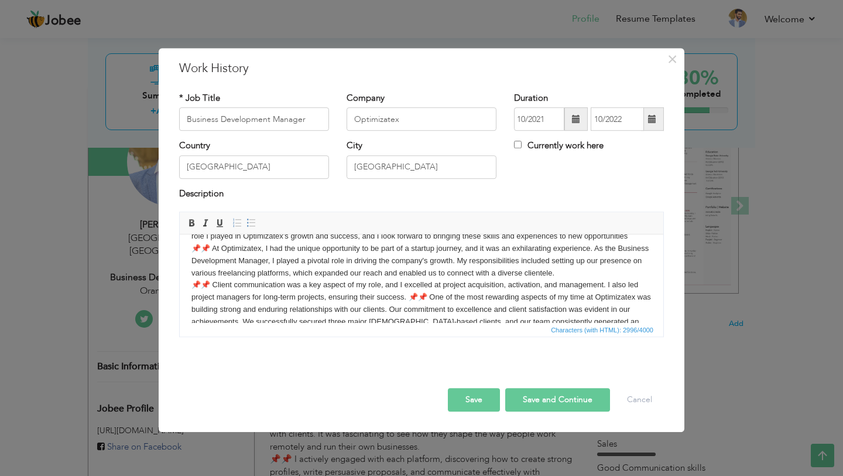
scroll to position [143, 0]
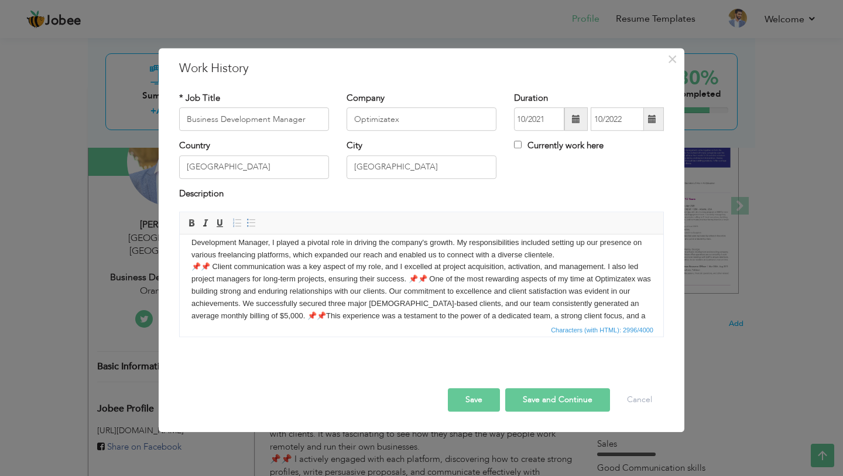
click at [409, 278] on body "📌📌 At Optimizatex, I had the unique opportunity to be part of a startup journey…" at bounding box center [421, 262] width 460 height 320
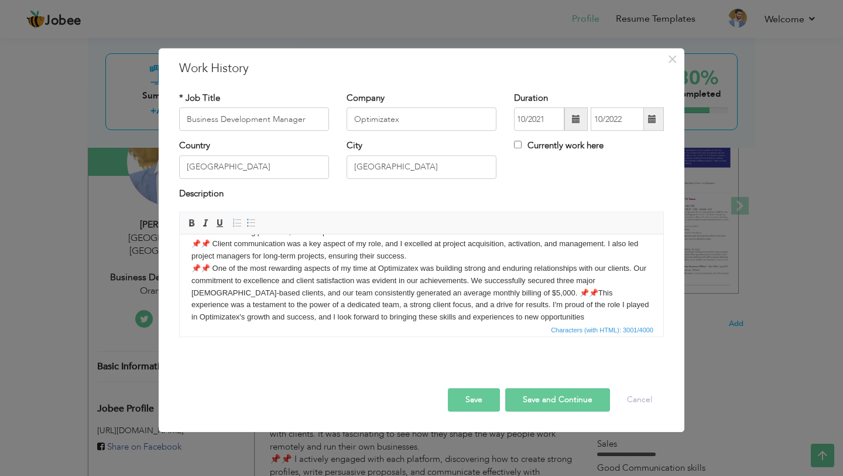
scroll to position [177, 0]
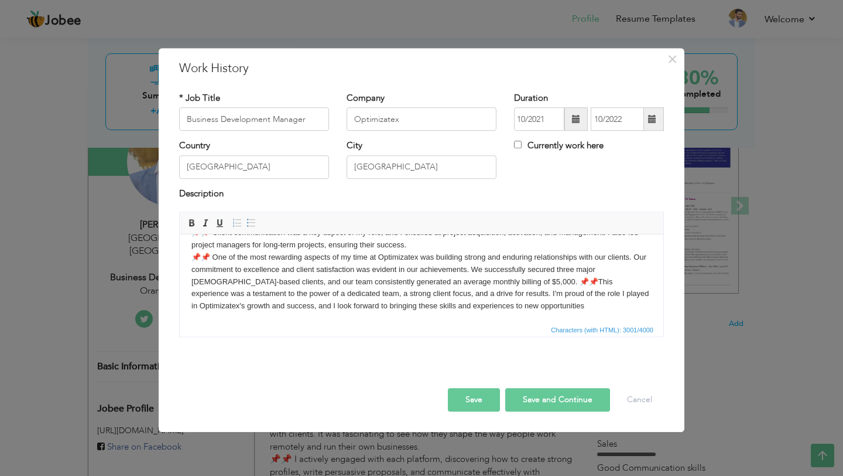
click at [473, 280] on body "📌📌 At Optimizatex, I had the unique opportunity to be part of a startup journey…" at bounding box center [421, 229] width 460 height 320
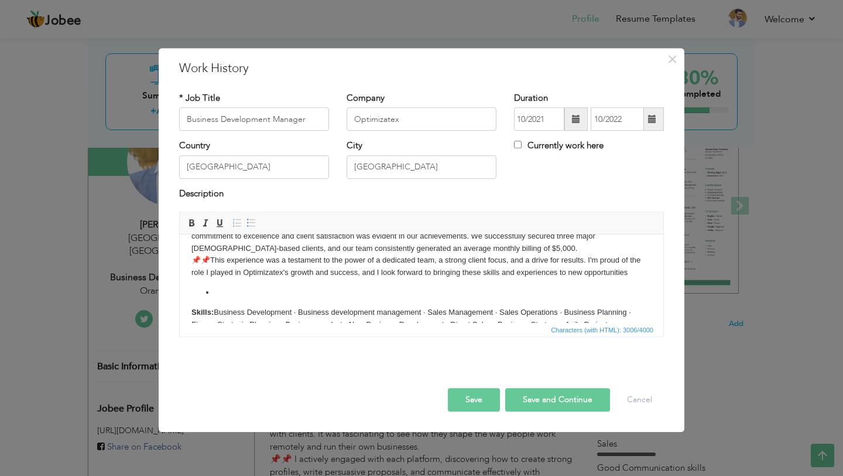
scroll to position [209, 0]
click at [279, 302] on body "📌📌 At Optimizatex, I had the unique opportunity to be part of a startup journey…" at bounding box center [421, 197] width 460 height 320
click at [271, 299] on li at bounding box center [421, 294] width 413 height 12
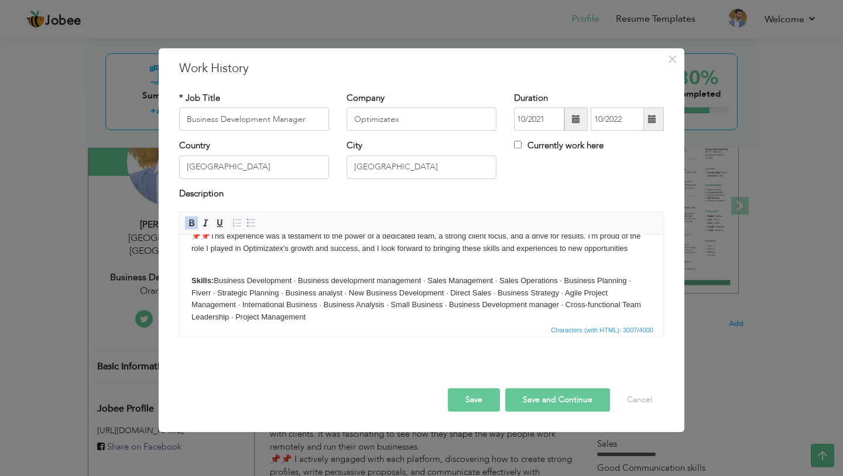
scroll to position [248, 0]
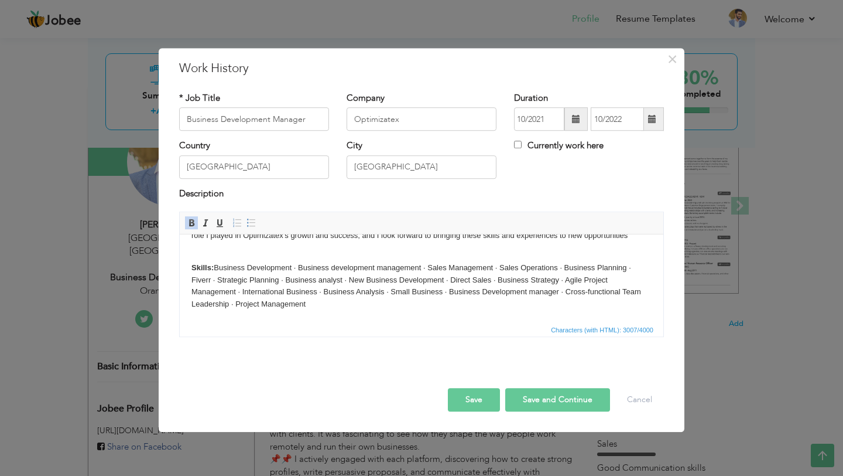
click at [544, 404] on button "Save and Continue" at bounding box center [557, 399] width 105 height 23
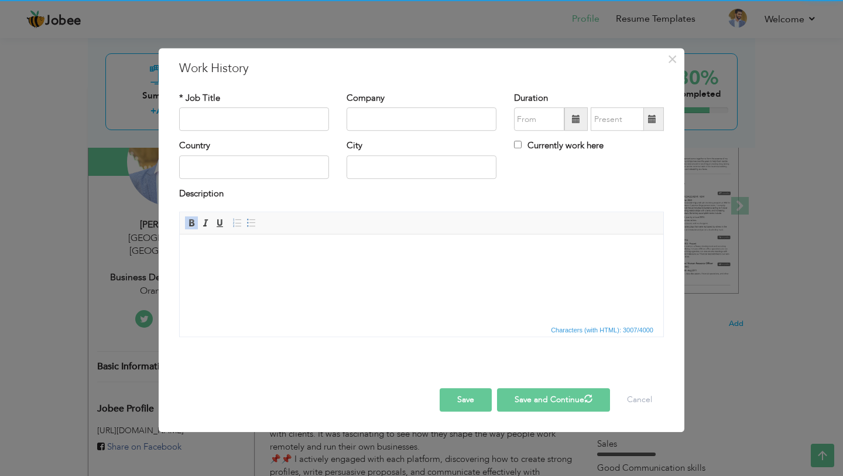
scroll to position [0, 0]
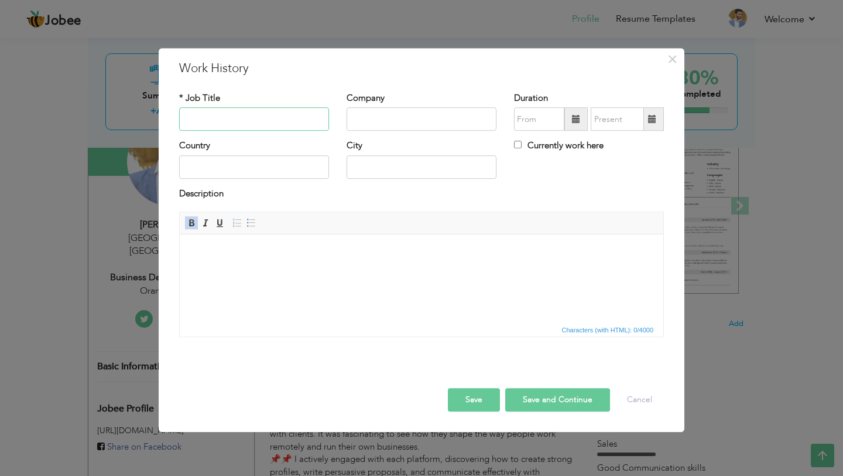
click at [287, 121] on input "text" at bounding box center [254, 119] width 150 height 23
paste input "Business Development & Project Management Leader | Development Team Lead"
type input "Business Development & Project Management Leader | Development Team Lead"
click at [390, 115] on input "text" at bounding box center [422, 119] width 150 height 23
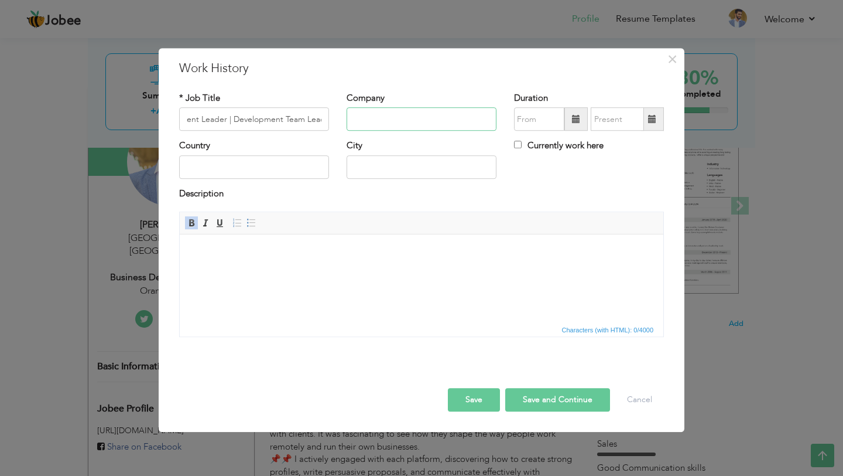
scroll to position [0, 0]
type input "EliteIT Team"
click at [276, 173] on input "text" at bounding box center [254, 166] width 150 height 23
type input "[GEOGRAPHIC_DATA]"
click at [362, 170] on input "text" at bounding box center [422, 166] width 150 height 23
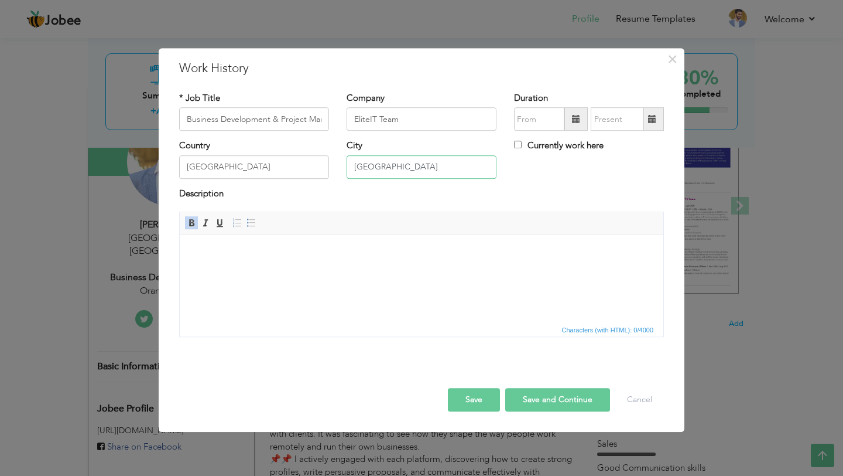
type input "[GEOGRAPHIC_DATA]"
click at [545, 120] on input "text" at bounding box center [539, 119] width 50 height 23
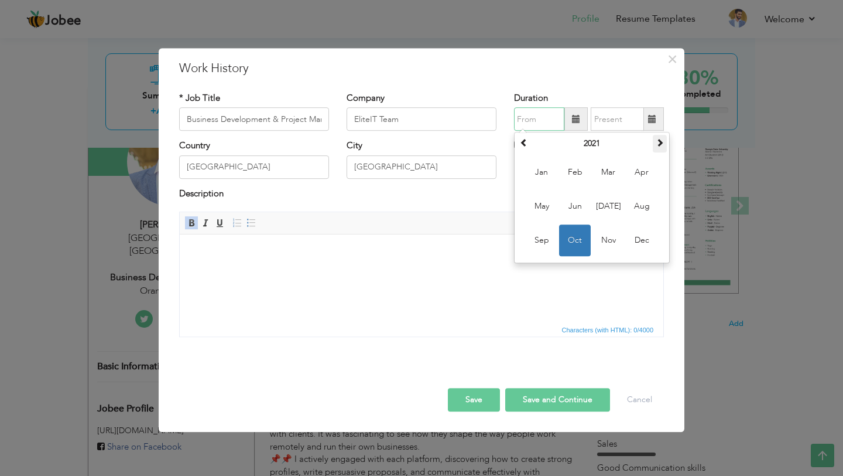
click at [659, 145] on span at bounding box center [660, 143] width 8 height 8
click at [637, 180] on span "Apr" at bounding box center [642, 173] width 32 height 32
type input "04/2022"
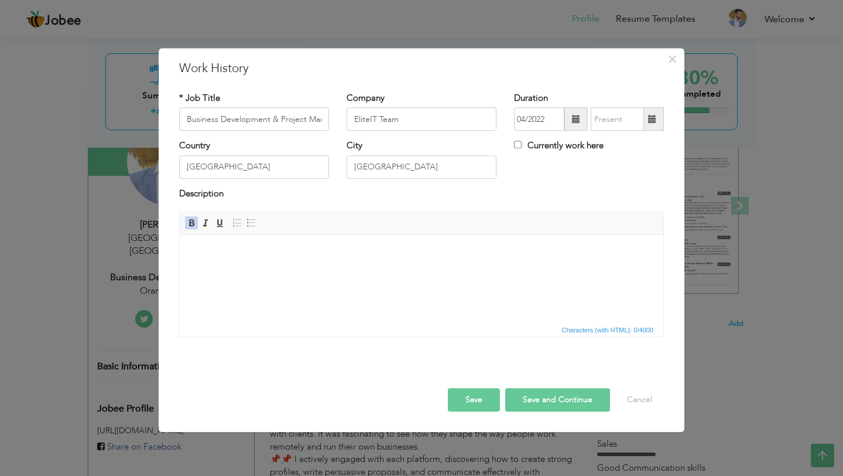
click at [651, 122] on span at bounding box center [652, 119] width 8 height 8
click at [624, 121] on input "text" at bounding box center [617, 119] width 53 height 23
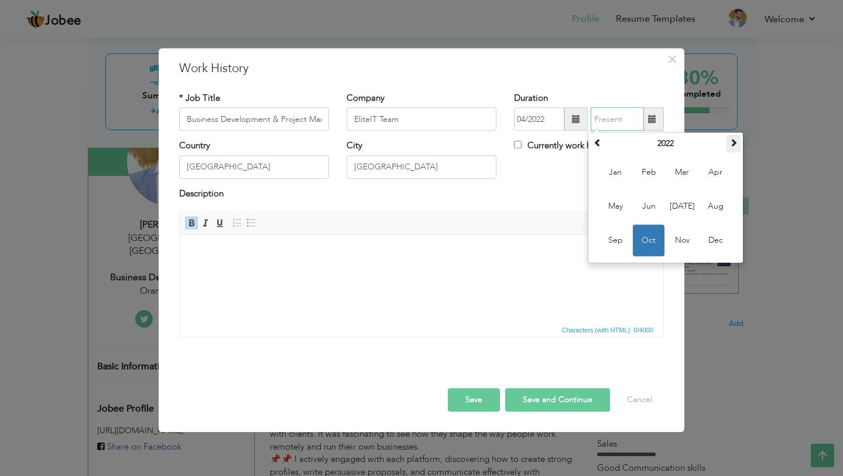
click at [732, 147] on span at bounding box center [734, 143] width 8 height 8
click at [717, 208] on span "Aug" at bounding box center [716, 207] width 32 height 32
type input "08/2023"
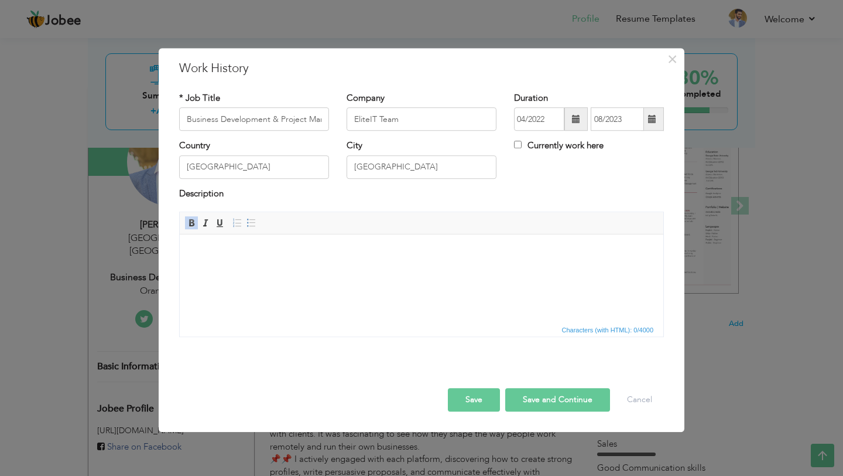
click at [296, 245] on html at bounding box center [422, 252] width 484 height 36
click at [355, 249] on body at bounding box center [421, 252] width 460 height 12
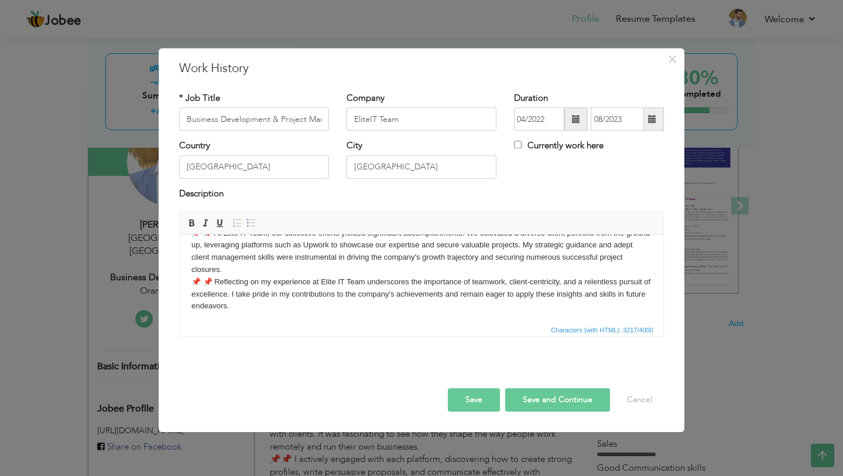
scroll to position [312, 0]
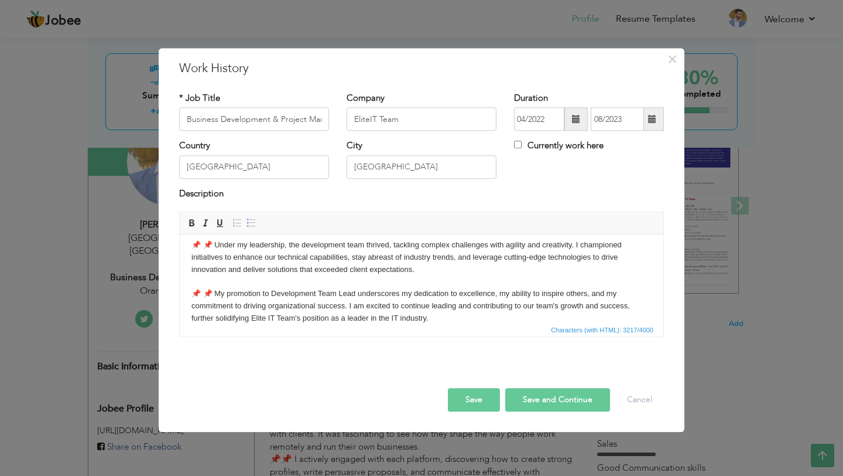
click at [245, 280] on p "📌 📌 During my tenure at Elite IT Team, I held the dual role of Technical Lead C…" at bounding box center [421, 129] width 460 height 390
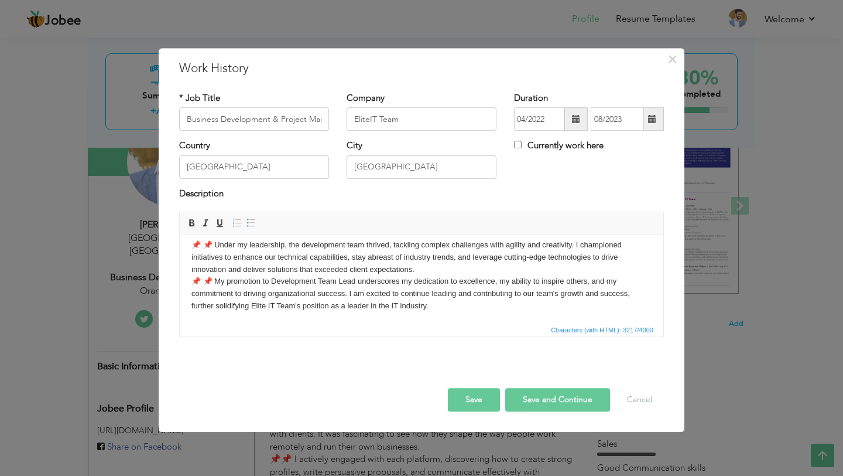
click at [245, 280] on p "📌 📌 During my tenure at Elite IT Team, I held the dual role of Technical Lead C…" at bounding box center [421, 123] width 460 height 378
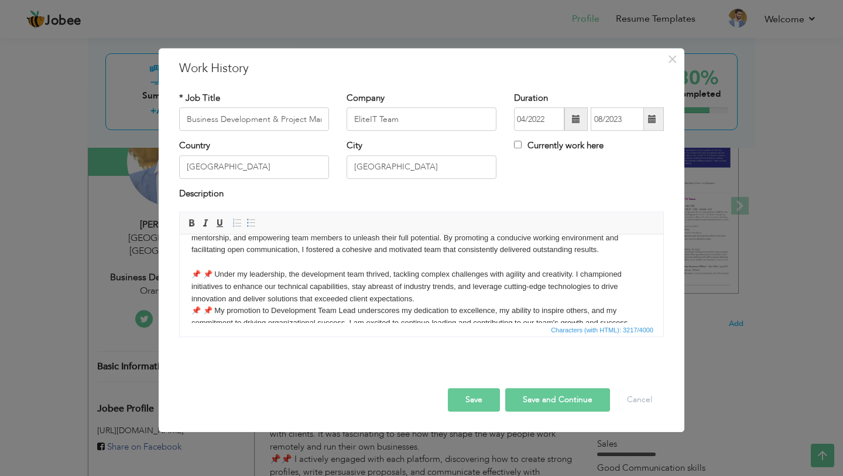
scroll to position [274, 0]
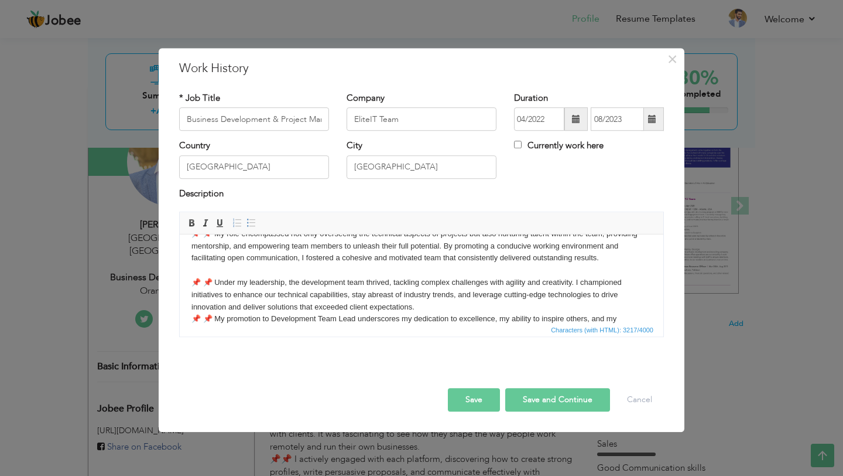
click at [231, 266] on p "📌 📌 During my tenure at Elite IT Team, I held the dual role of Technical Lead C…" at bounding box center [421, 161] width 460 height 378
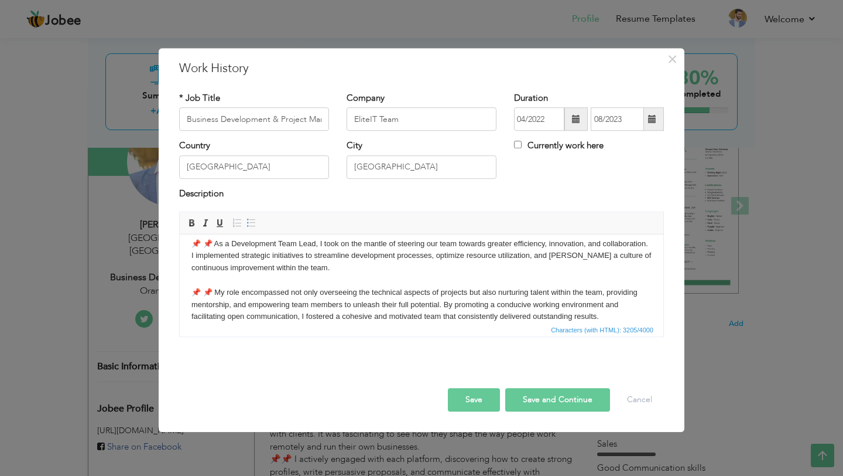
scroll to position [212, 0]
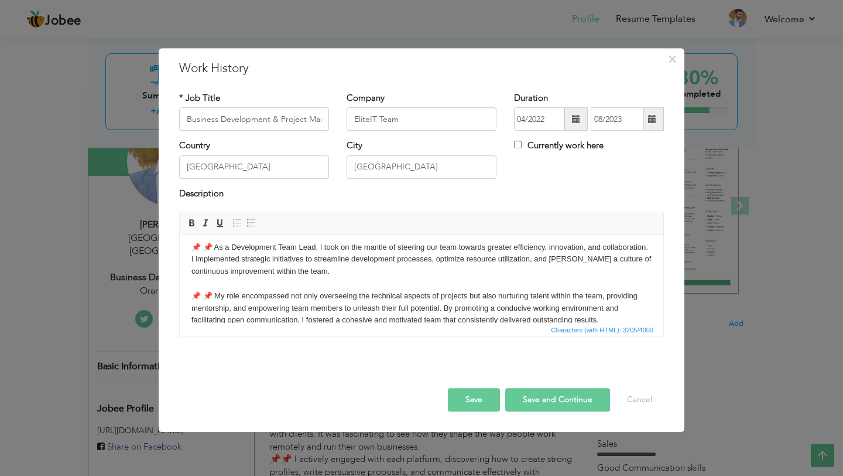
click at [224, 277] on p "📌 📌 During my tenure at Elite IT Team, I held the dual role of Technical Lead C…" at bounding box center [421, 216] width 460 height 365
click at [224, 278] on p "📌 📌 During my tenure at Elite IT Team, I held the dual role of Technical Lead C…" at bounding box center [421, 216] width 460 height 365
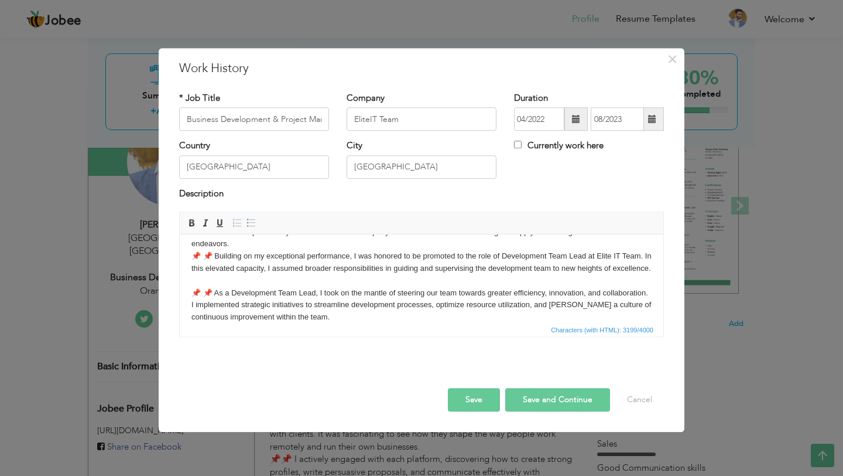
scroll to position [162, 0]
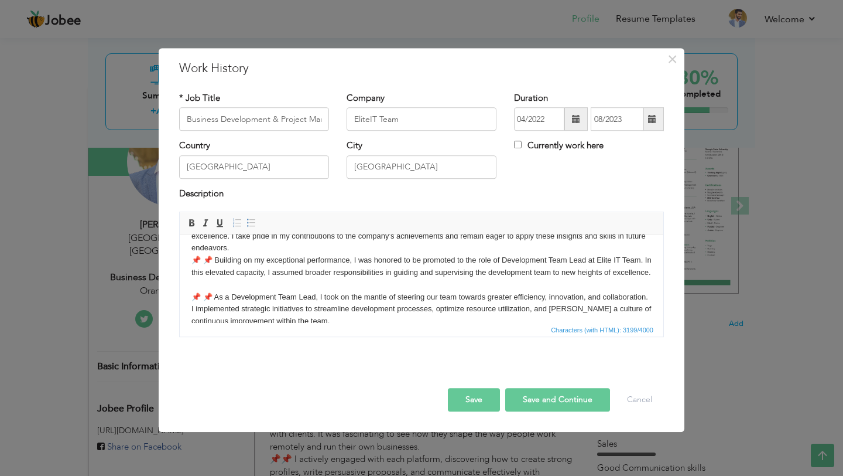
click at [212, 279] on p "📌 📌 During my tenure at Elite IT Team, I held the dual role of Technical Lead C…" at bounding box center [421, 260] width 460 height 353
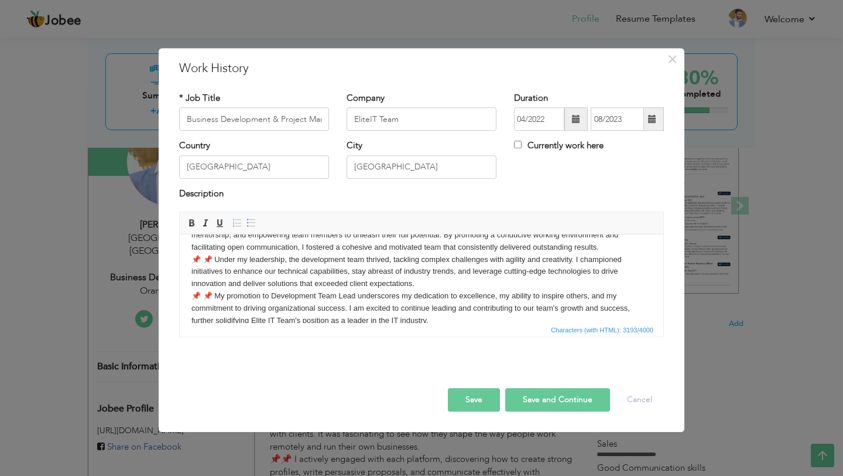
scroll to position [276, 0]
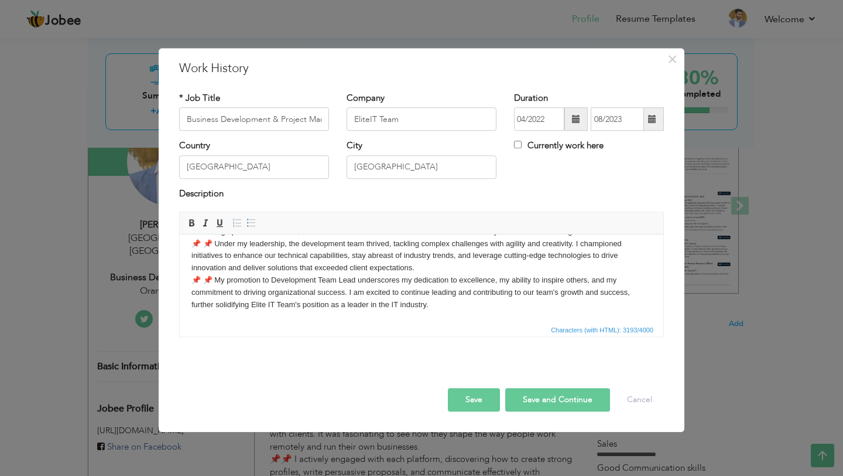
click at [269, 320] on html "📌 📌 During my tenure at Elite IT Team, I held the dual role of Technical Lead C…" at bounding box center [422, 140] width 484 height 364
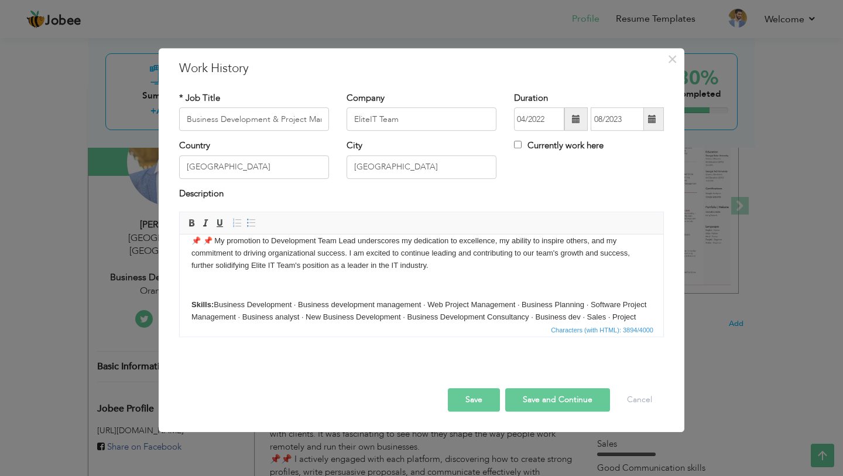
scroll to position [310, 0]
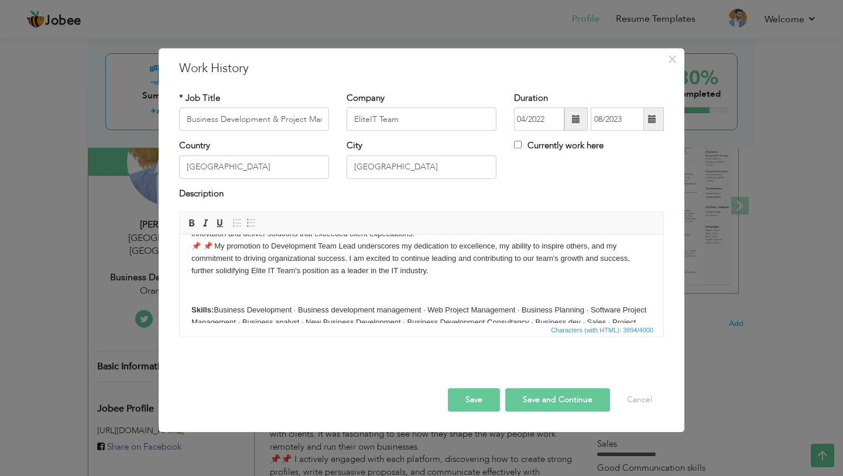
click at [333, 300] on body "📌 📌 During my tenure at Elite IT Team, I held the dual role of Technical Lead C…" at bounding box center [421, 150] width 460 height 429
click at [317, 289] on p at bounding box center [421, 290] width 460 height 12
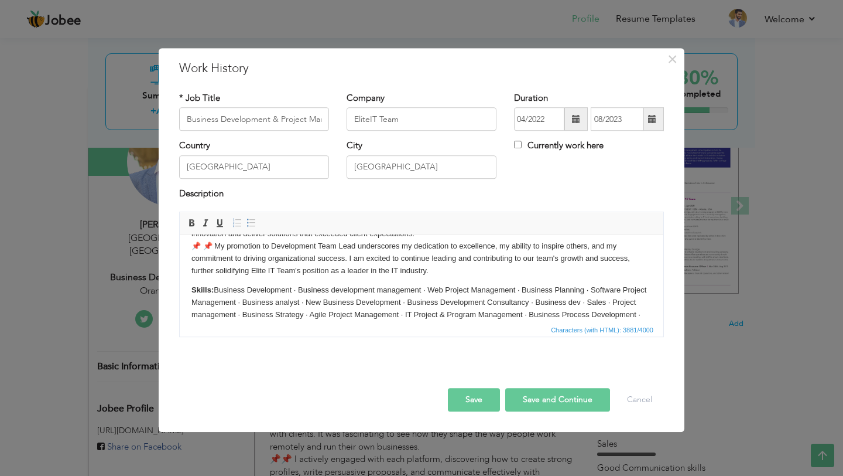
click at [562, 397] on button "Save and Continue" at bounding box center [557, 399] width 105 height 23
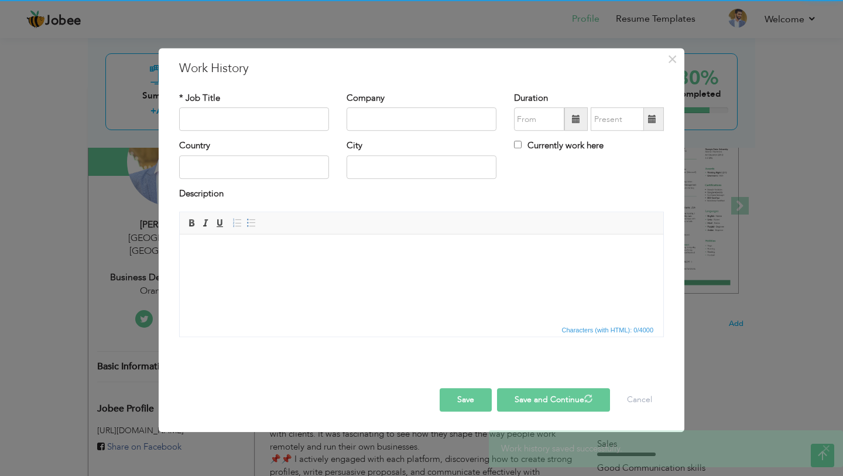
scroll to position [0, 0]
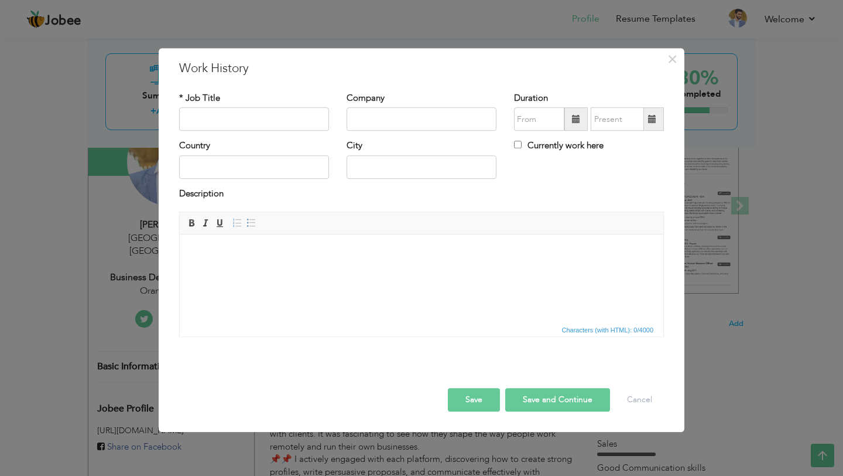
click at [259, 245] on html at bounding box center [422, 252] width 484 height 36
click at [215, 118] on input "text" at bounding box center [254, 119] width 150 height 23
drag, startPoint x: 228, startPoint y: 120, endPoint x: 185, endPoint y: 119, distance: 43.4
click at [185, 119] on input "Cyber Advance Solutions logo Cyber Advance Solutions" at bounding box center [254, 119] width 150 height 23
type input "Cyber Advance Solutions"
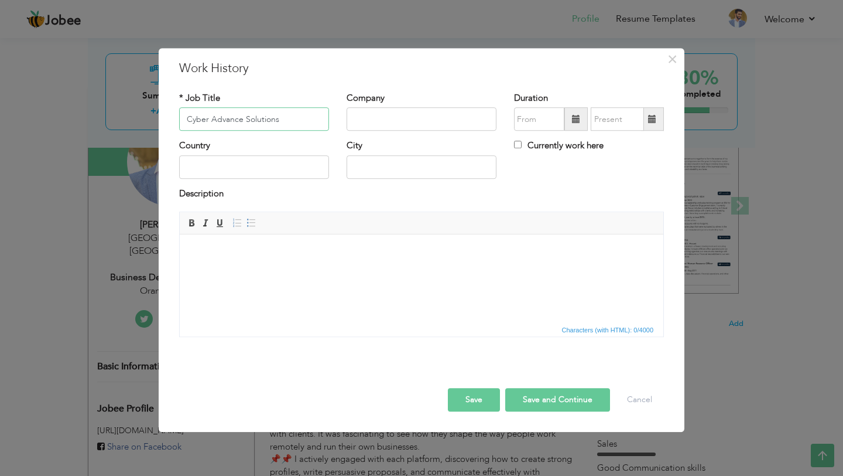
drag, startPoint x: 285, startPoint y: 116, endPoint x: 171, endPoint y: 118, distance: 113.6
click at [171, 118] on div "* Job Title Cyber Advance Solutions" at bounding box center [253, 115] width 167 height 47
click at [358, 113] on input "text" at bounding box center [422, 119] width 150 height 23
paste input "Cyber Advance Solutions"
type input "Cyber Advance Solutions"
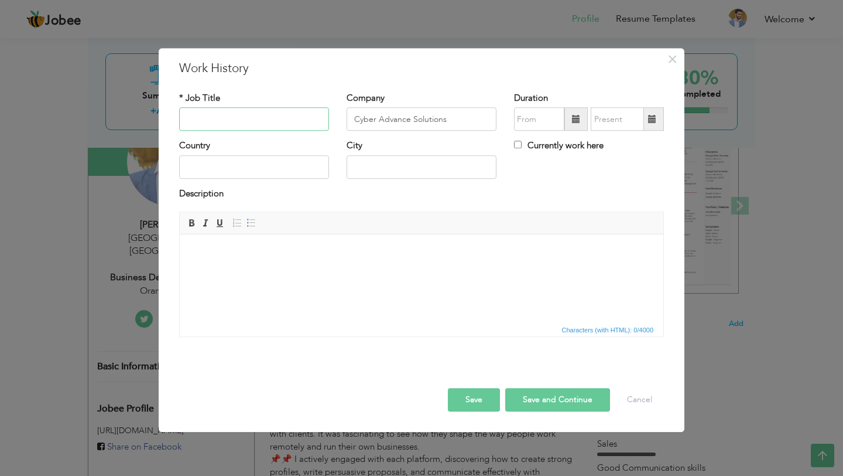
click at [265, 118] on input "text" at bounding box center [254, 119] width 150 height 23
paste input "Business Development & Project Management Consultant | Design Team Lead"
type input "Business Development & Project Management Consultant | Design Team Lead"
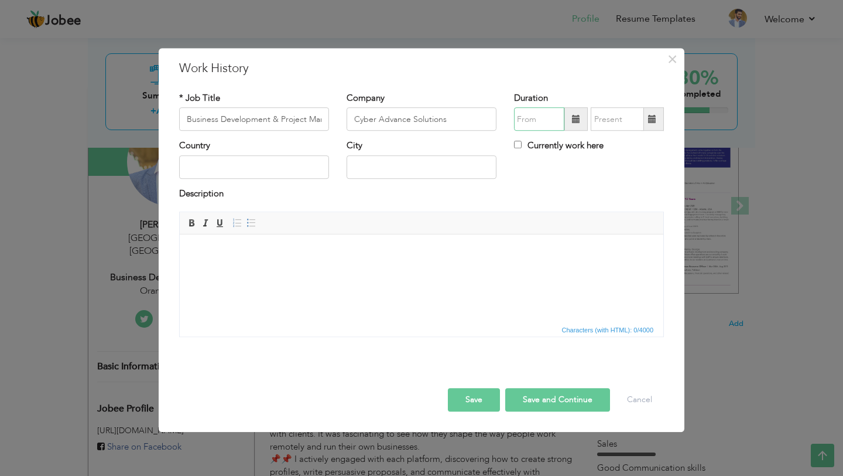
click at [532, 119] on input "text" at bounding box center [539, 119] width 50 height 23
click at [260, 170] on input "text" at bounding box center [254, 166] width 150 height 23
type input "[GEOGRAPHIC_DATA]"
click at [391, 162] on input "text" at bounding box center [422, 166] width 150 height 23
type input "[GEOGRAPHIC_DATA]"
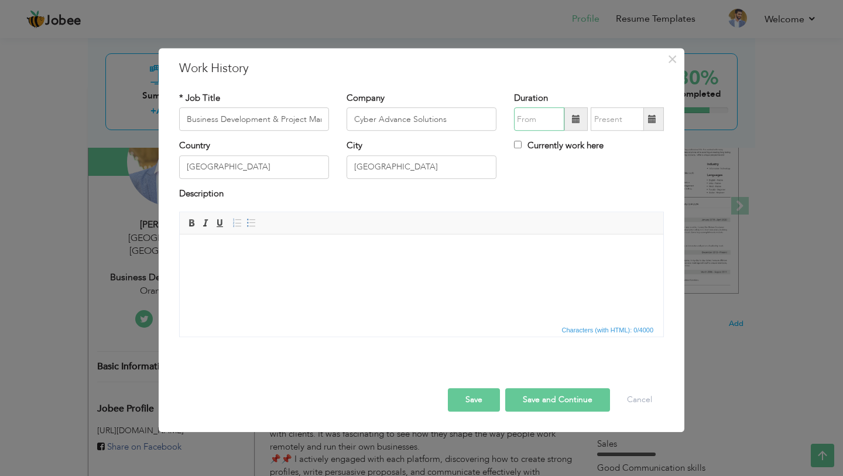
click at [535, 122] on input "text" at bounding box center [539, 119] width 50 height 23
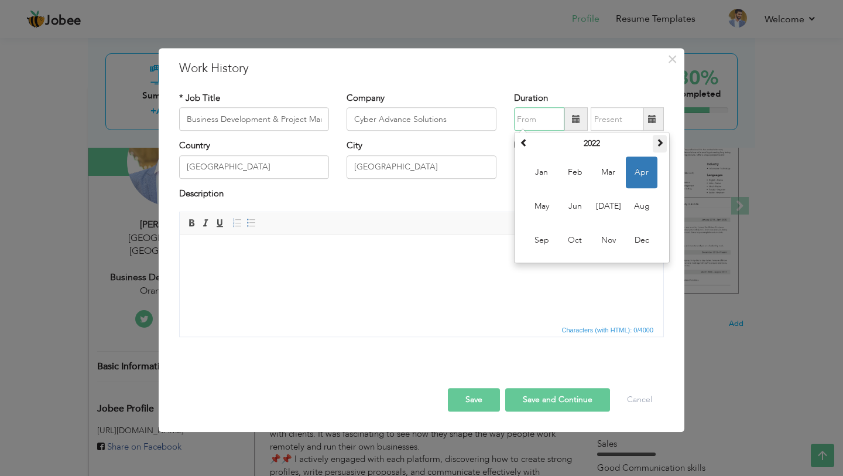
click at [661, 147] on span at bounding box center [660, 143] width 8 height 8
click at [610, 175] on span "Mar" at bounding box center [609, 173] width 32 height 32
type input "03/2023"
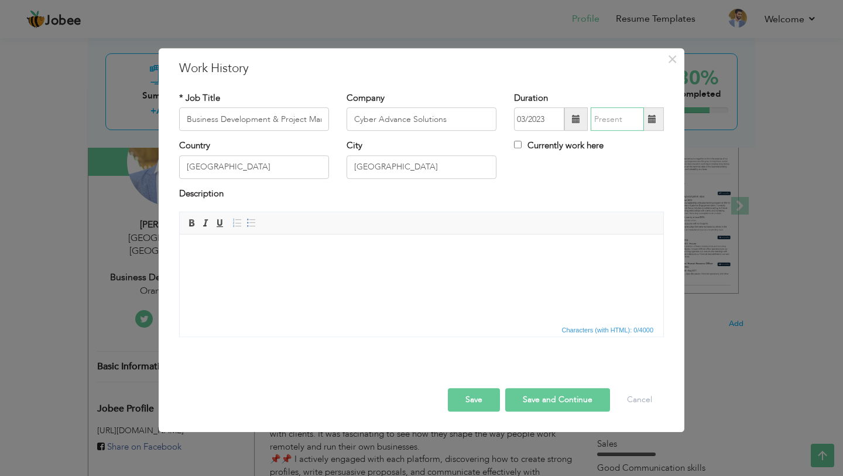
click at [628, 124] on input "text" at bounding box center [617, 119] width 53 height 23
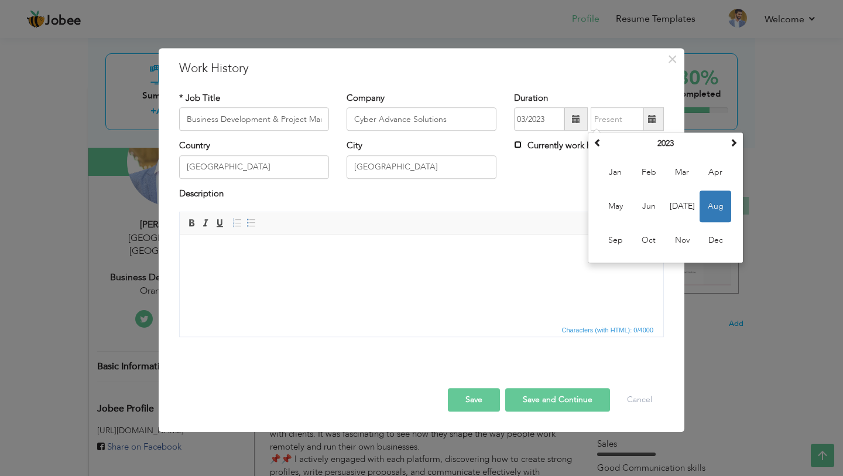
click at [521, 146] on input "Currently work here" at bounding box center [518, 145] width 8 height 8
checkbox input "true"
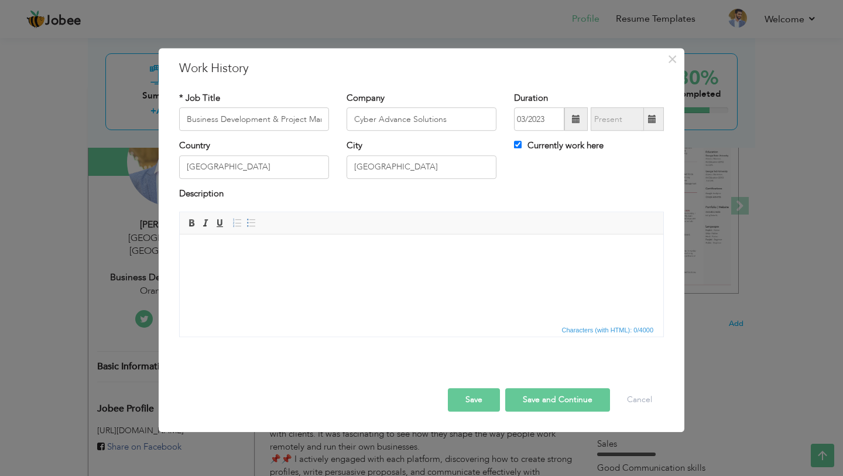
click at [241, 257] on body at bounding box center [421, 252] width 460 height 12
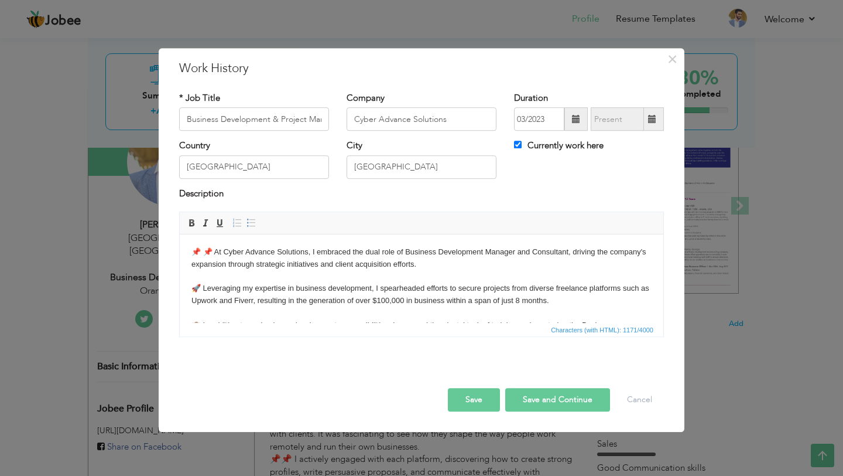
click at [223, 275] on body "📌 📌 At Cyber Advance Solutions, I embraced the dual role of Business Developmen…" at bounding box center [421, 325] width 460 height 158
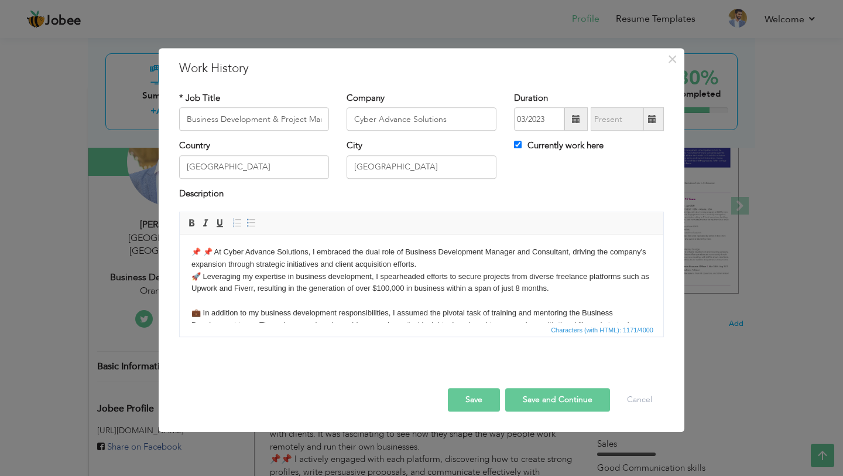
click at [234, 297] on body "📌 📌 At Cyber Advance Solutions, I embraced the dual role of Business Developmen…" at bounding box center [421, 319] width 460 height 146
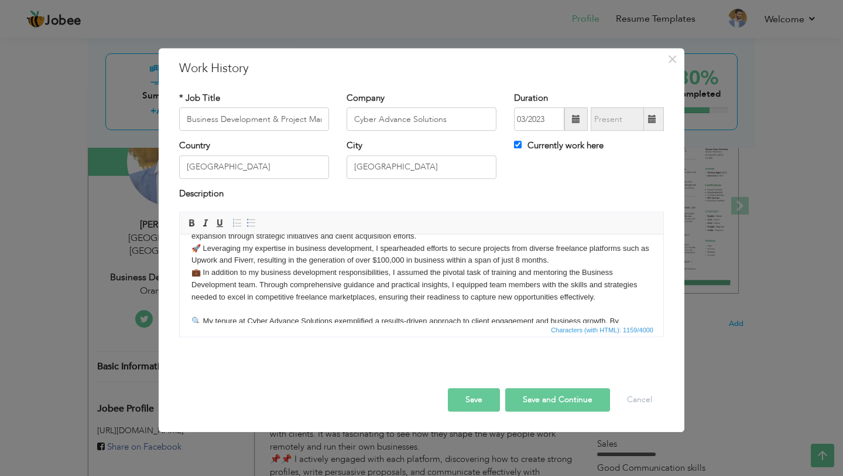
scroll to position [37, 0]
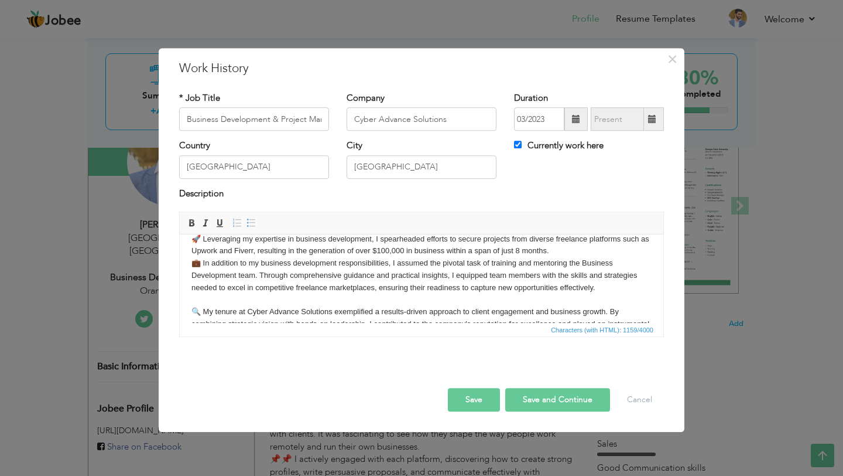
click at [238, 299] on body "📌 📌 At Cyber Advance Solutions, I embraced the dual role of Business Developmen…" at bounding box center [421, 275] width 460 height 134
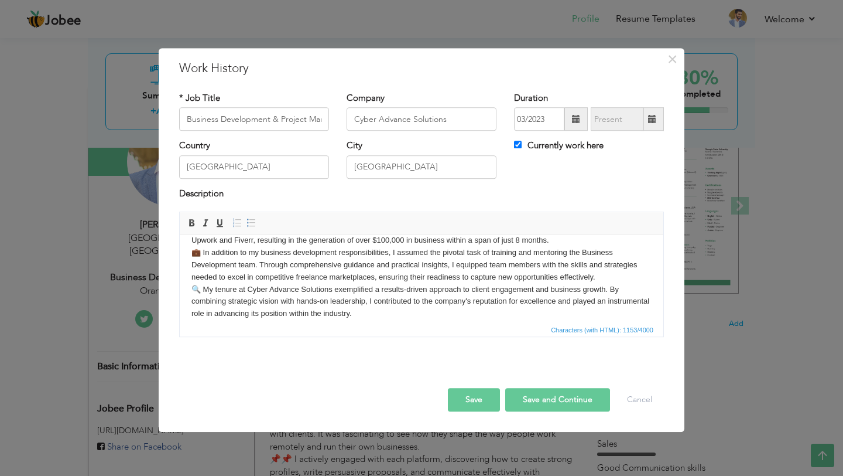
scroll to position [57, 0]
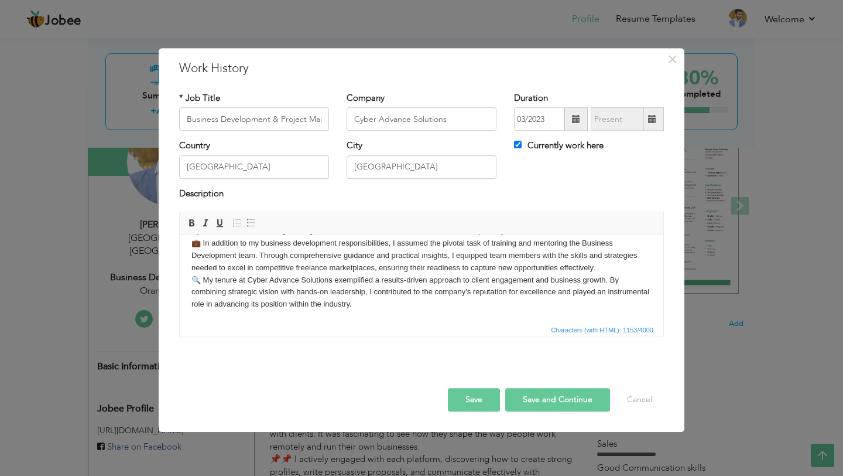
click at [362, 309] on body "📌 📌 At Cyber Advance Solutions, I embraced the dual role of Business Developmen…" at bounding box center [421, 250] width 460 height 122
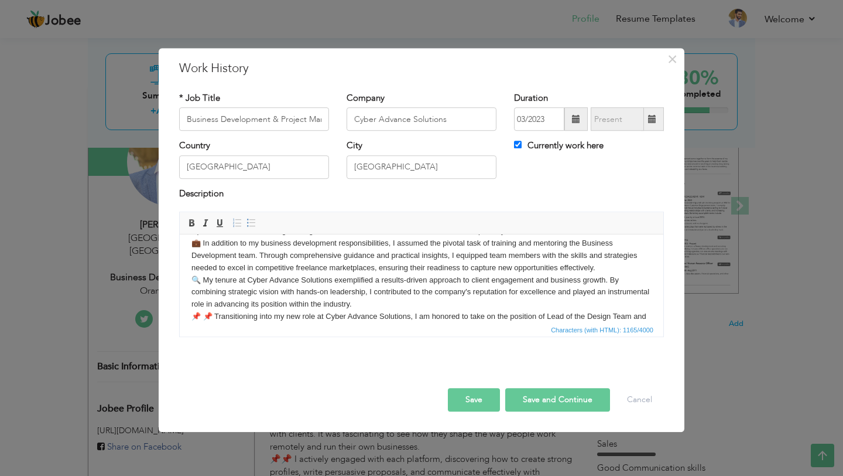
scroll to position [214, 0]
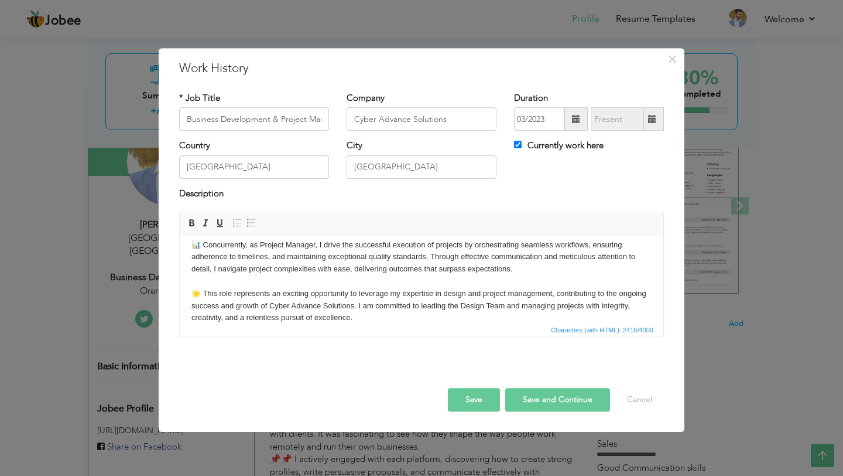
click at [346, 276] on body "📌 📌 At Cyber Advance Solutions, I embraced the dual role of Business Developmen…" at bounding box center [421, 178] width 460 height 292
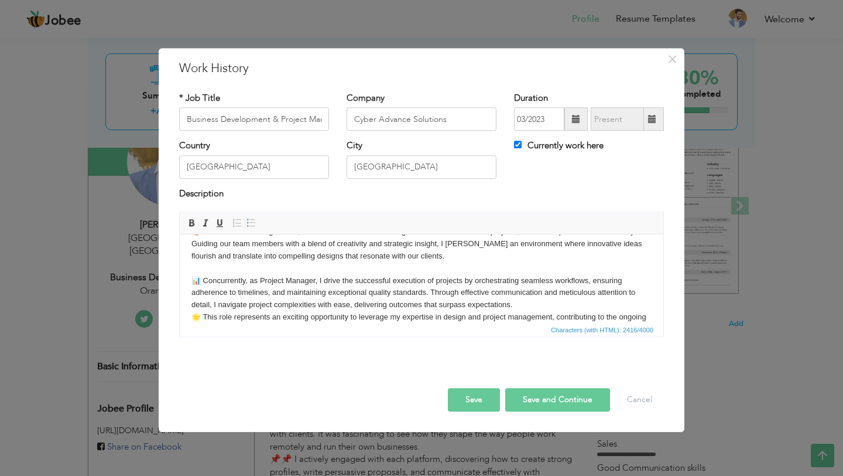
scroll to position [166, 0]
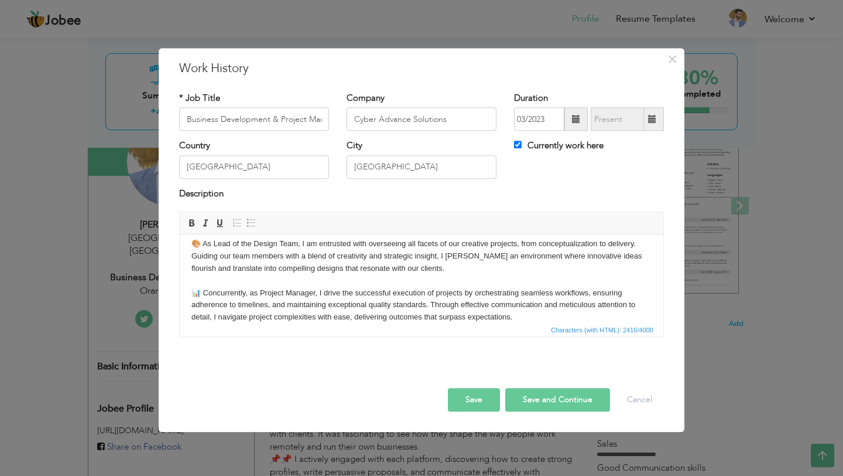
click at [322, 278] on body "📌 📌 At Cyber Advance Solutions, I embraced the dual role of Business Developmen…" at bounding box center [421, 220] width 460 height 280
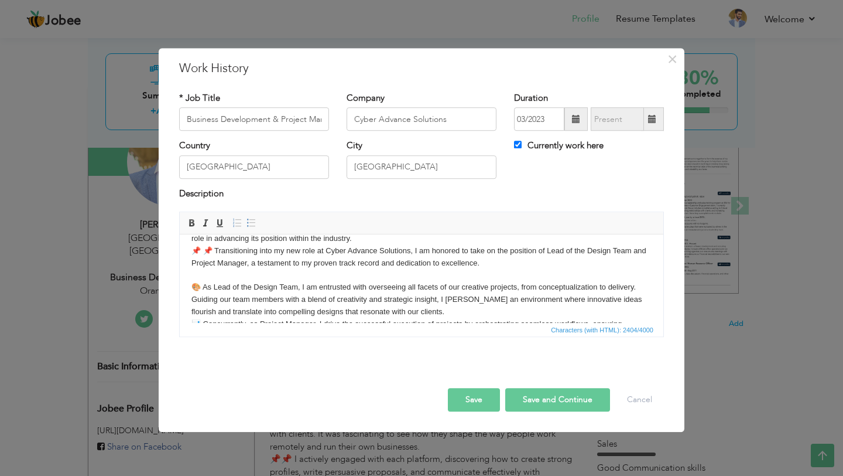
scroll to position [121, 0]
click at [309, 276] on body "📌 📌 At Cyber Advance Solutions, I embraced the dual role of Business Developmen…" at bounding box center [421, 259] width 460 height 268
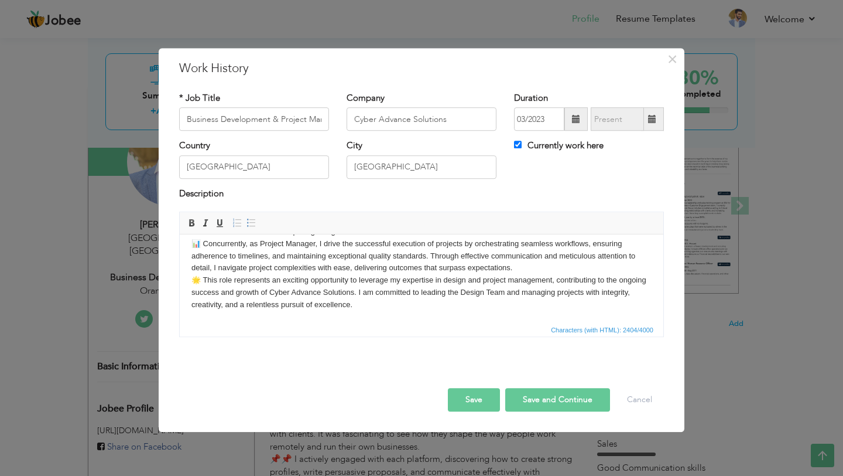
click at [379, 304] on body "📌 📌 At Cyber Advance Solutions, I embraced the dual role of Business Developmen…" at bounding box center [421, 177] width 460 height 268
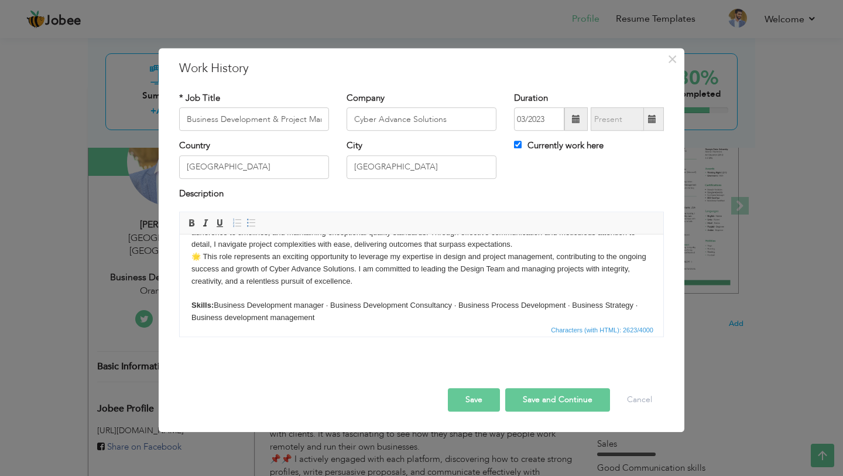
scroll to position [238, 0]
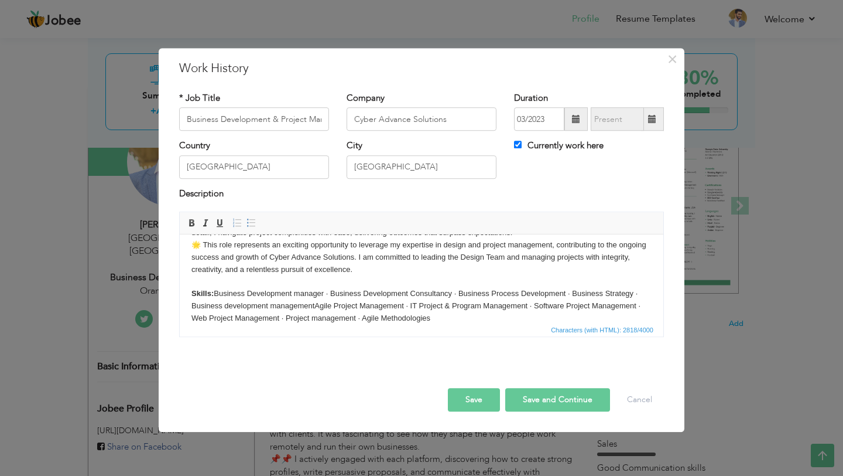
click at [529, 398] on button "Save and Continue" at bounding box center [557, 399] width 105 height 23
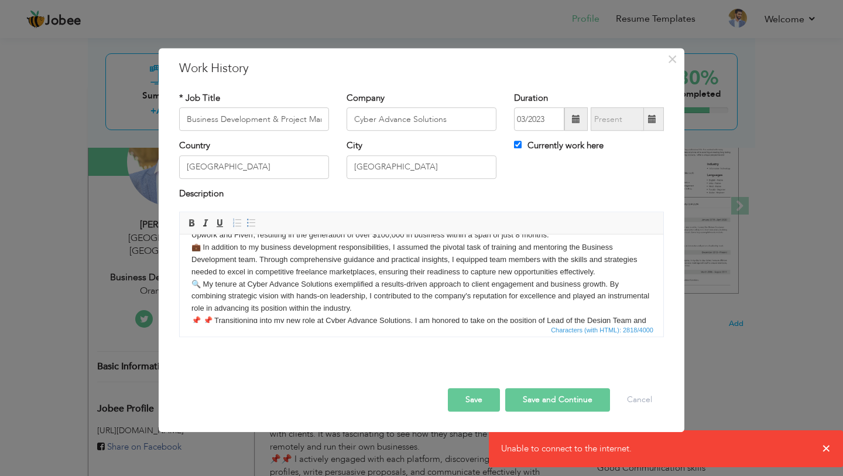
scroll to position [53, 0]
